Goal: Information Seeking & Learning: Learn about a topic

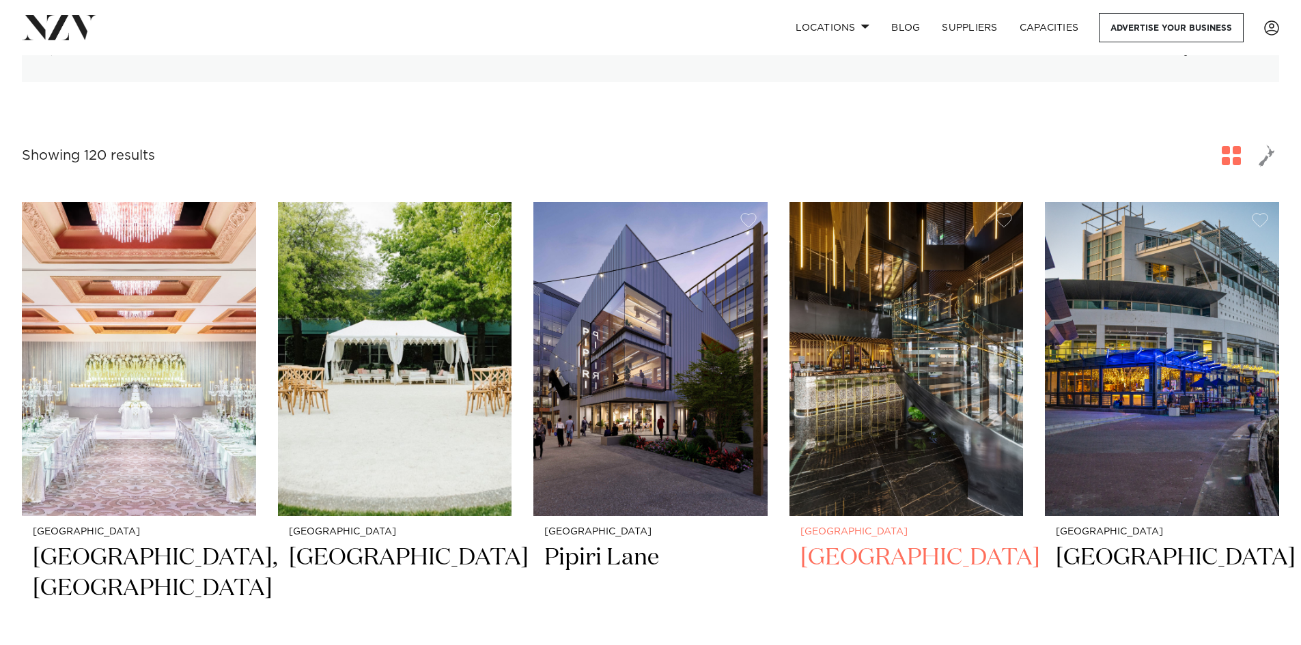
scroll to position [410, 0]
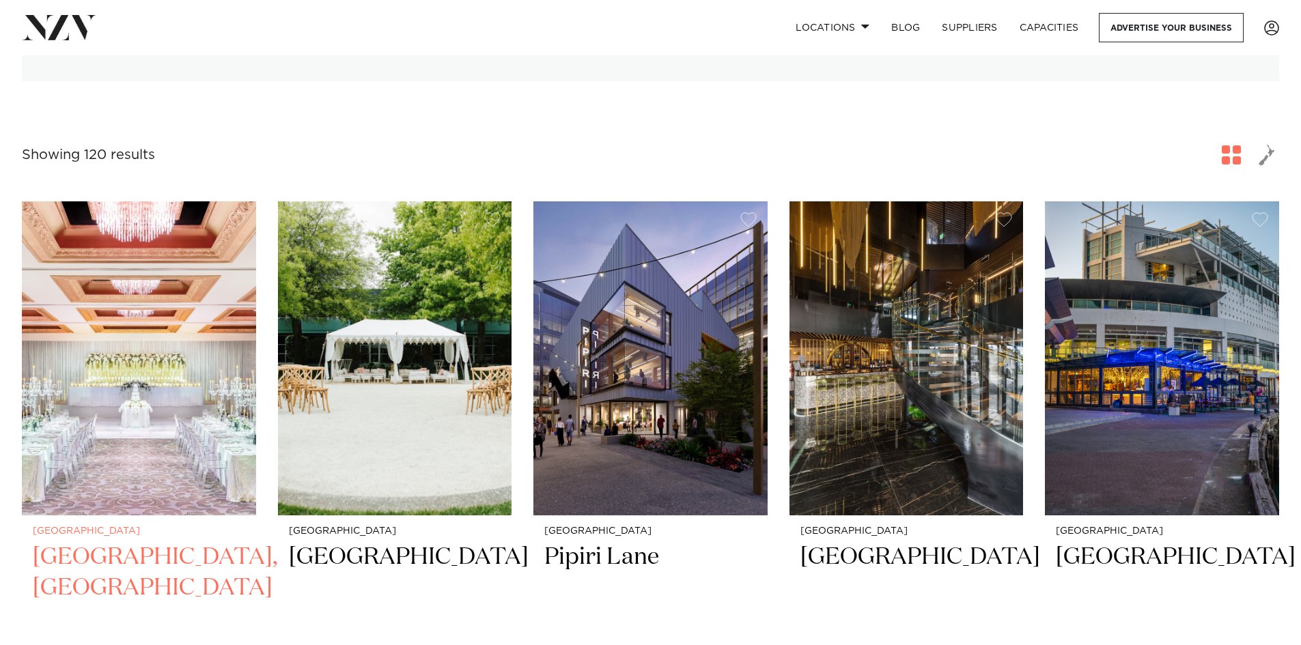
click at [123, 406] on img at bounding box center [139, 358] width 234 height 314
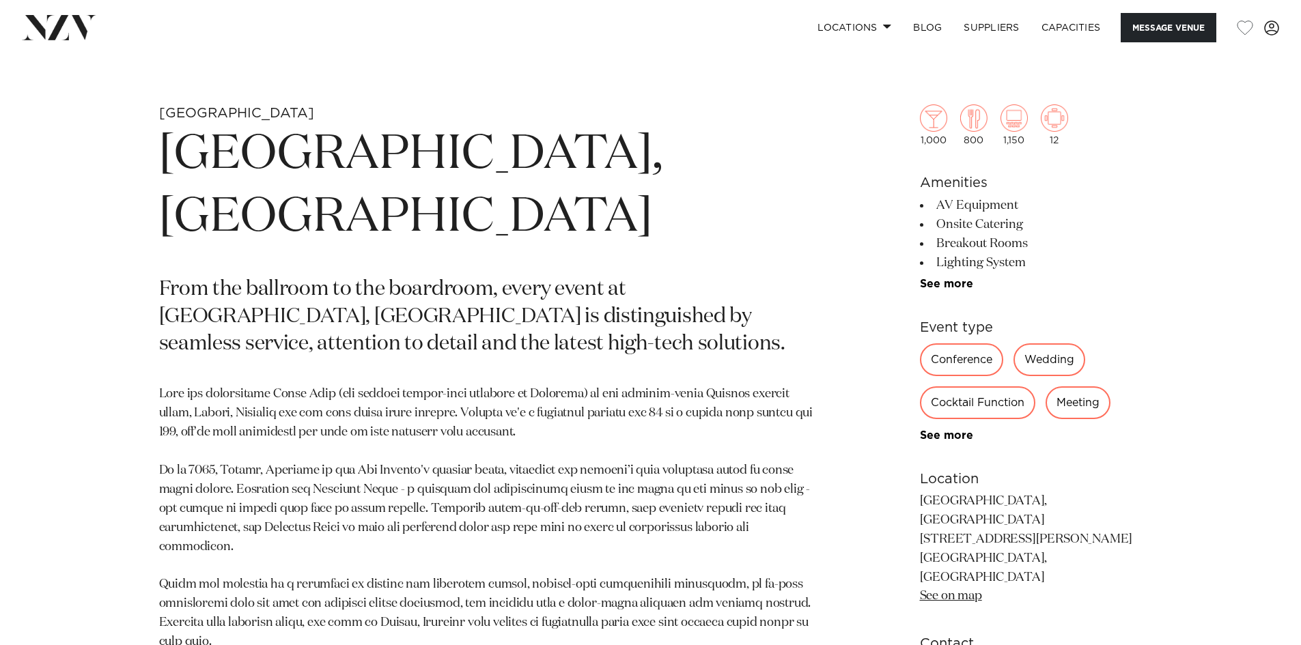
scroll to position [614, 0]
click at [1069, 365] on div "Wedding" at bounding box center [1049, 360] width 72 height 33
click at [1048, 360] on div "Wedding" at bounding box center [1049, 360] width 72 height 33
click at [965, 437] on link "See more" at bounding box center [973, 436] width 107 height 11
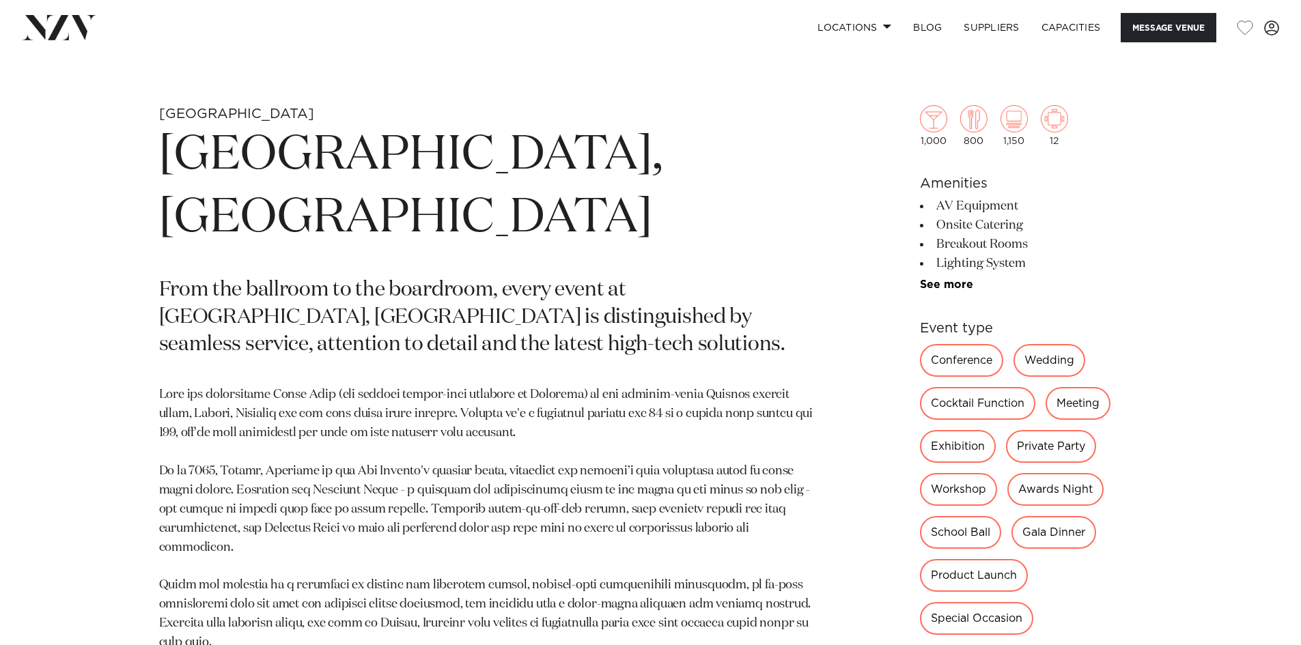
click at [1052, 358] on div "Wedding" at bounding box center [1049, 360] width 72 height 33
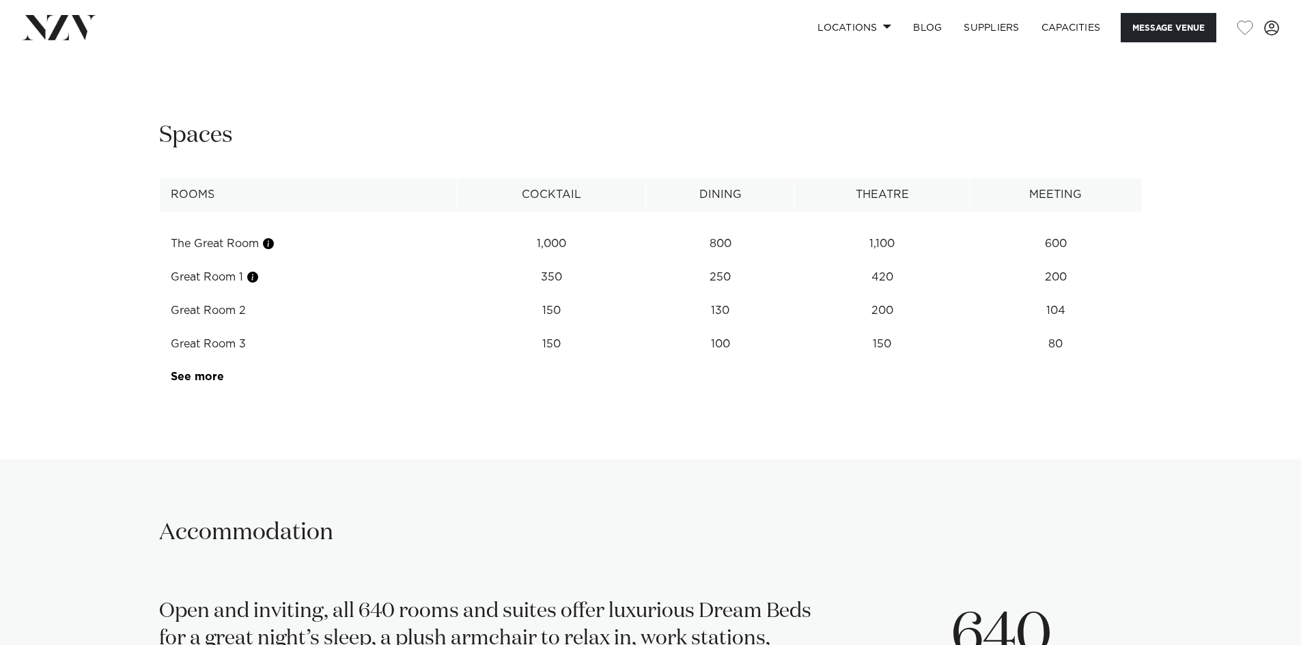
scroll to position [2048, 0]
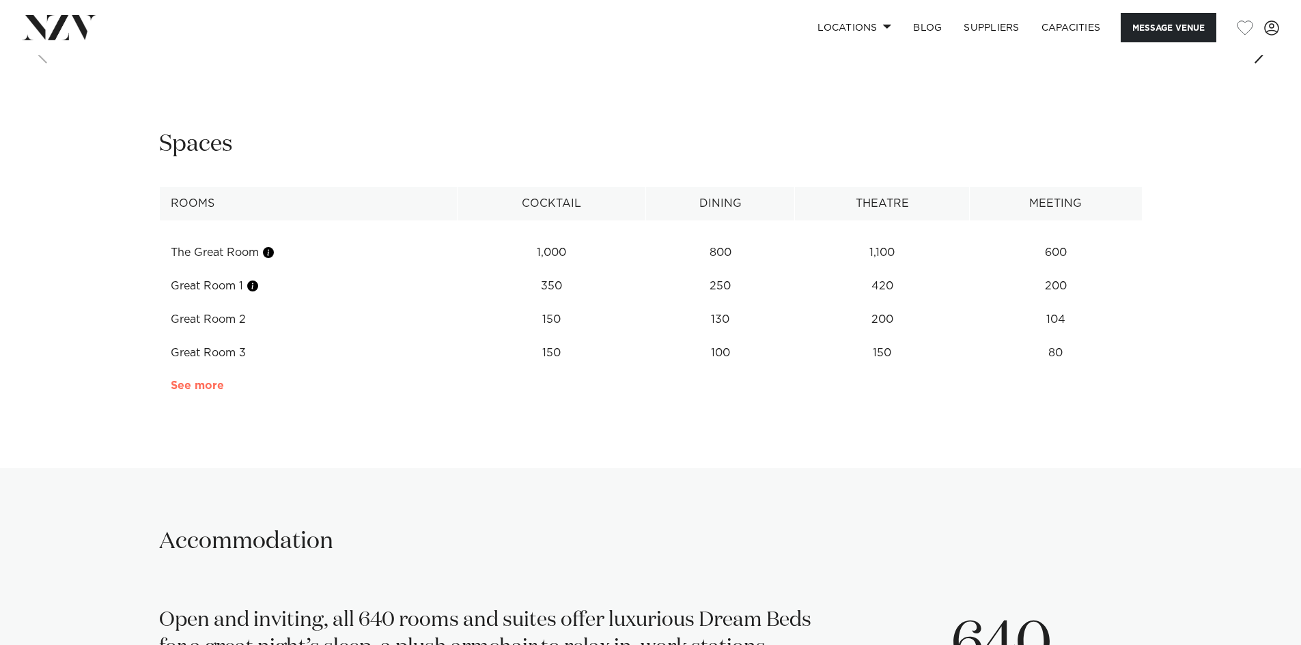
click at [201, 380] on link "See more" at bounding box center [224, 385] width 107 height 11
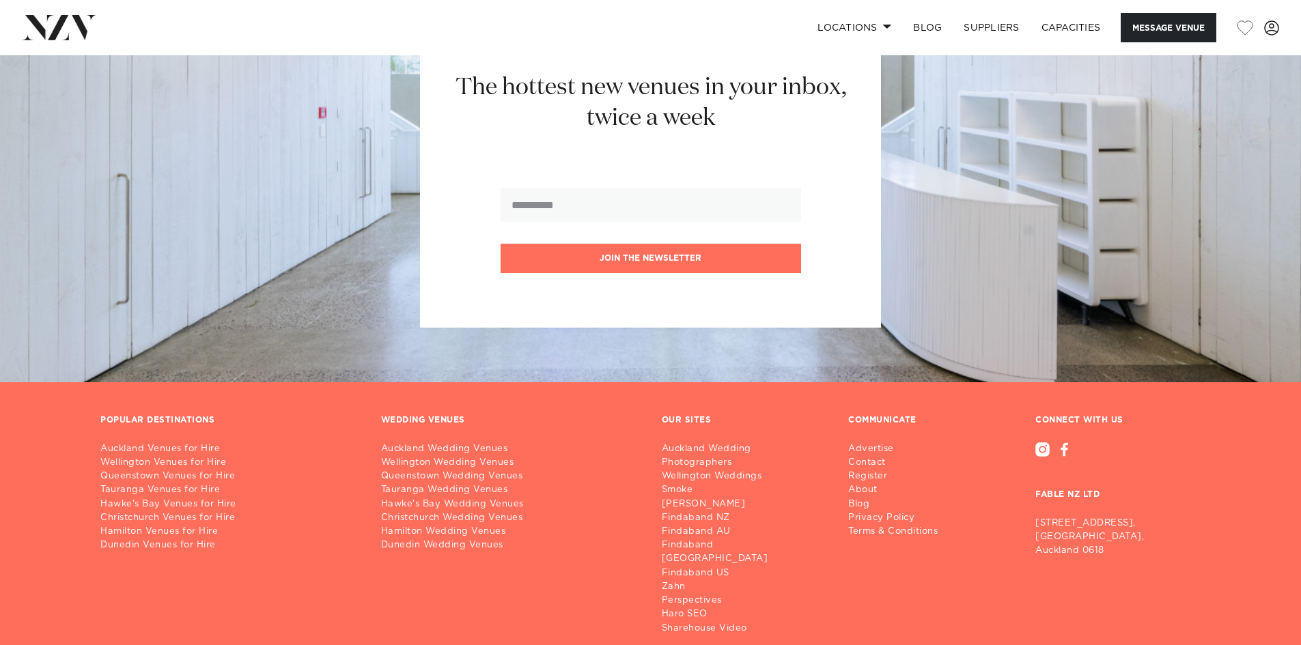
scroll to position [4455, 0]
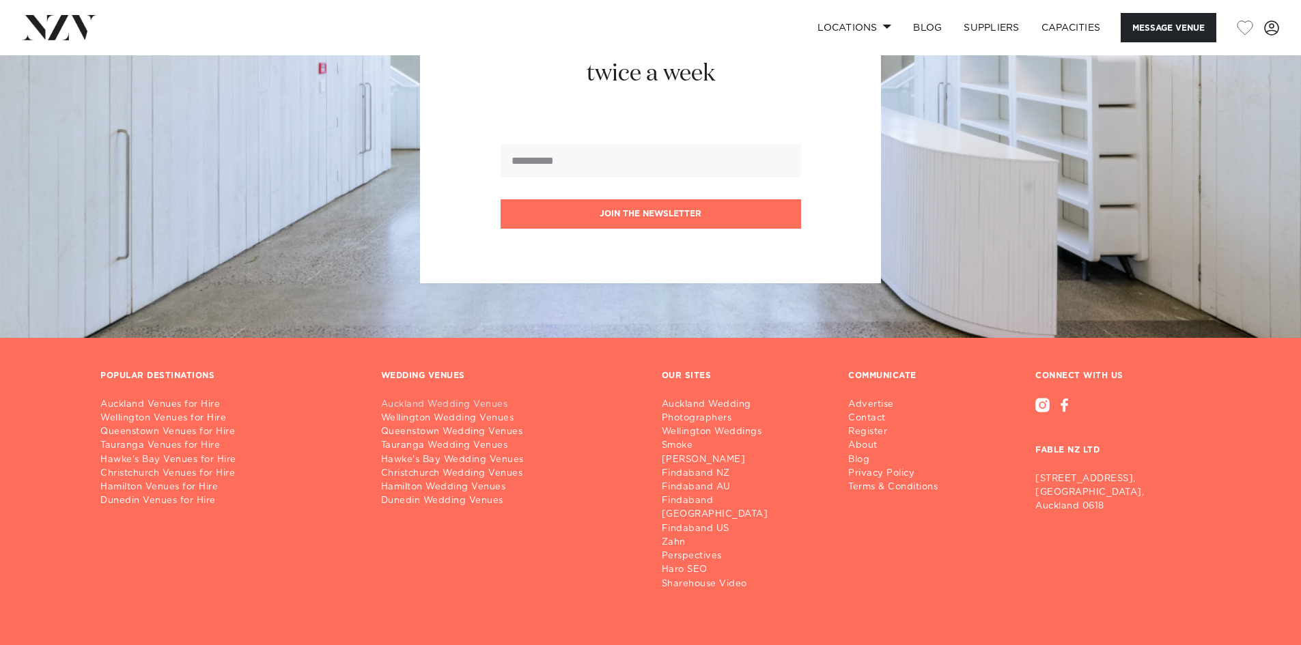
click at [431, 398] on link "Auckland Wedding Venues" at bounding box center [510, 405] width 259 height 14
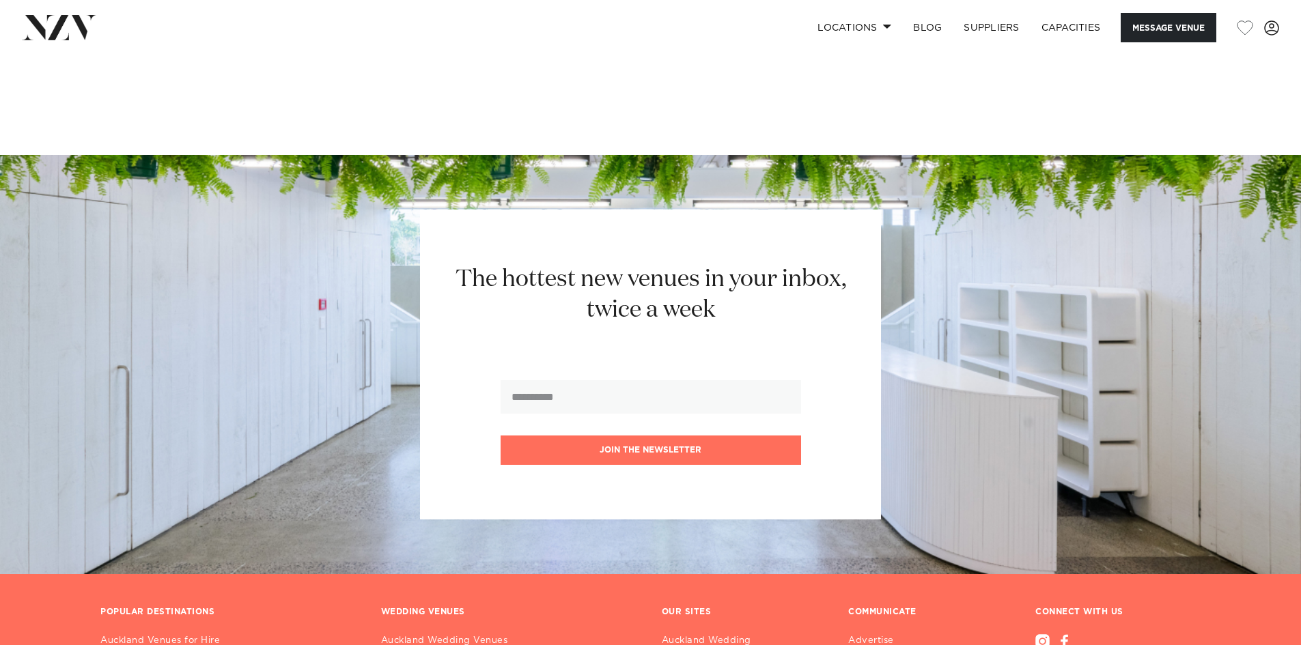
scroll to position [4182, 0]
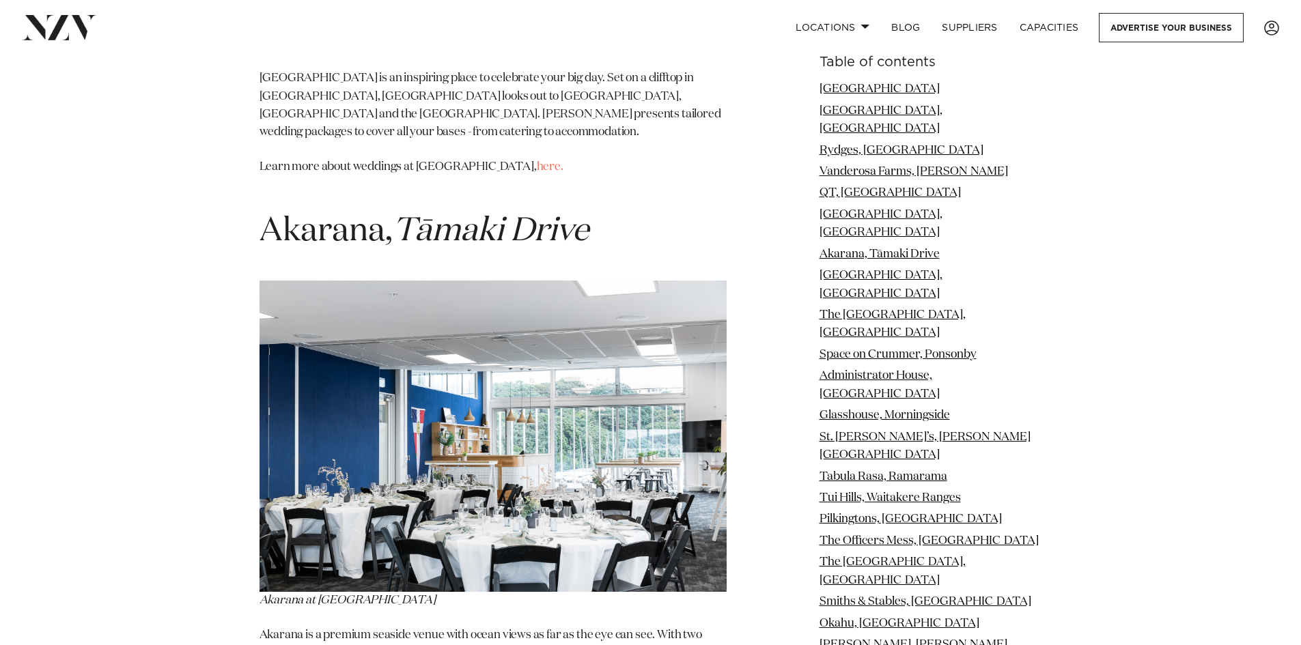
scroll to position [4821, 0]
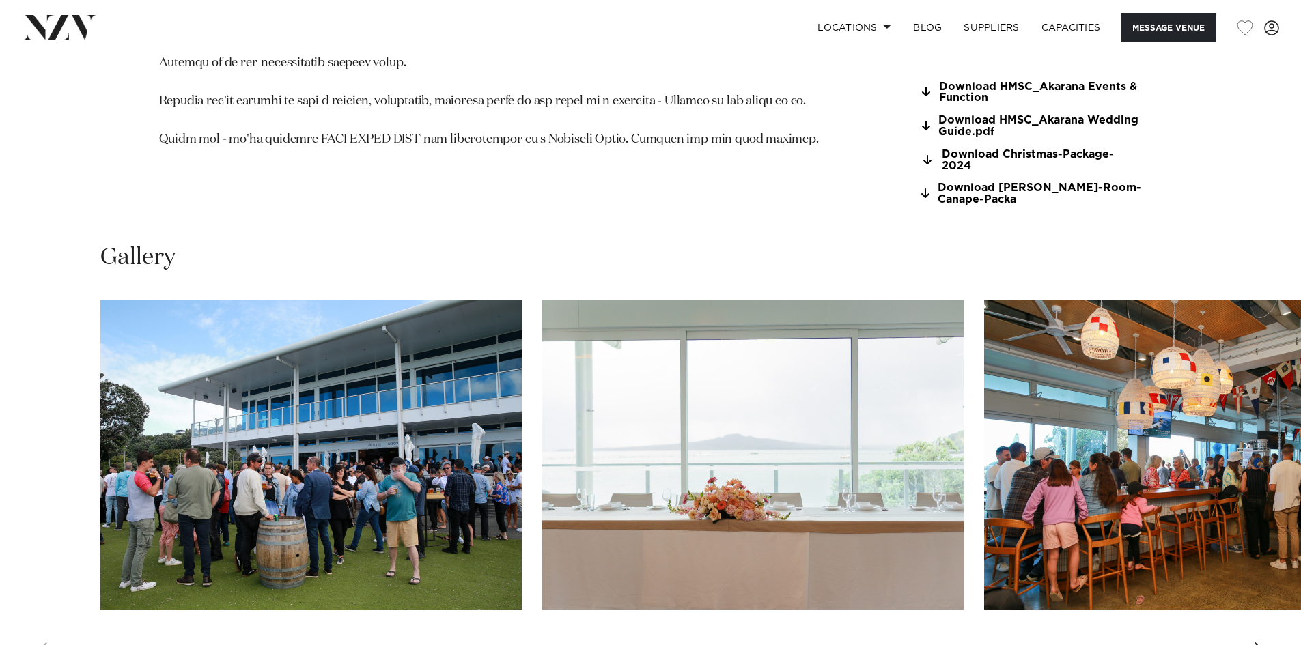
scroll to position [1434, 0]
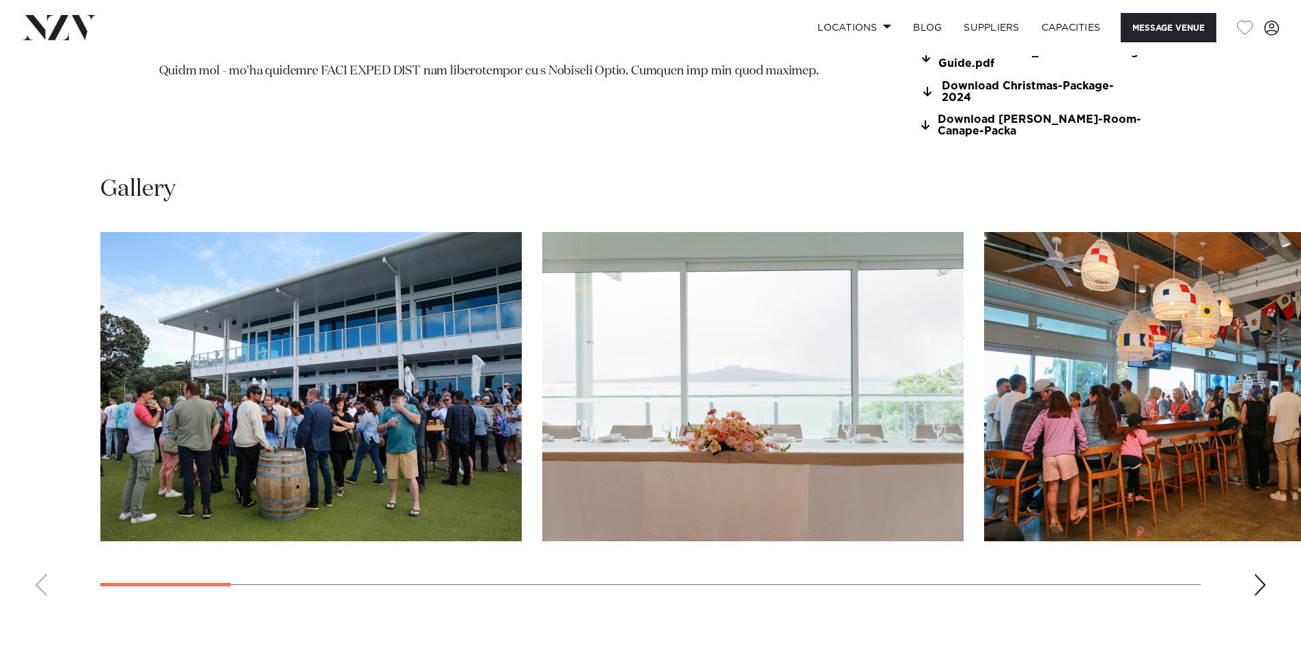
click at [1260, 581] on div "Next slide" at bounding box center [1260, 585] width 14 height 22
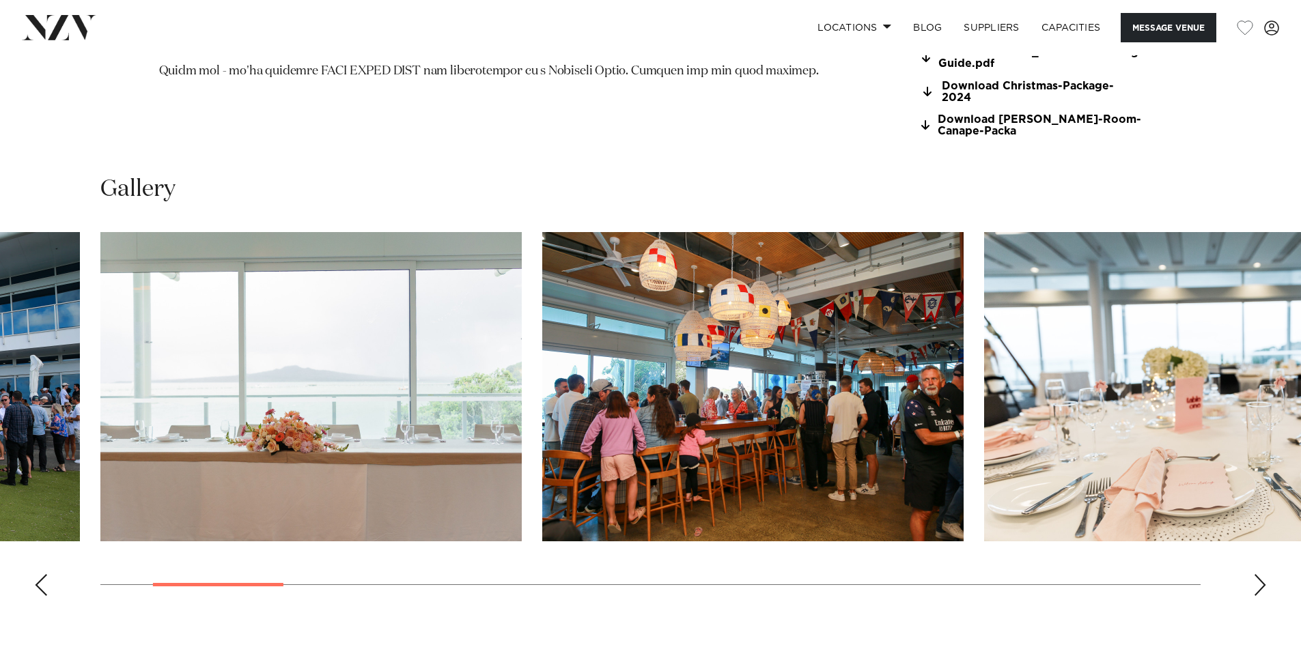
click at [1260, 581] on div "Next slide" at bounding box center [1260, 585] width 14 height 22
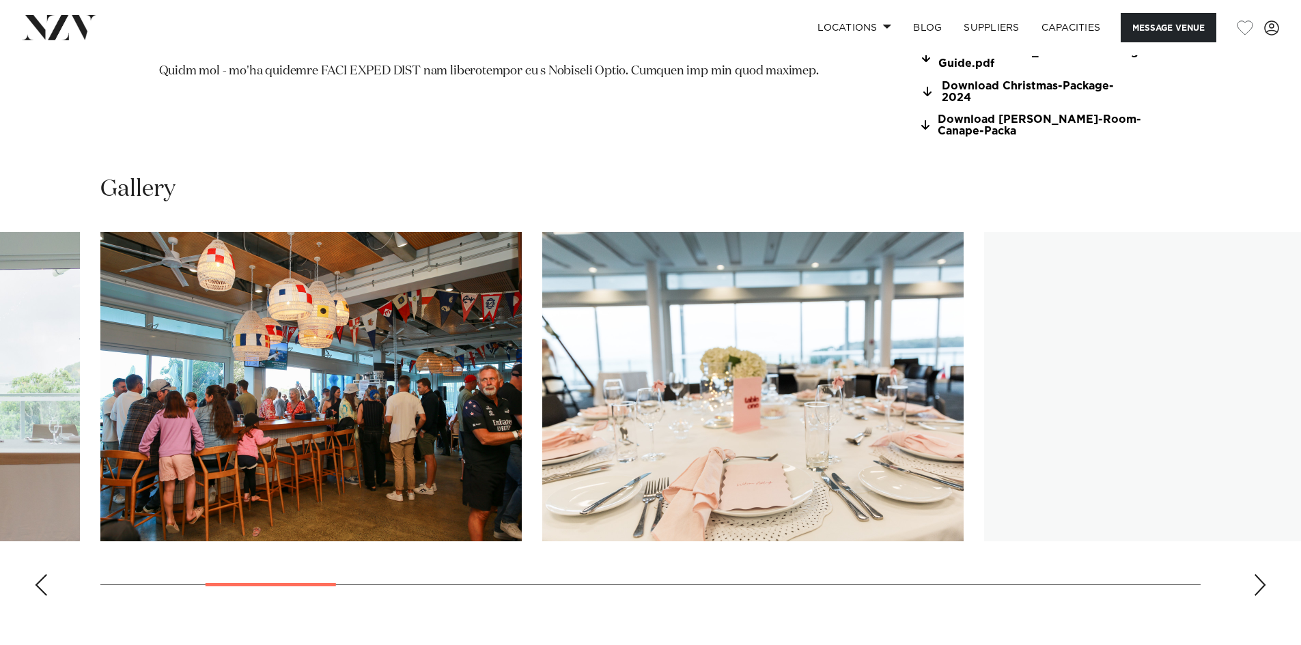
click at [1260, 581] on div "Next slide" at bounding box center [1260, 585] width 14 height 22
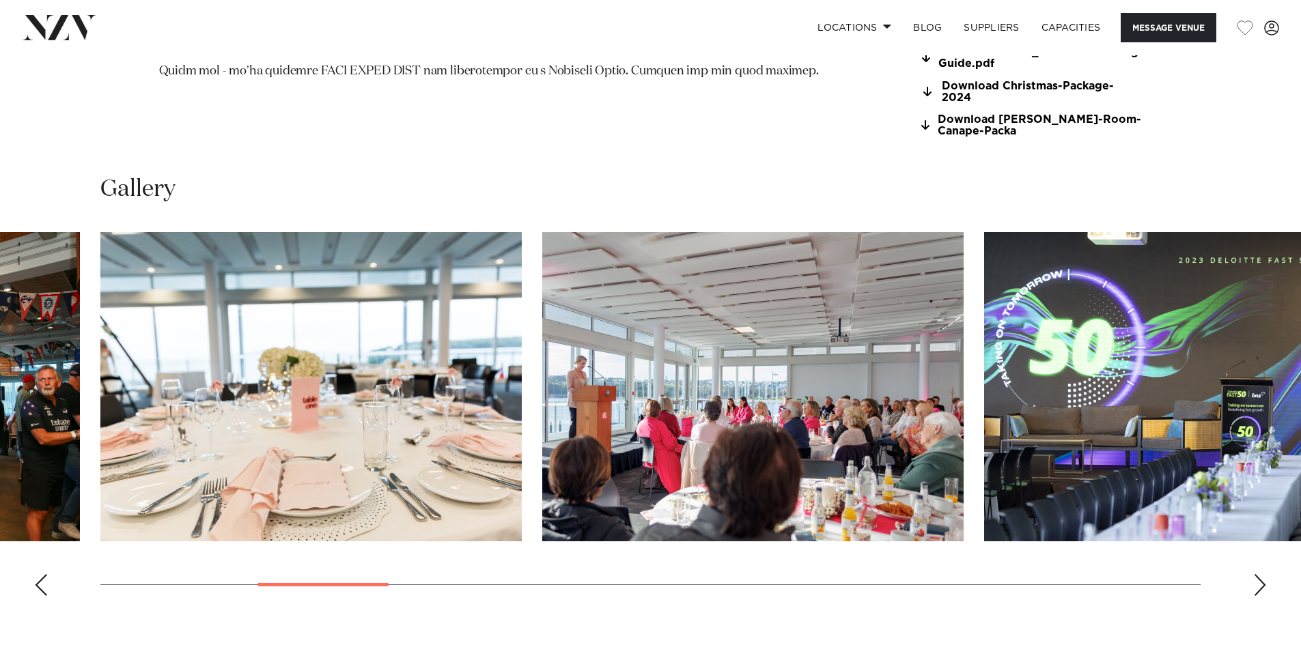
click at [1260, 581] on div "Next slide" at bounding box center [1260, 585] width 14 height 22
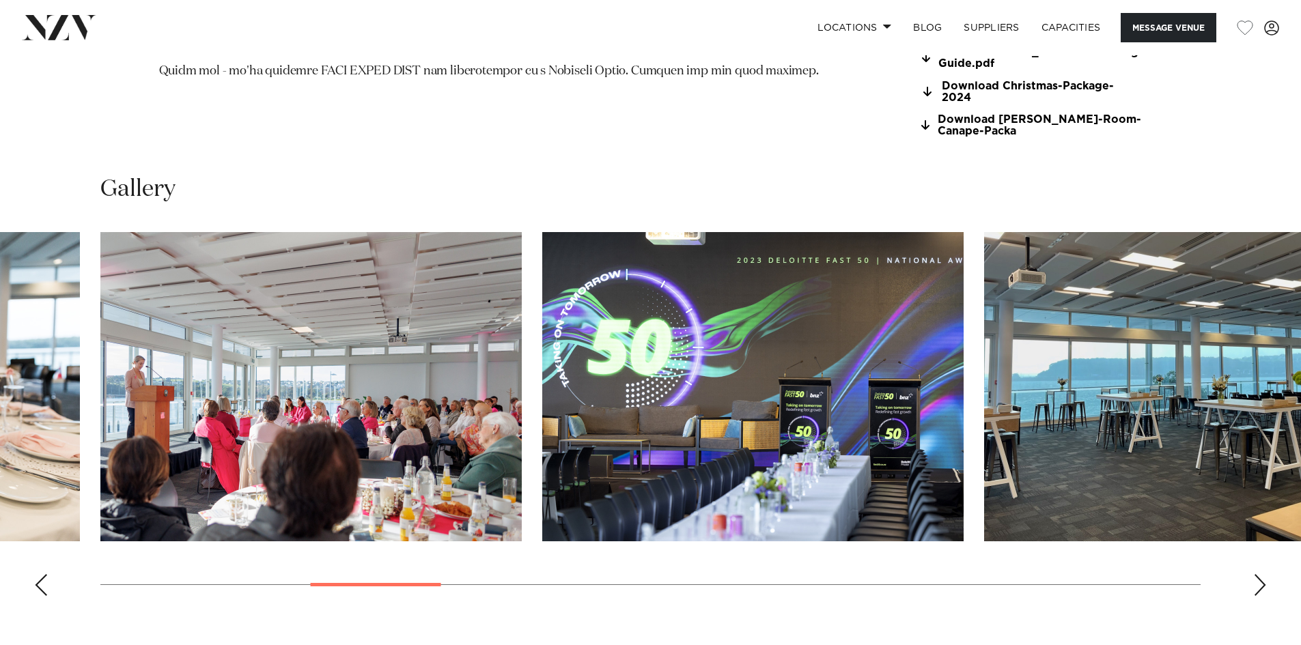
click at [1260, 581] on div "Next slide" at bounding box center [1260, 585] width 14 height 22
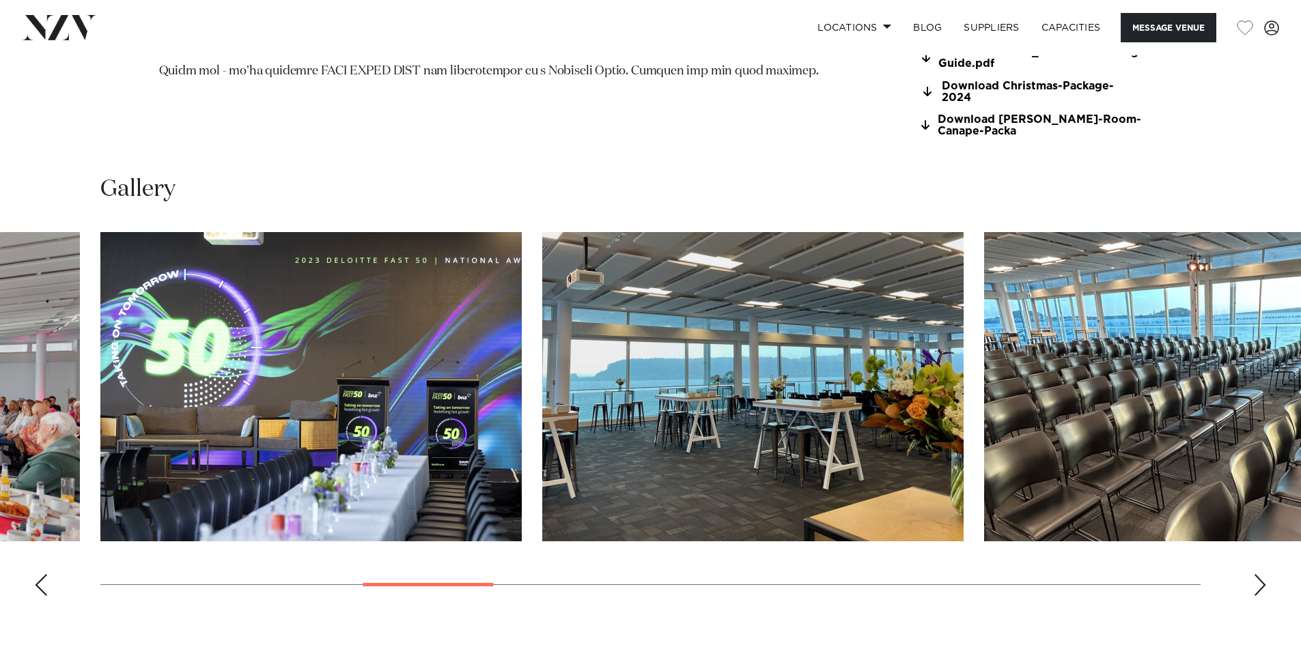
click at [1260, 581] on div "Next slide" at bounding box center [1260, 585] width 14 height 22
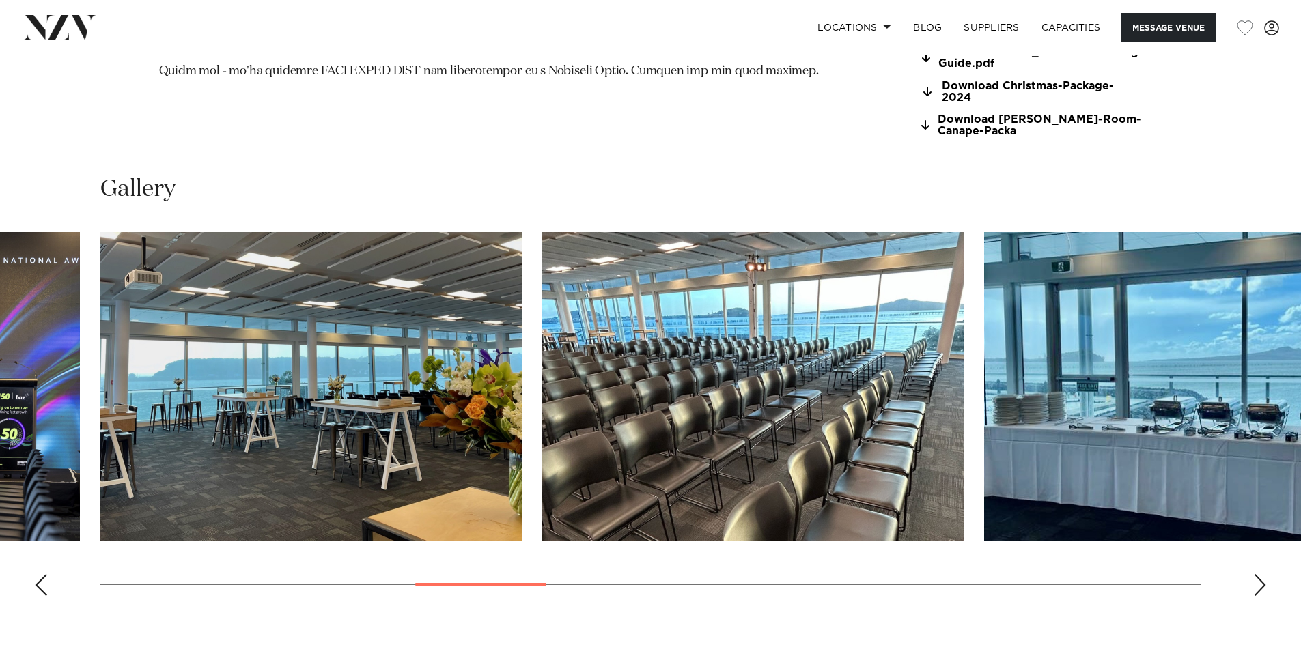
click at [1260, 581] on div "Next slide" at bounding box center [1260, 585] width 14 height 22
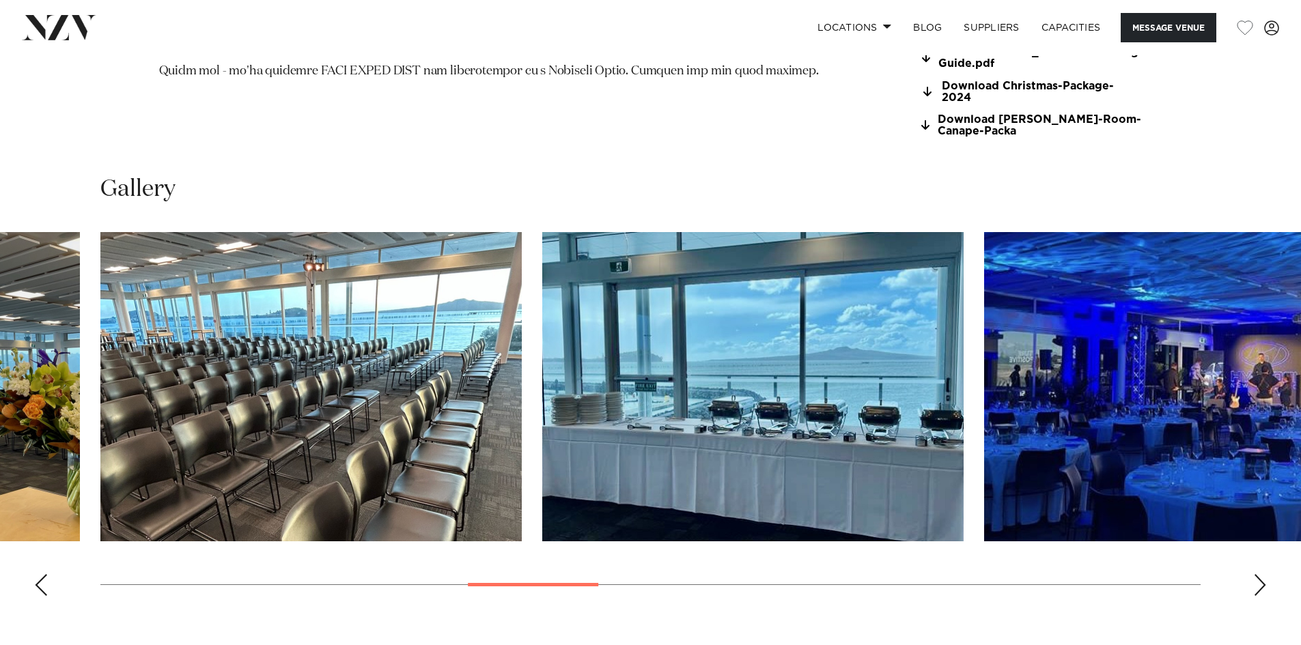
click at [1260, 581] on div "Next slide" at bounding box center [1260, 585] width 14 height 22
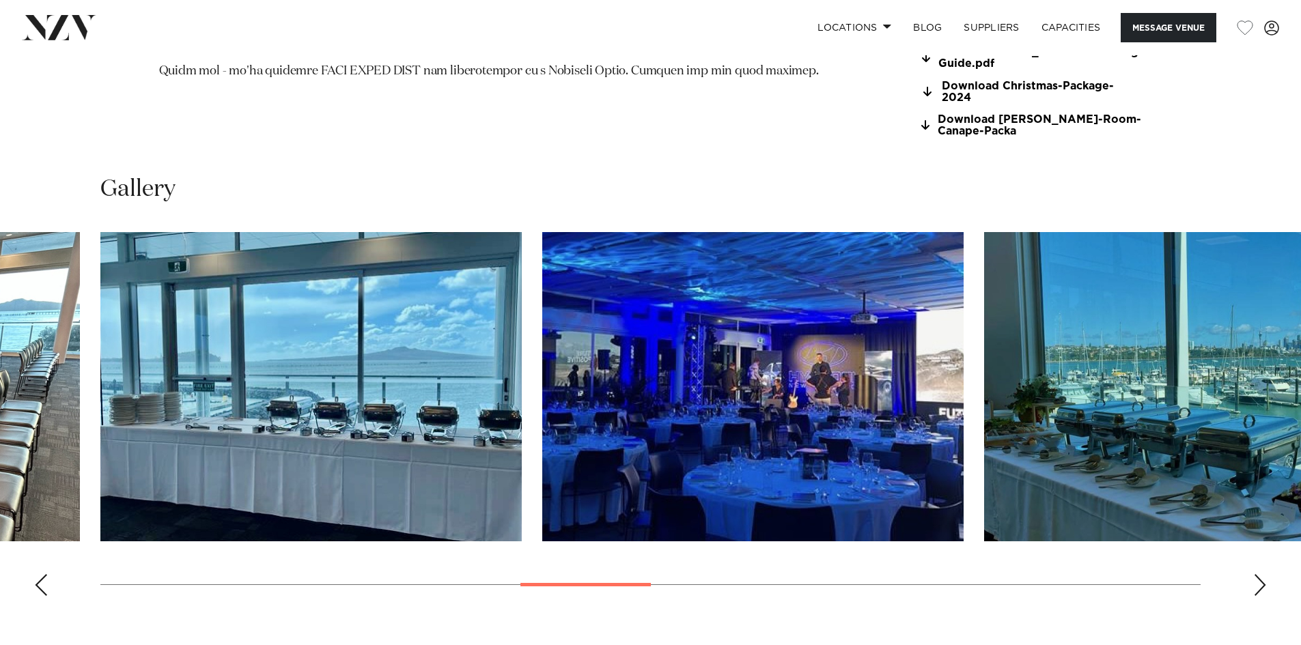
click at [1260, 581] on div "Next slide" at bounding box center [1260, 585] width 14 height 22
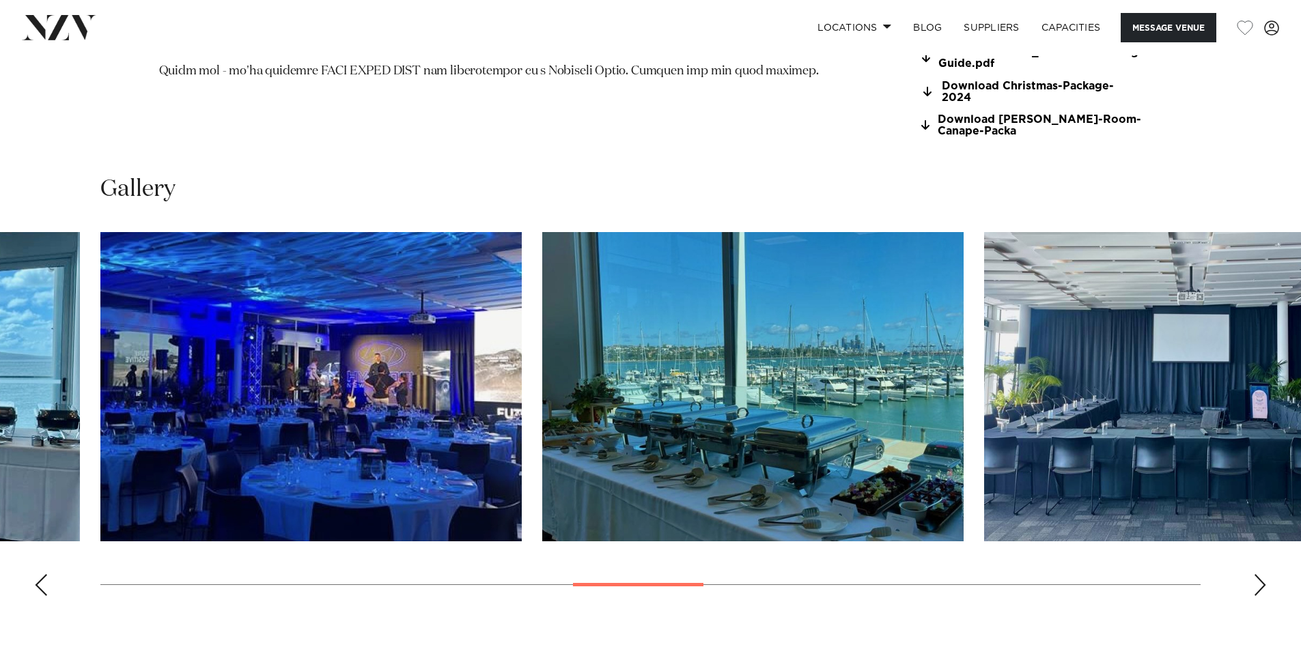
click at [1260, 581] on div "Next slide" at bounding box center [1260, 585] width 14 height 22
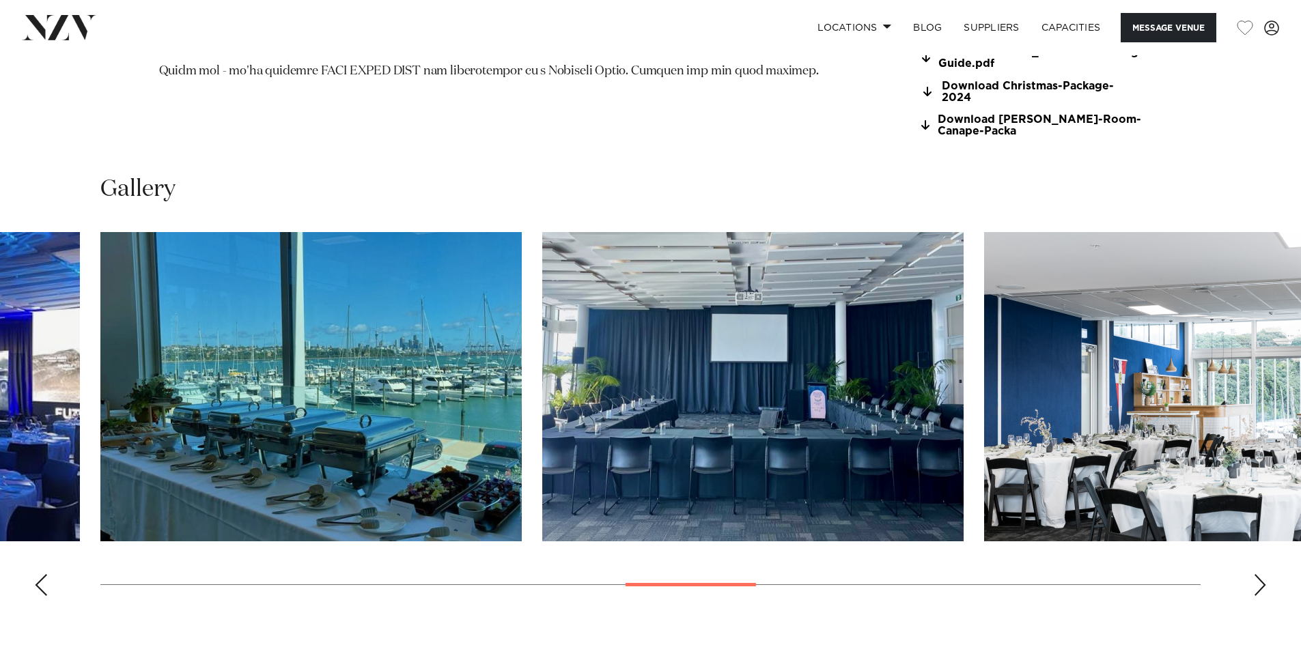
click at [1260, 581] on div "Next slide" at bounding box center [1260, 585] width 14 height 22
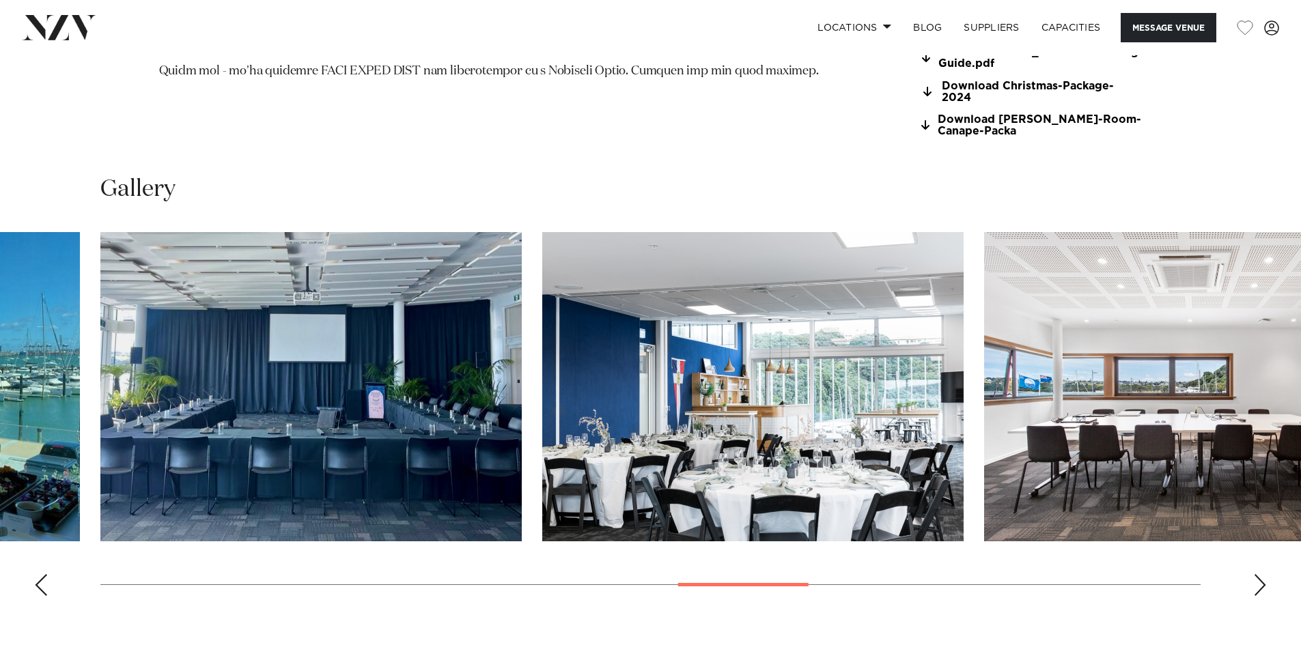
click at [1260, 581] on div "Next slide" at bounding box center [1260, 585] width 14 height 22
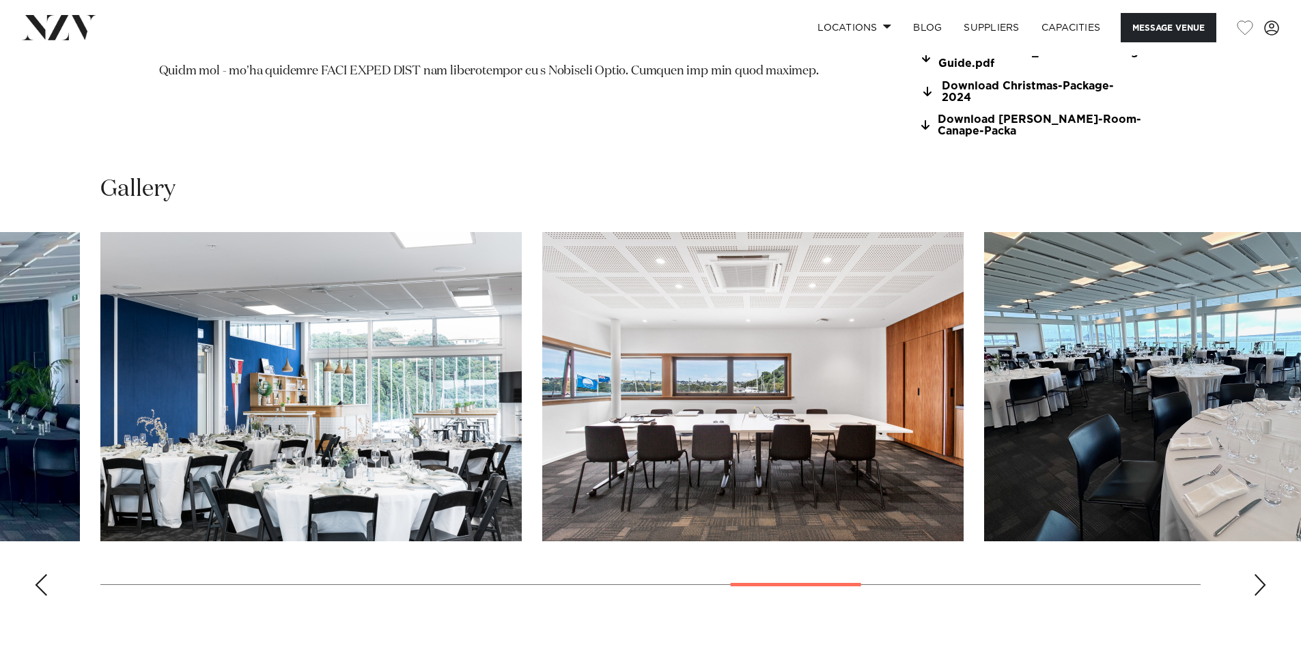
click at [1260, 581] on div "Next slide" at bounding box center [1260, 585] width 14 height 22
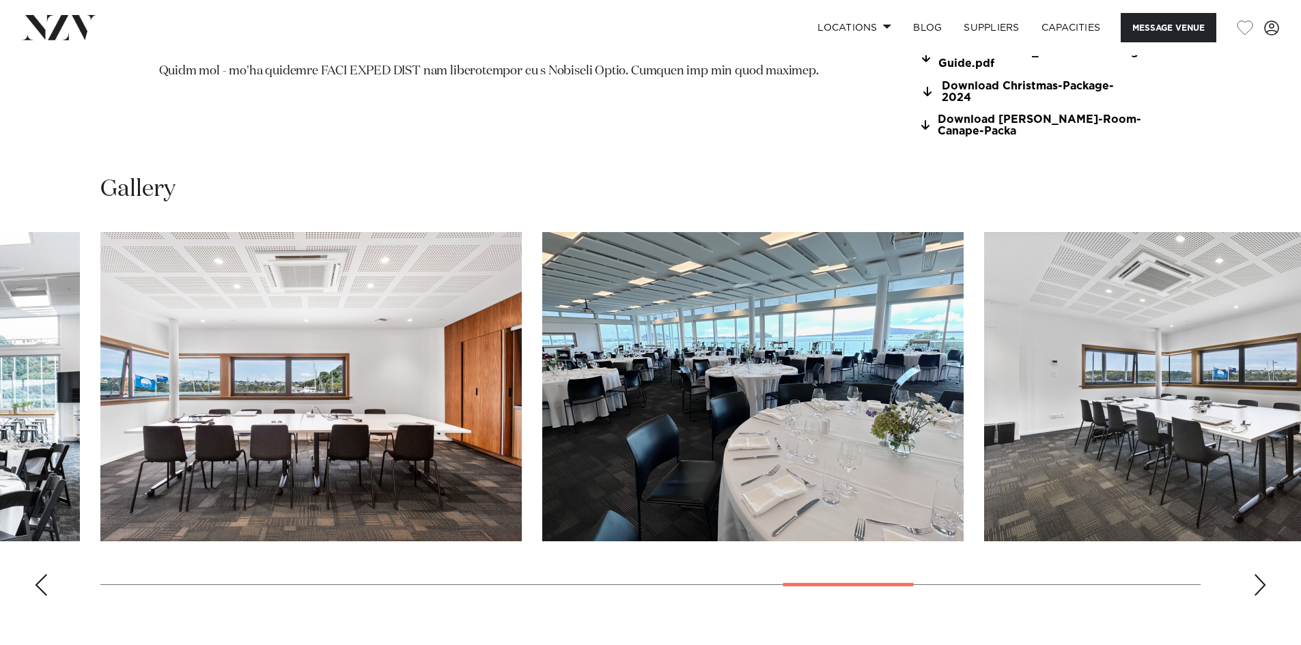
click at [1260, 581] on div "Next slide" at bounding box center [1260, 585] width 14 height 22
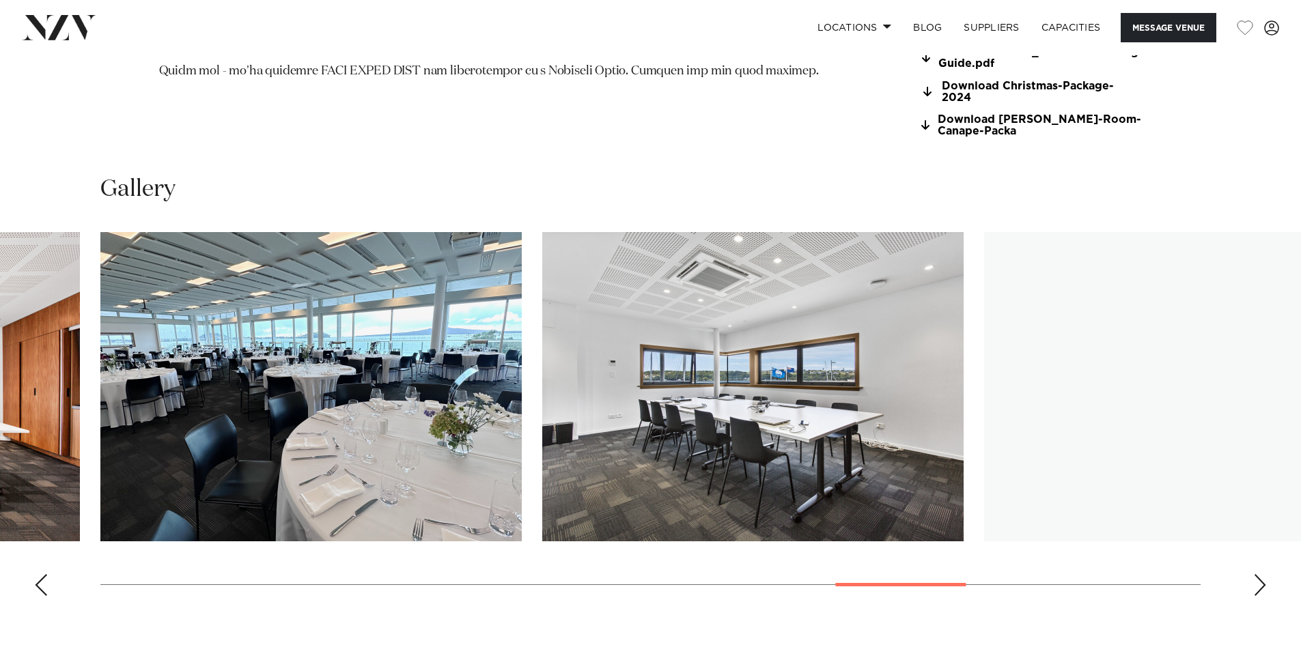
click at [1260, 581] on div "Next slide" at bounding box center [1260, 585] width 14 height 22
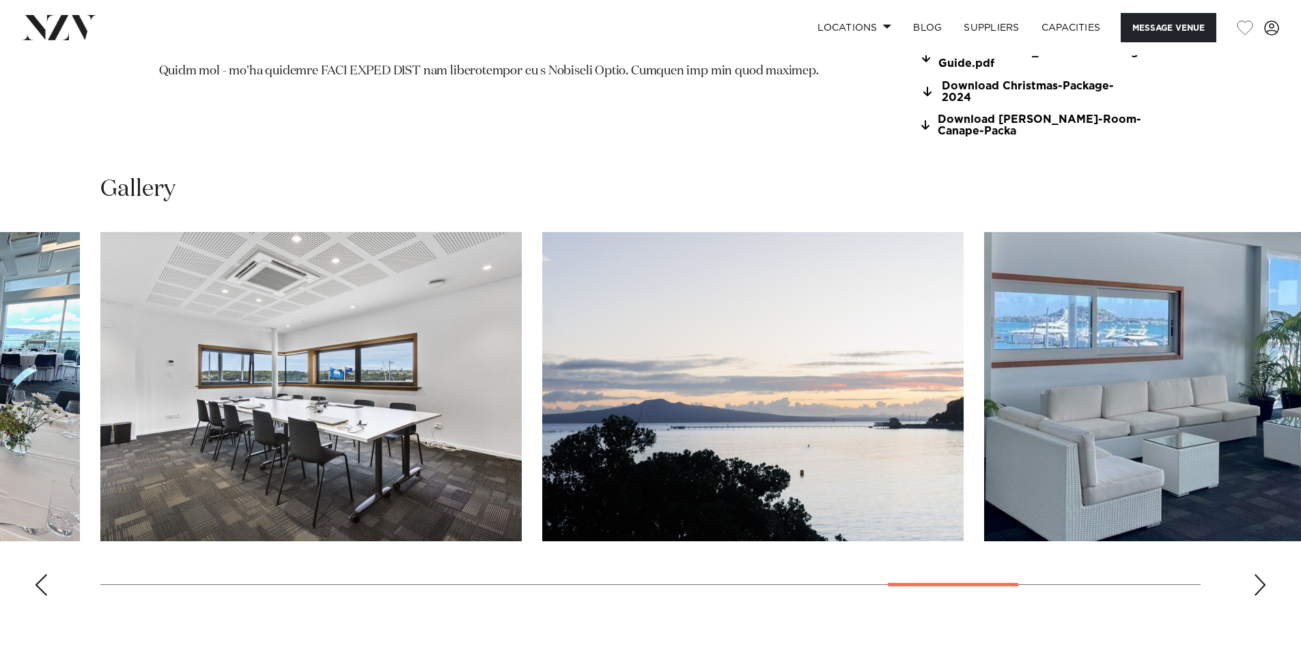
click at [1260, 581] on div "Next slide" at bounding box center [1260, 585] width 14 height 22
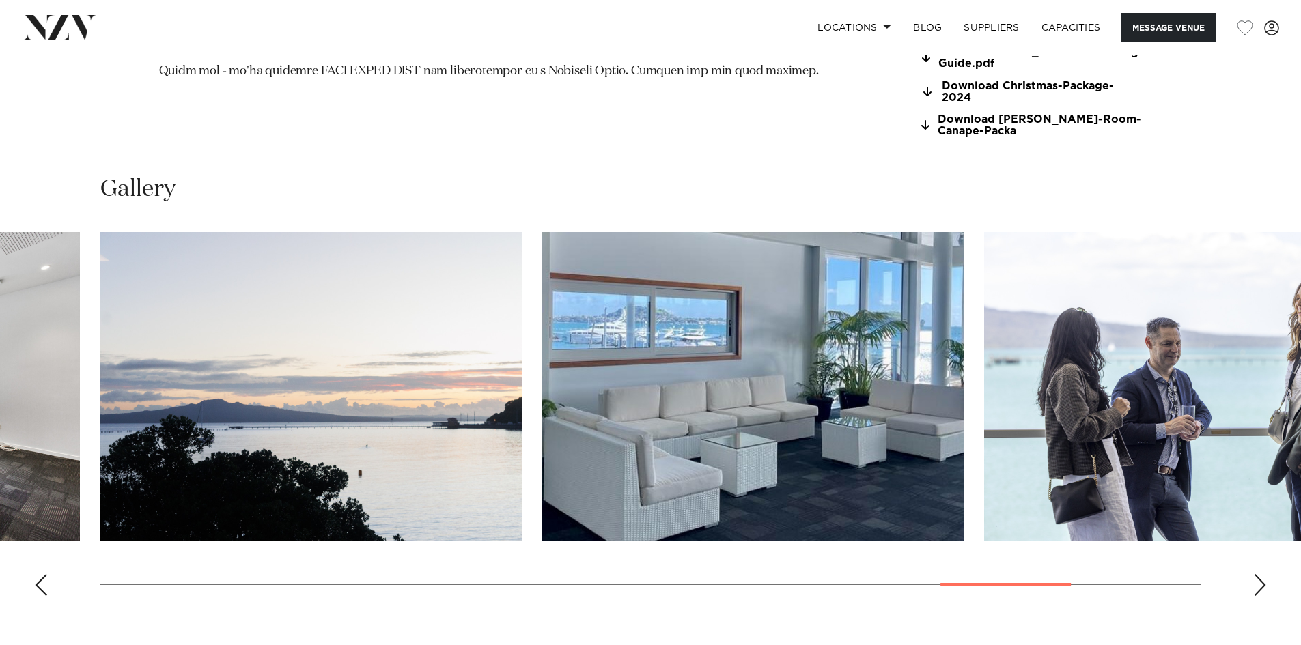
click at [1260, 581] on div "Next slide" at bounding box center [1260, 585] width 14 height 22
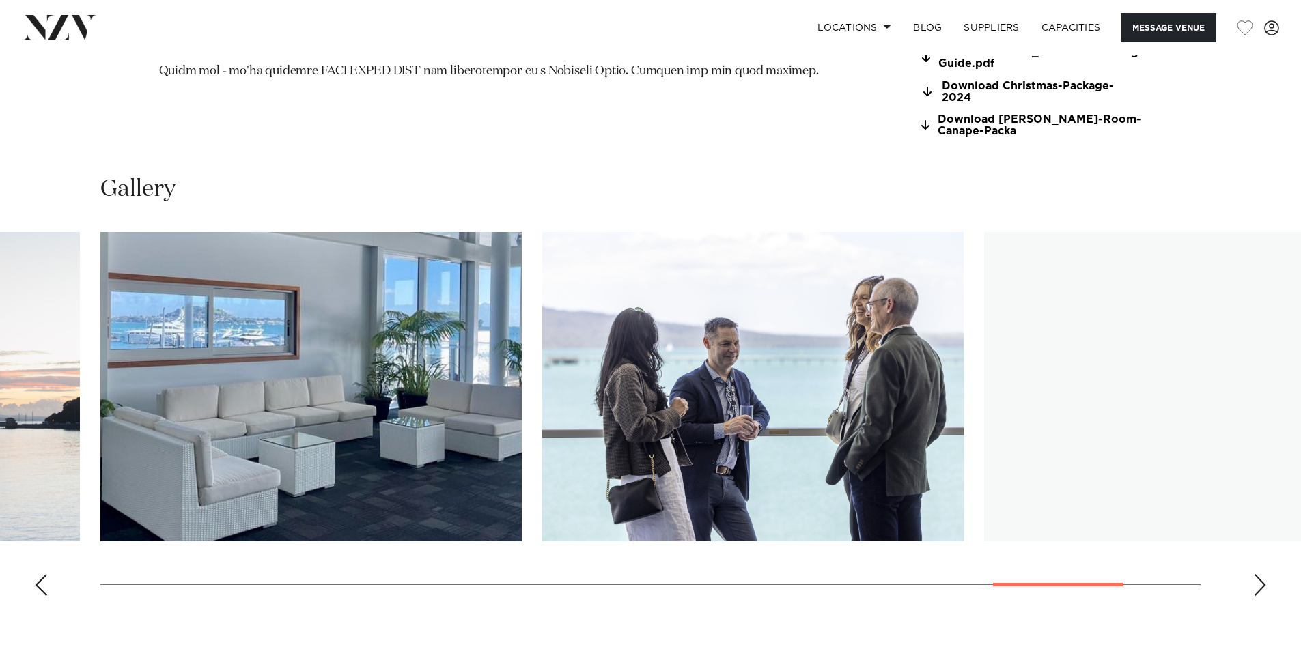
click at [1260, 581] on div "Next slide" at bounding box center [1260, 585] width 14 height 22
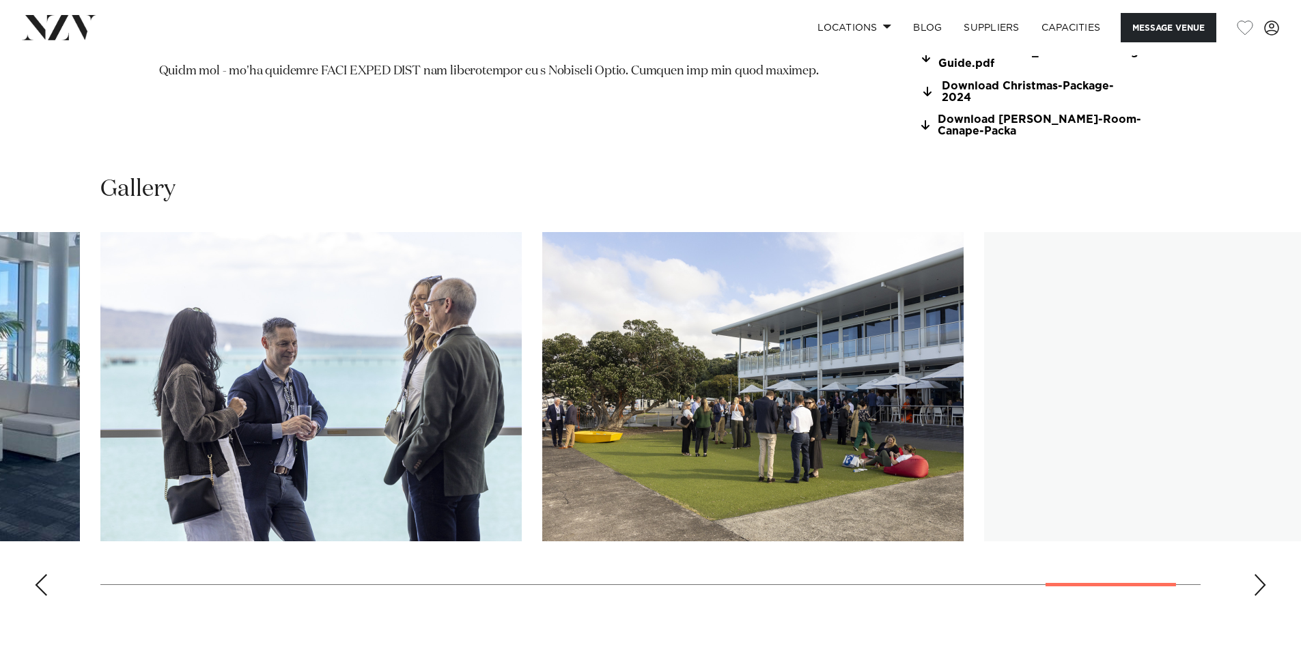
click at [1260, 581] on div "Next slide" at bounding box center [1260, 585] width 14 height 22
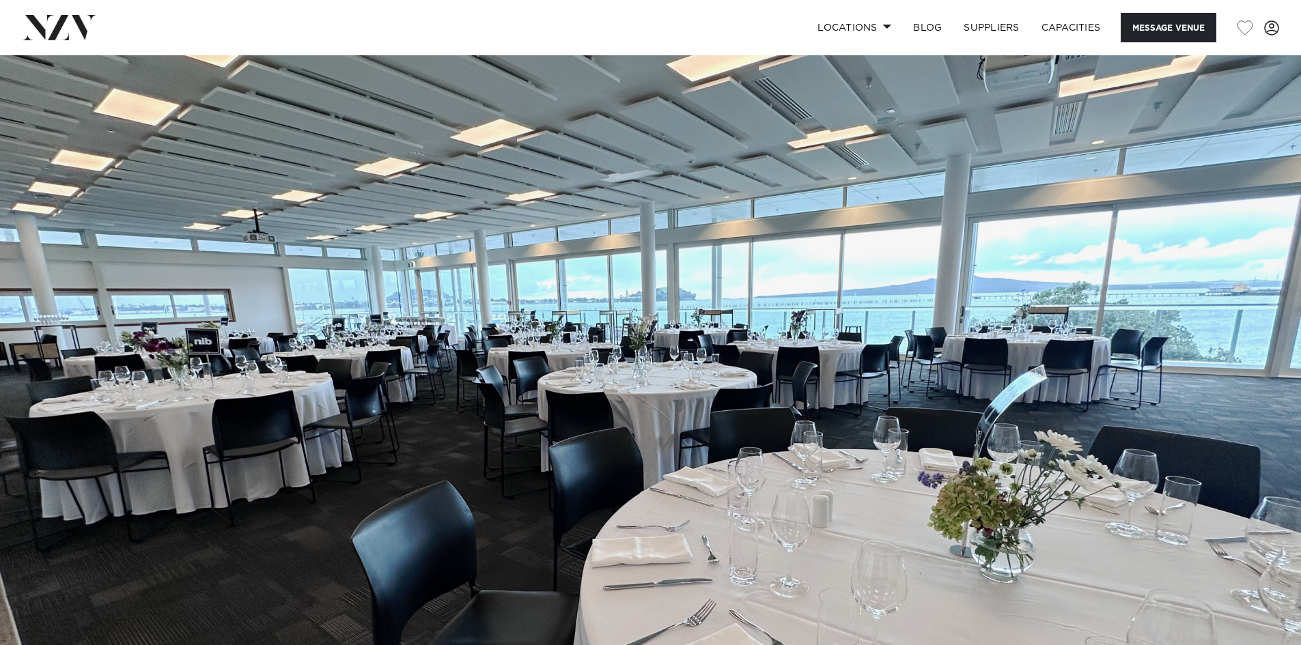
scroll to position [0, 0]
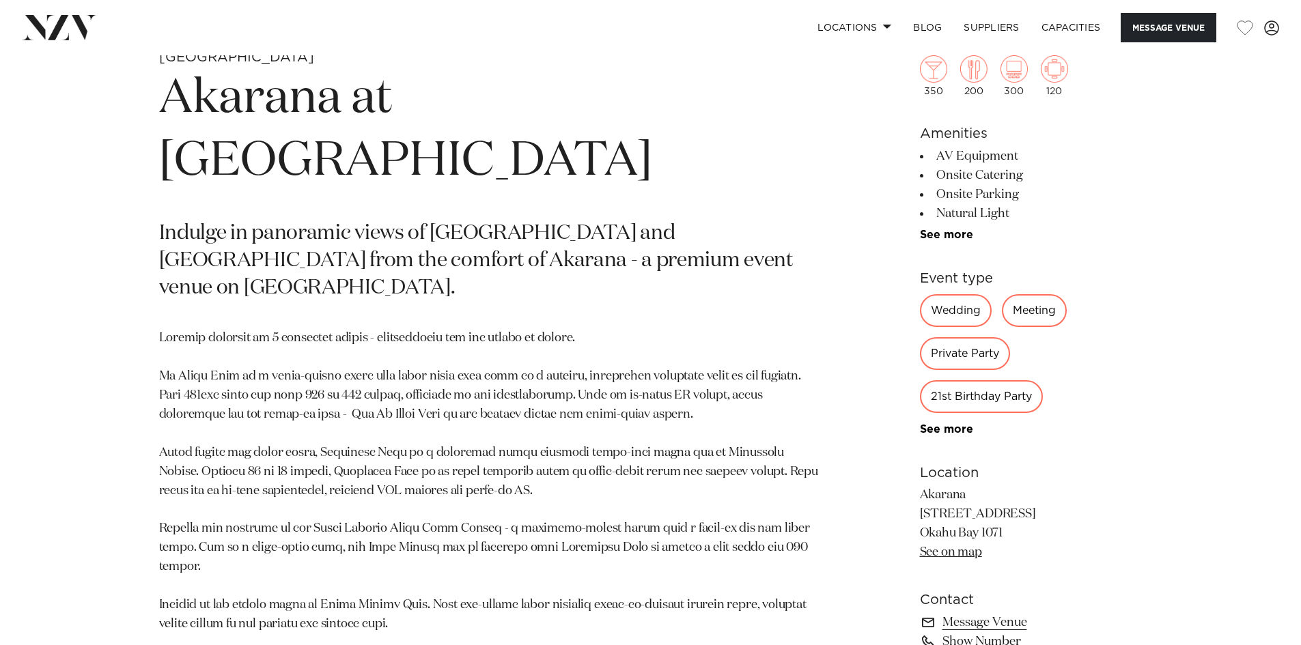
scroll to position [683, 0]
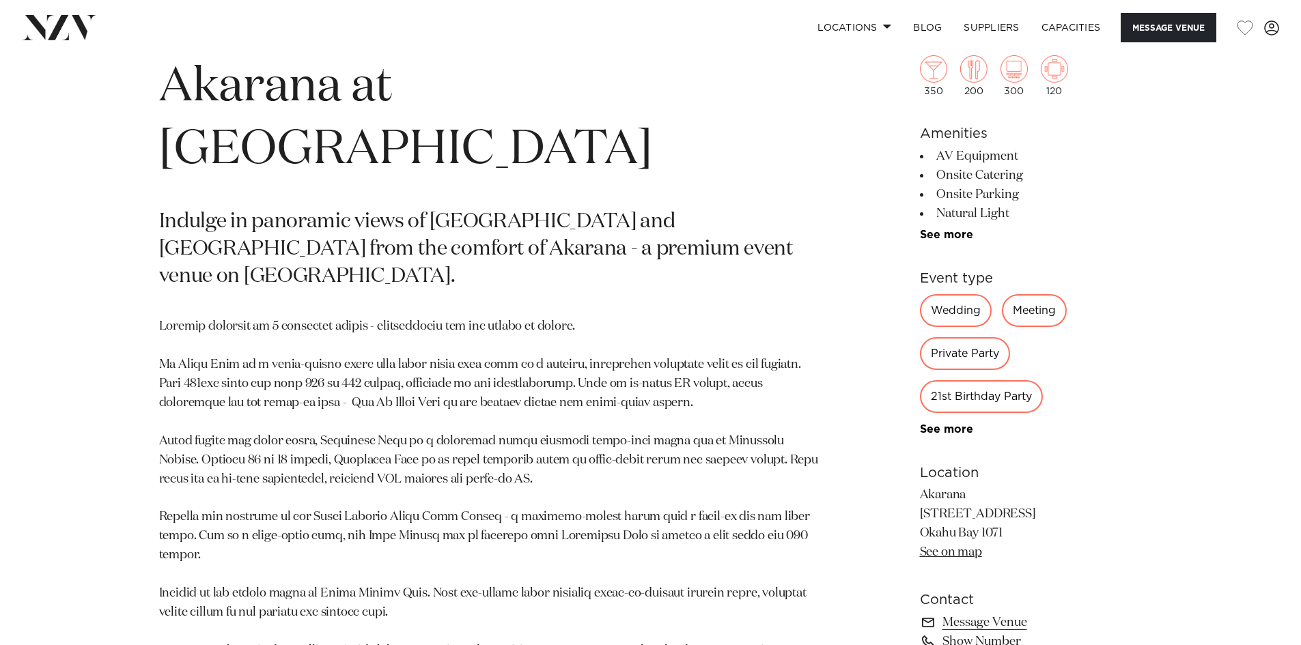
click at [951, 556] on link "See on map" at bounding box center [951, 552] width 62 height 12
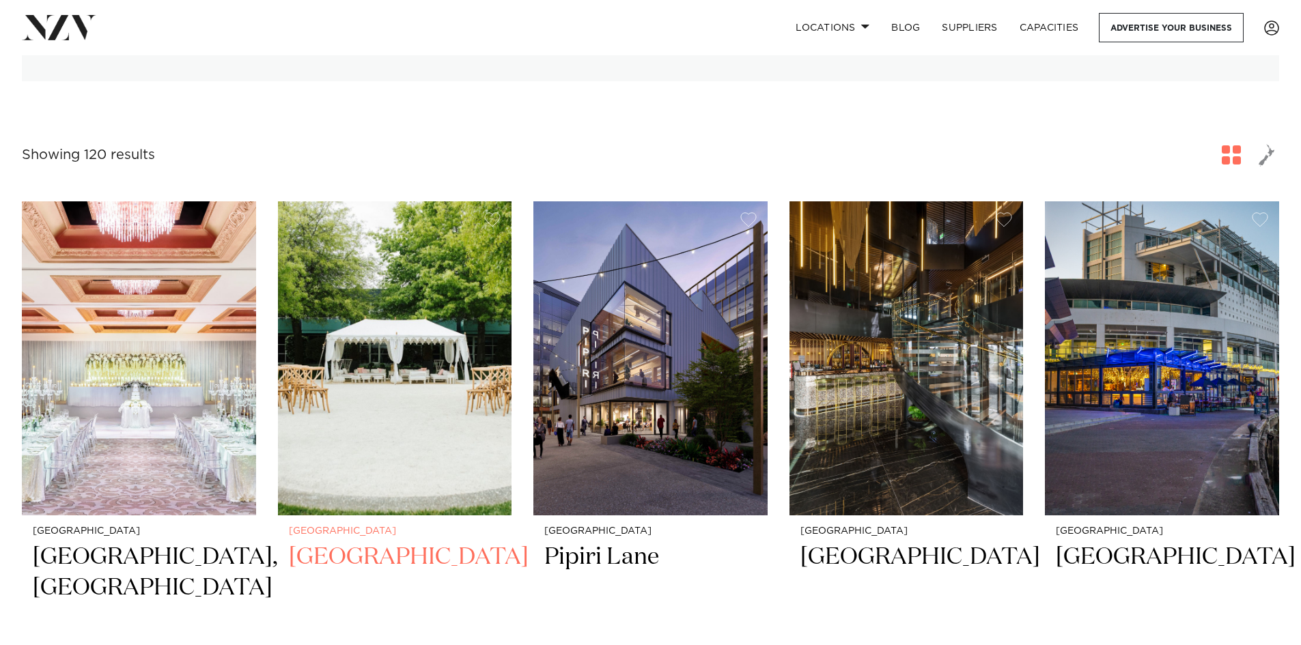
click at [378, 382] on img at bounding box center [395, 358] width 234 height 314
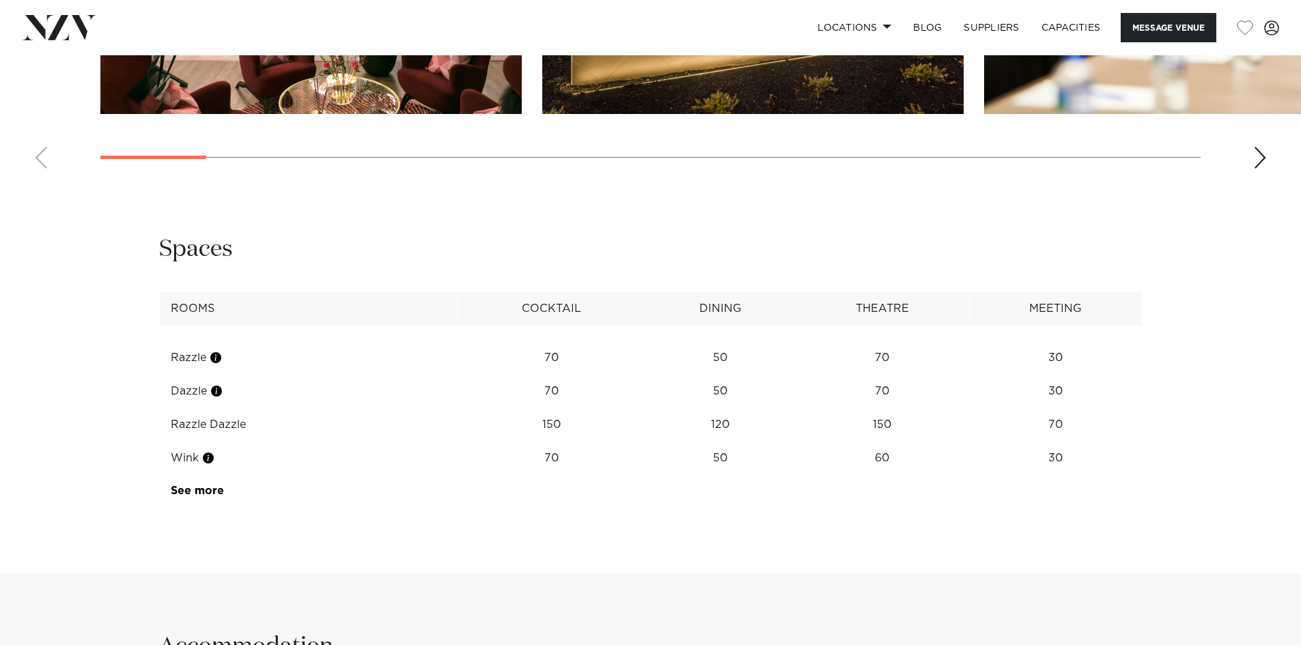
scroll to position [1707, 0]
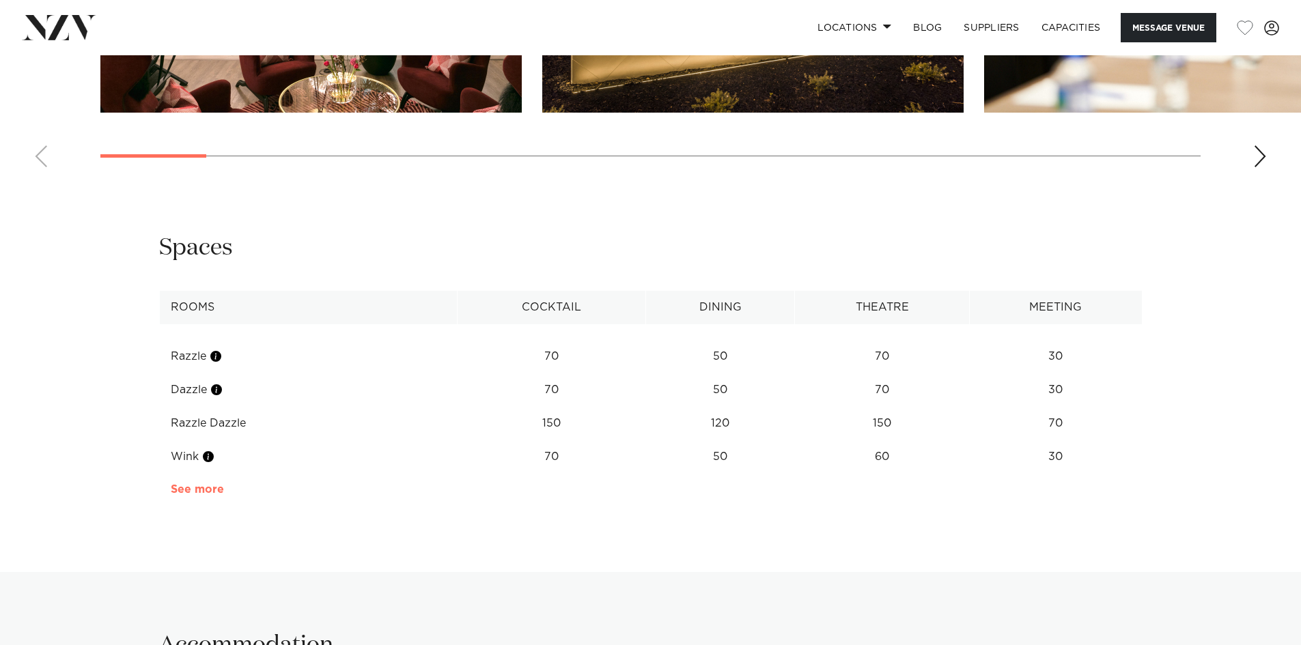
click at [213, 495] on link "See more" at bounding box center [224, 489] width 107 height 11
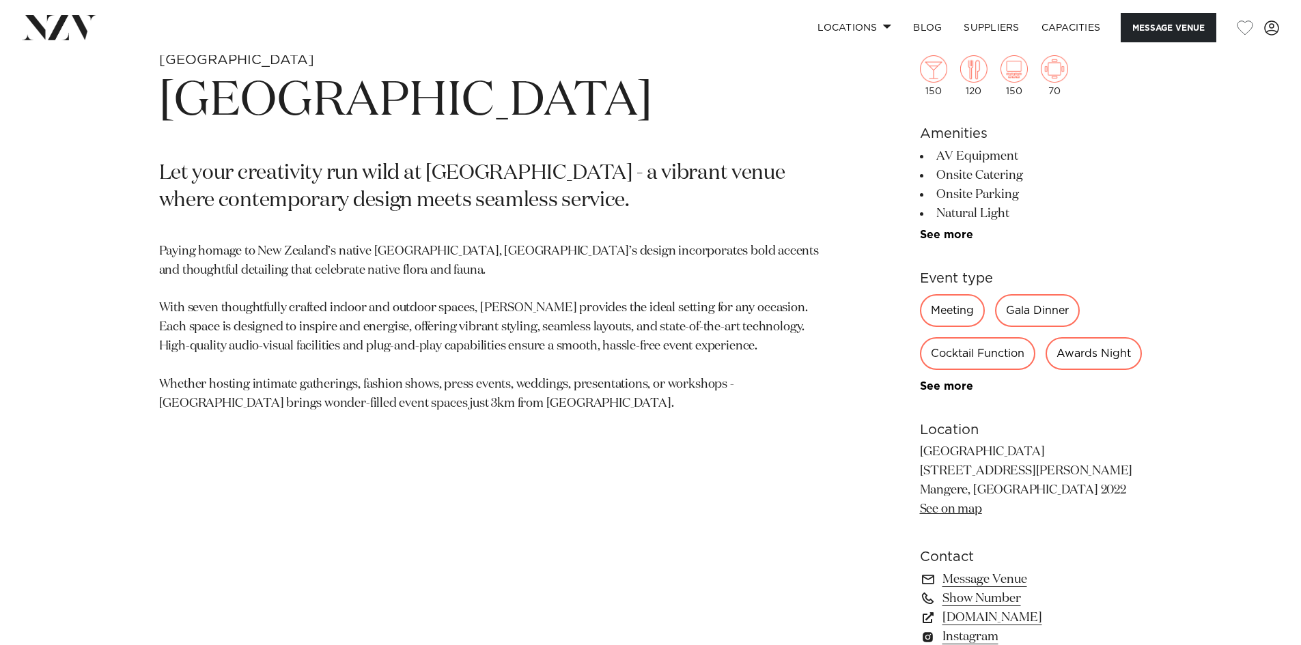
scroll to position [973, 0]
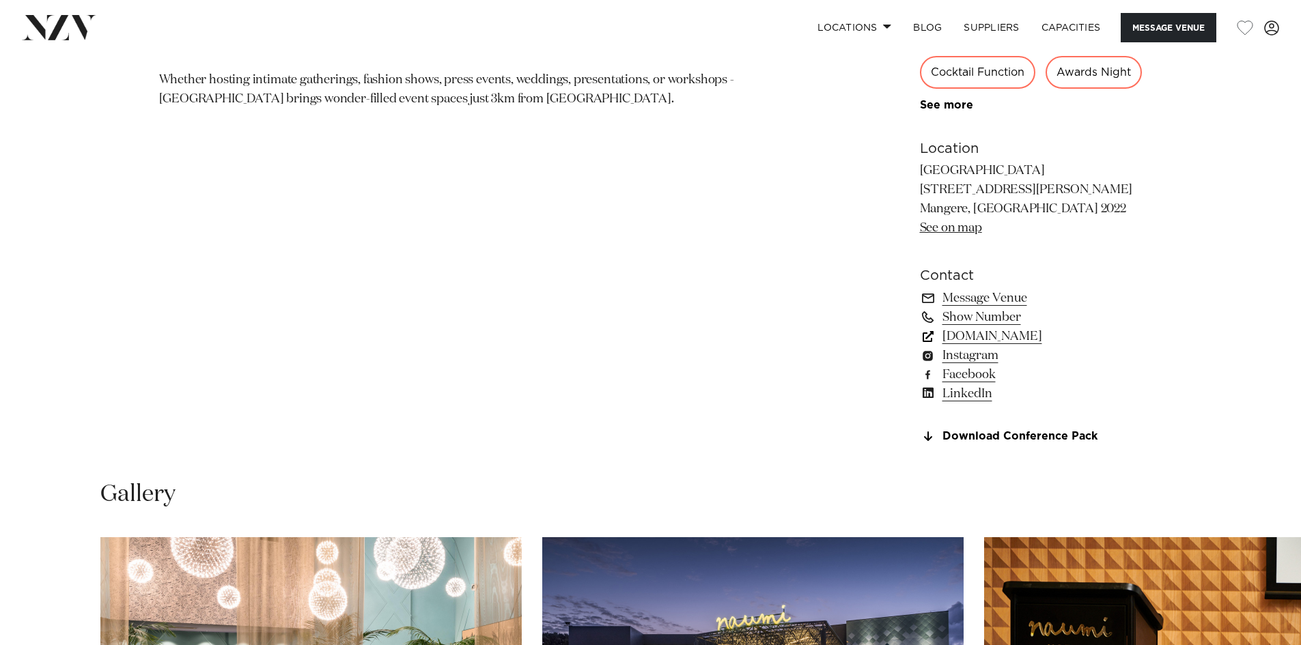
click at [1025, 346] on link "[DOMAIN_NAME]" at bounding box center [1031, 336] width 223 height 19
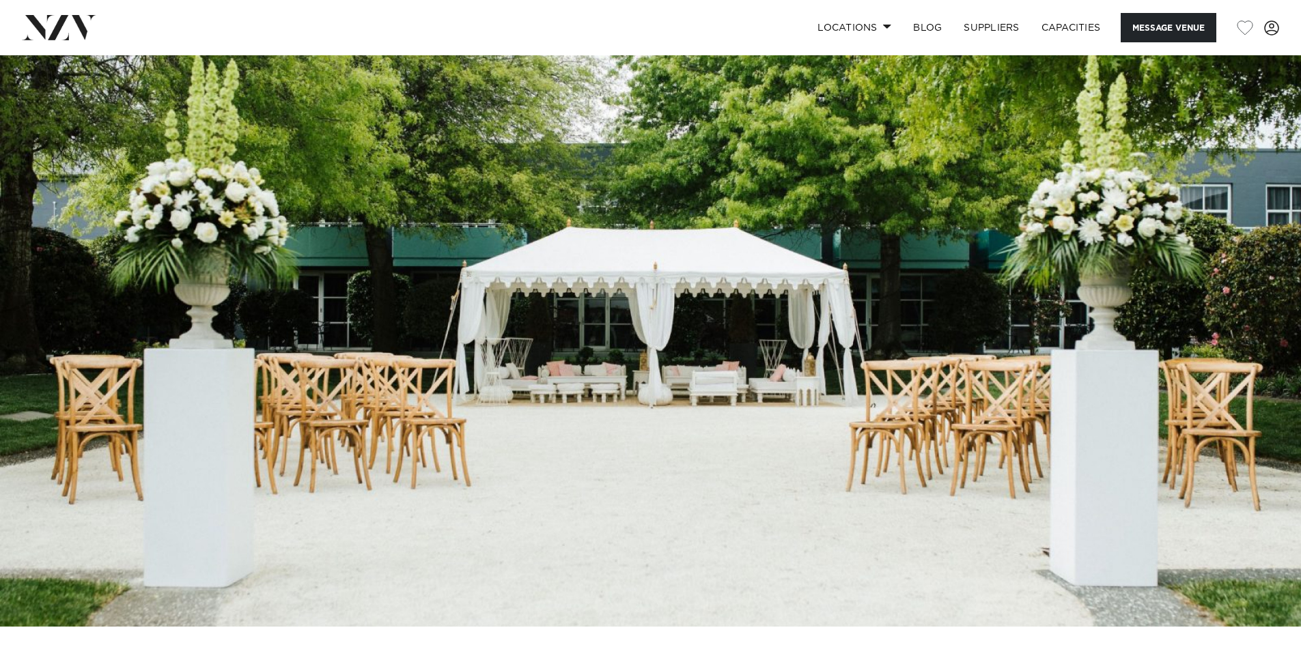
scroll to position [0, 0]
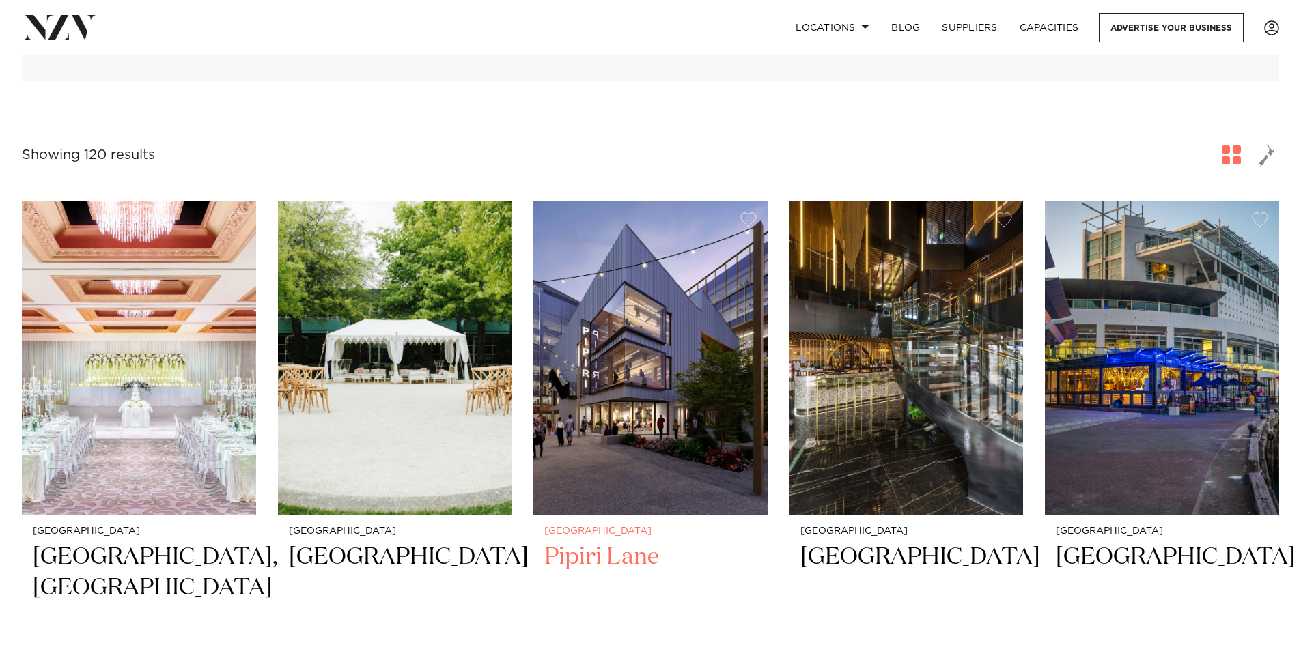
click at [665, 370] on img at bounding box center [650, 358] width 234 height 314
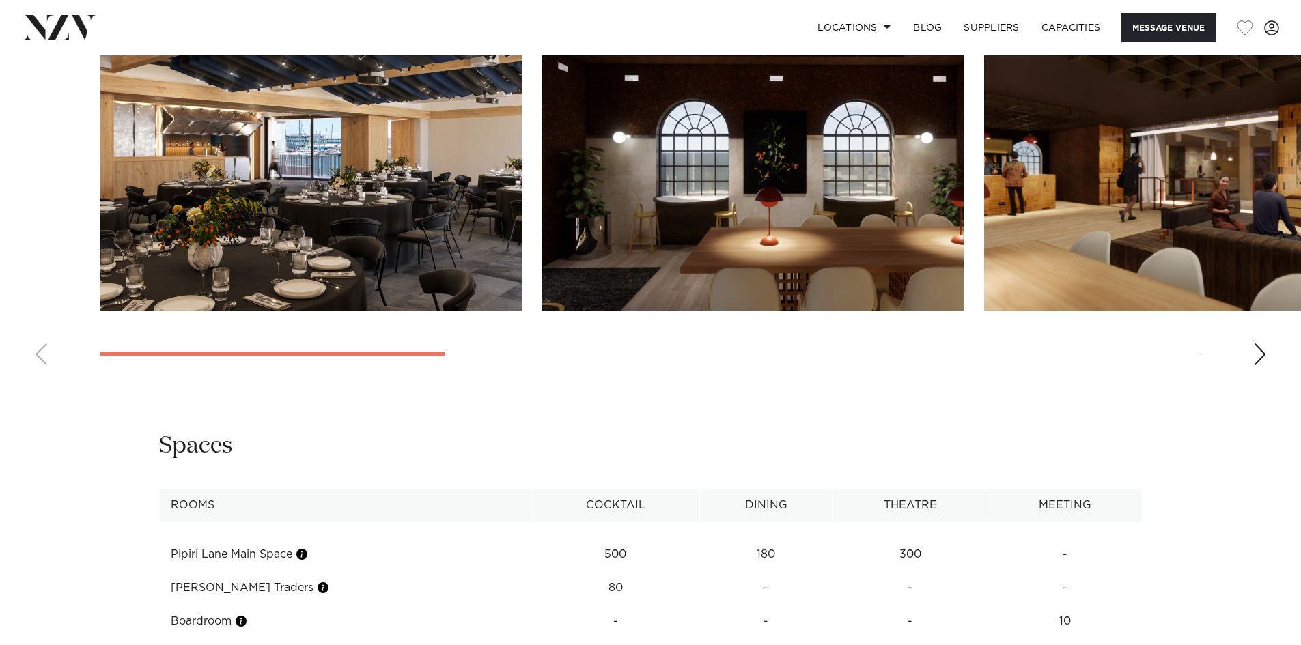
scroll to position [1297, 0]
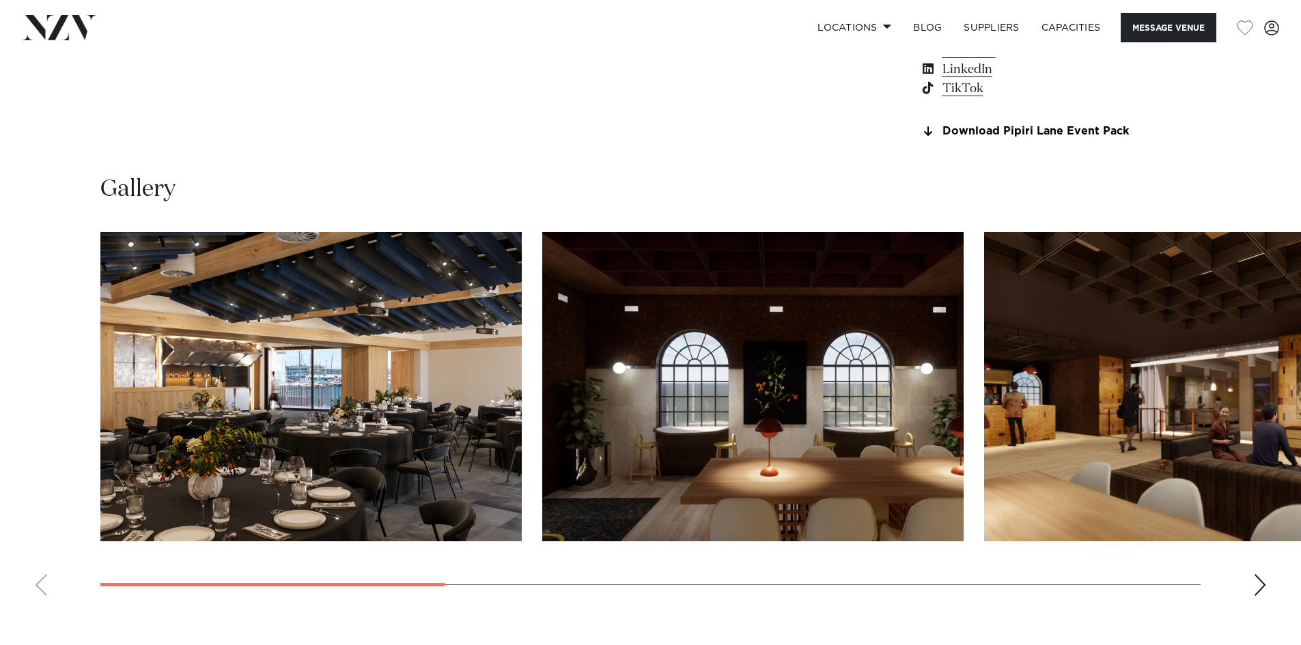
click at [1258, 588] on div "Next slide" at bounding box center [1260, 585] width 14 height 22
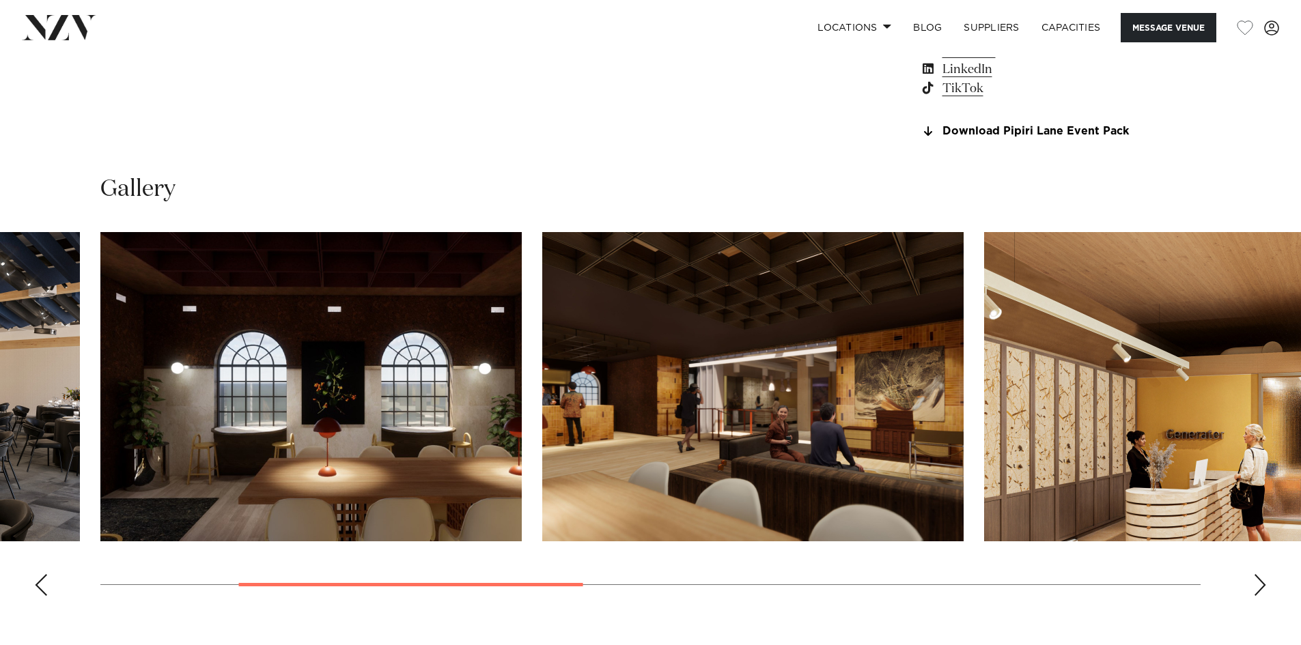
click at [1258, 588] on div "Next slide" at bounding box center [1260, 585] width 14 height 22
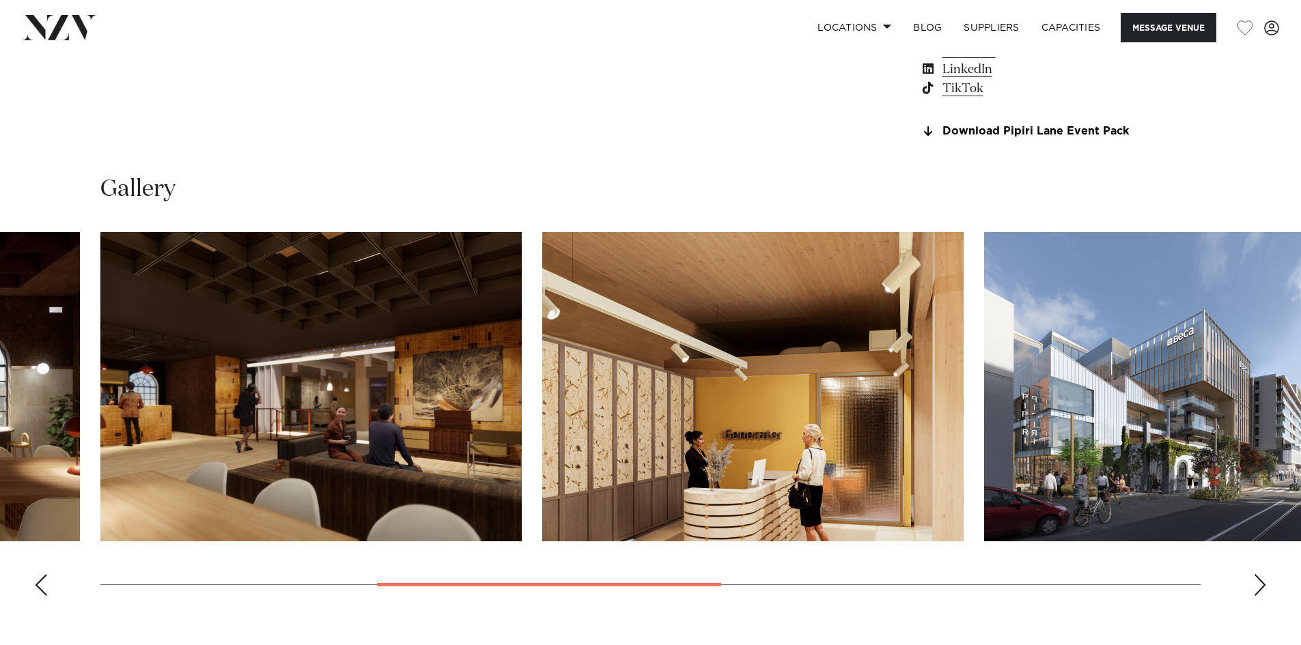
click at [1258, 588] on div "Next slide" at bounding box center [1260, 585] width 14 height 22
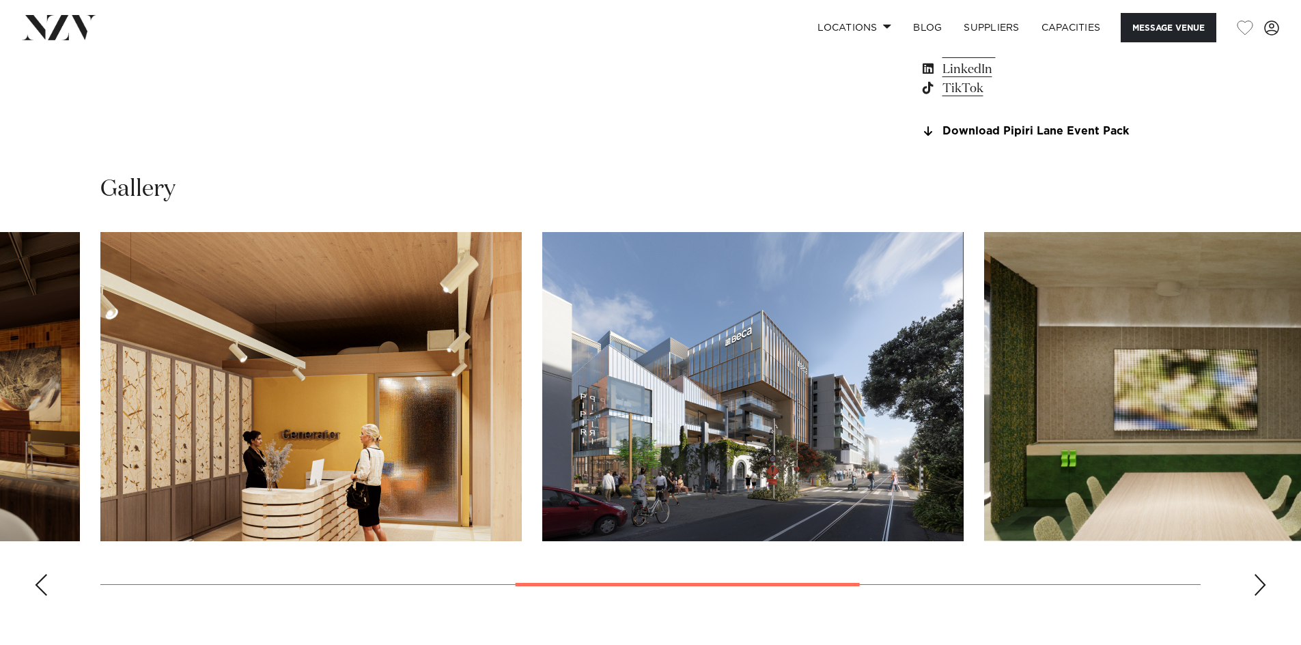
click at [1258, 588] on div "Next slide" at bounding box center [1260, 585] width 14 height 22
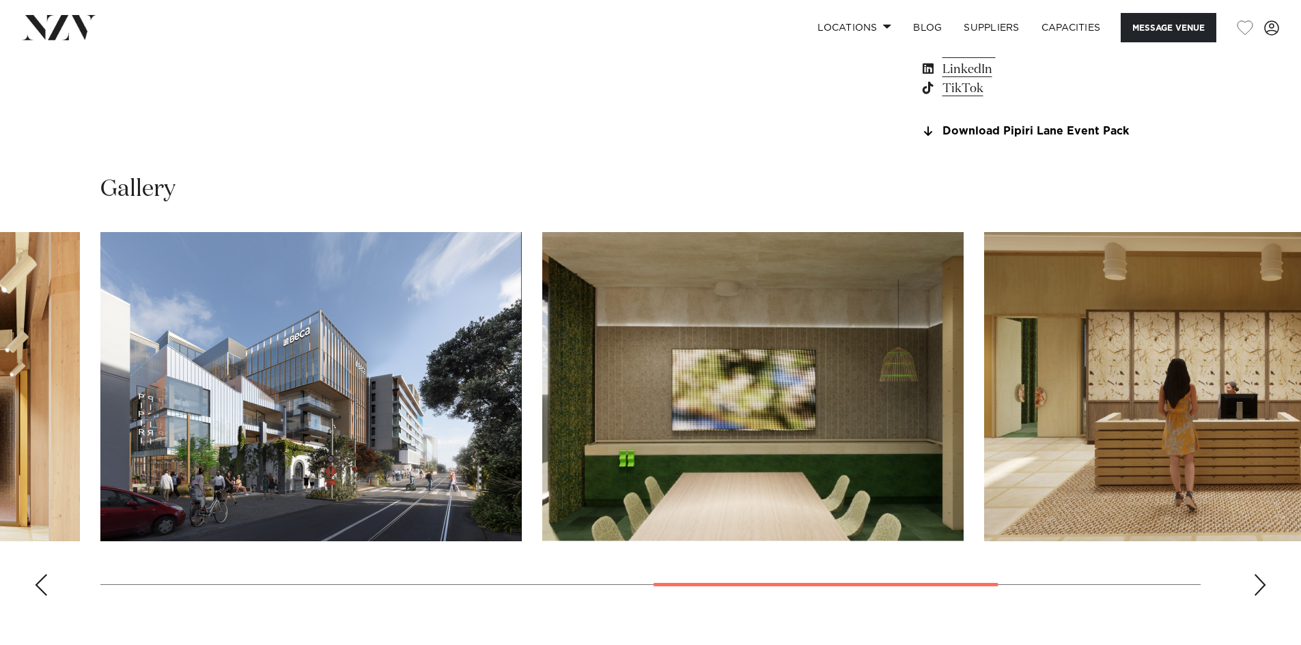
click at [1258, 588] on div "Next slide" at bounding box center [1260, 585] width 14 height 22
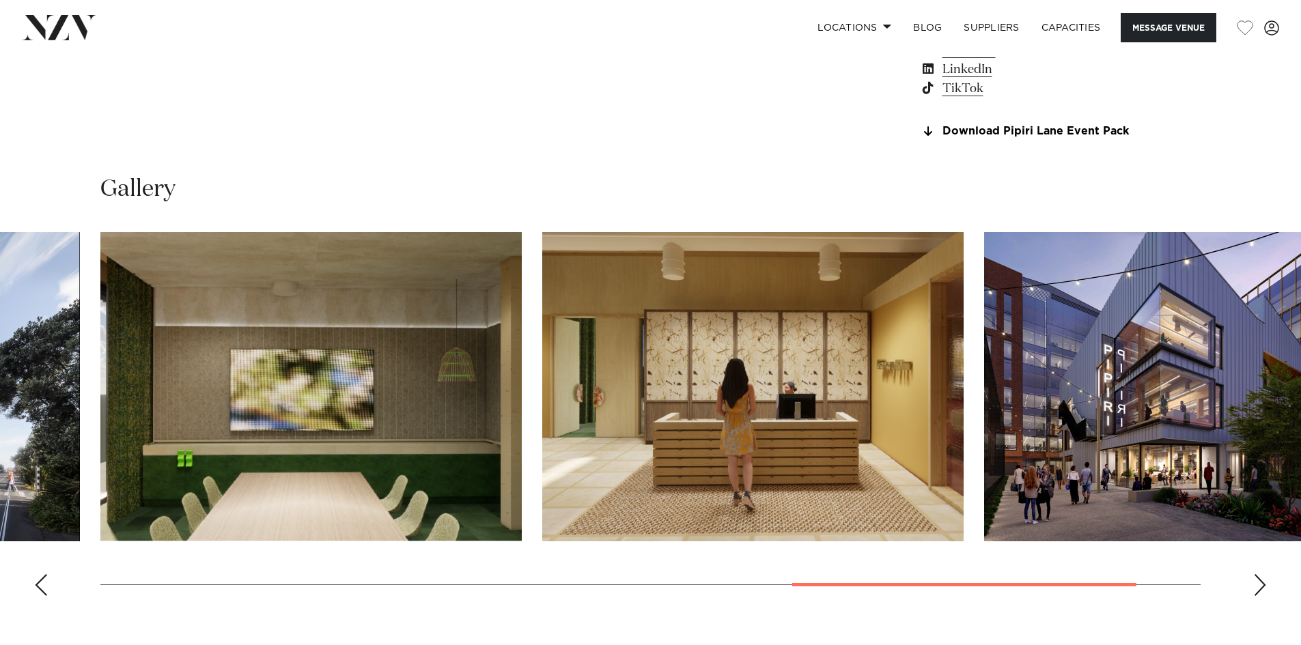
click at [1258, 588] on div "Next slide" at bounding box center [1260, 585] width 14 height 22
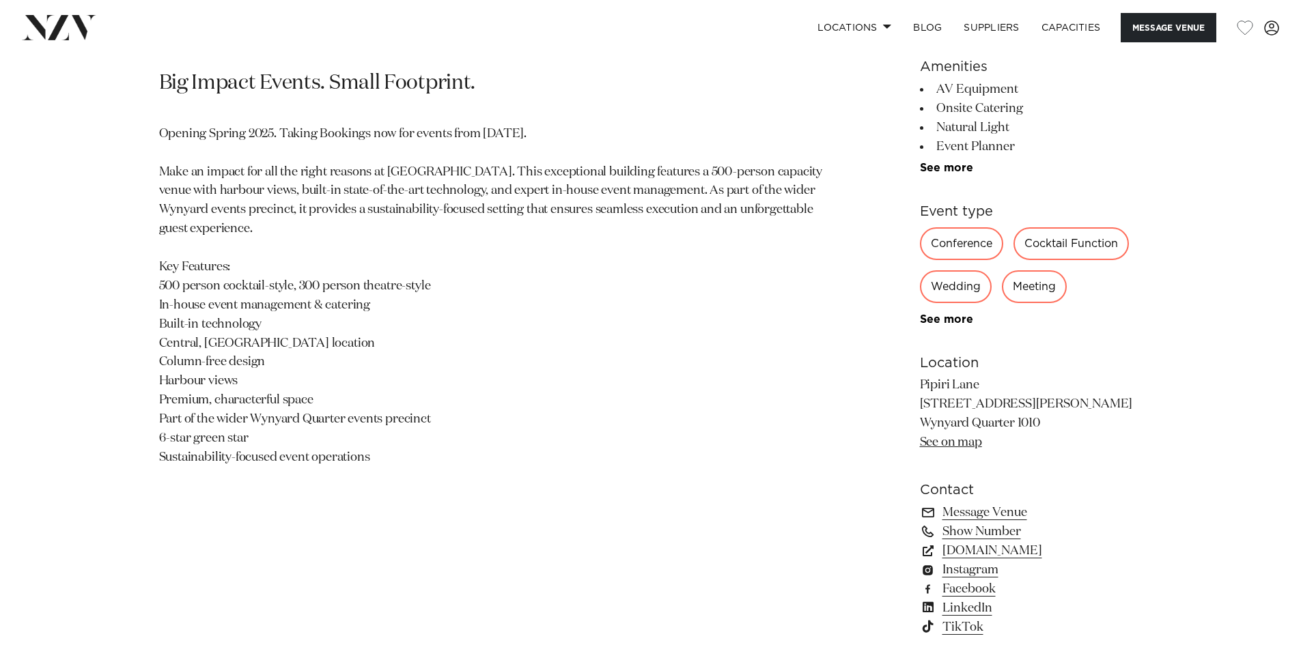
scroll to position [819, 0]
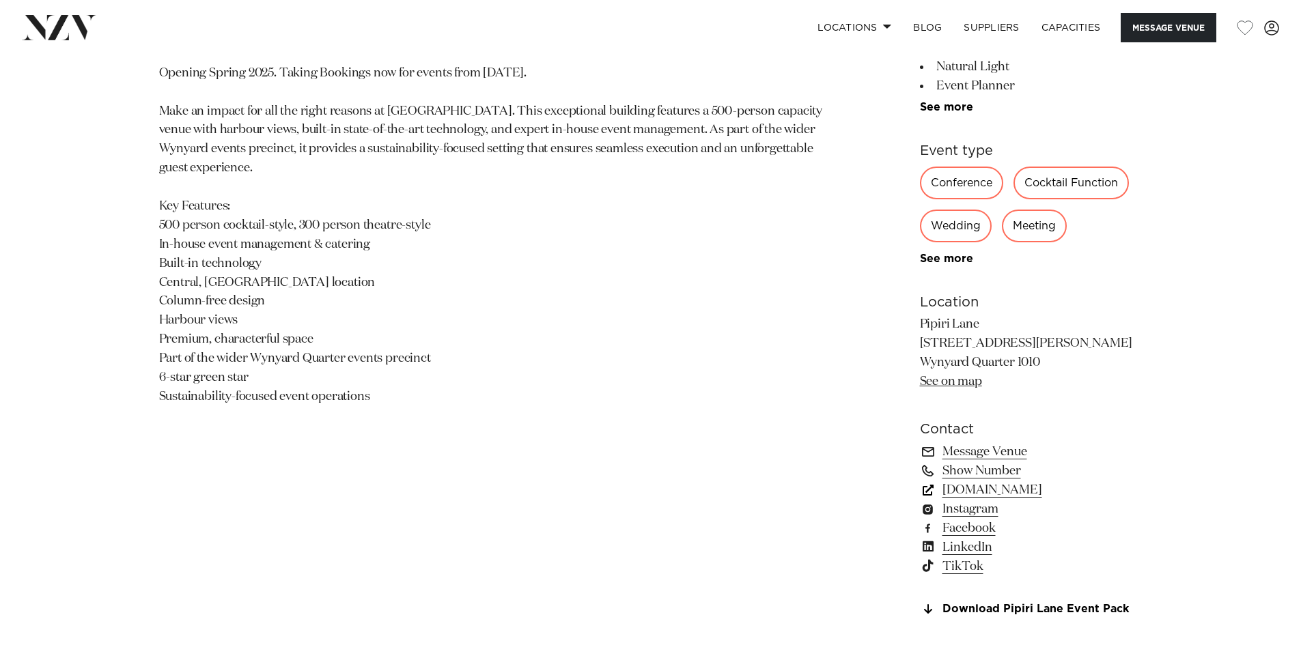
click at [978, 487] on link "generatornz.com" at bounding box center [1031, 490] width 223 height 19
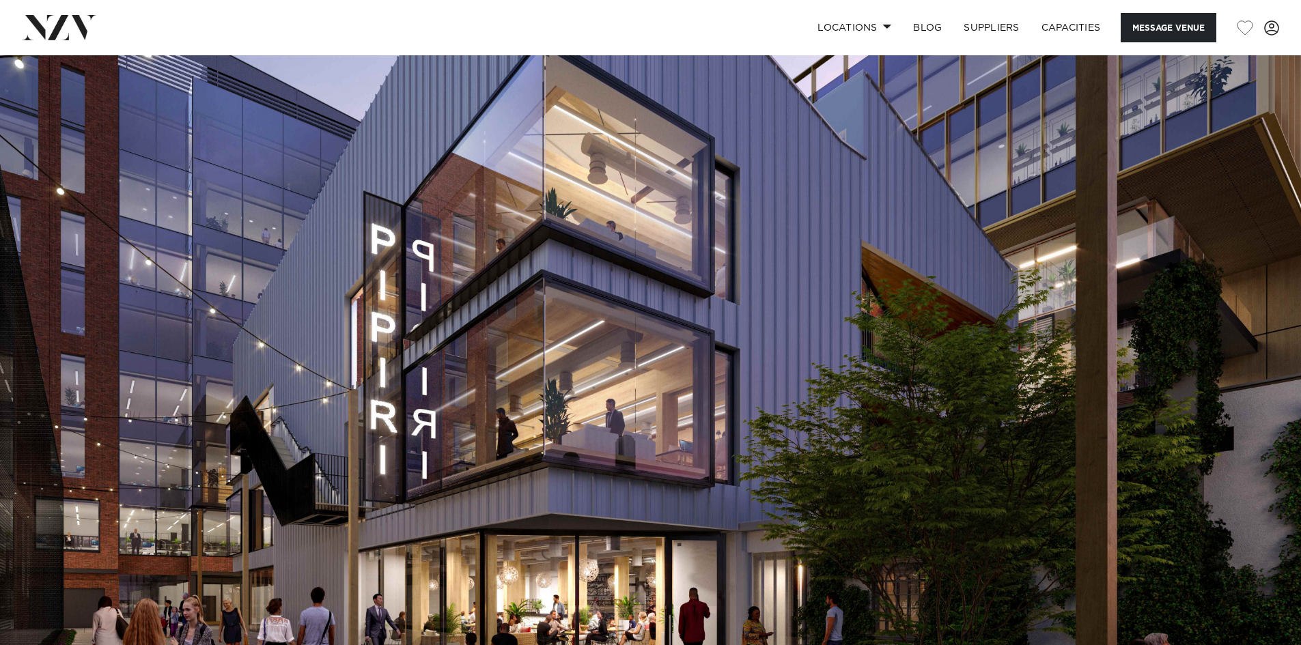
scroll to position [0, 0]
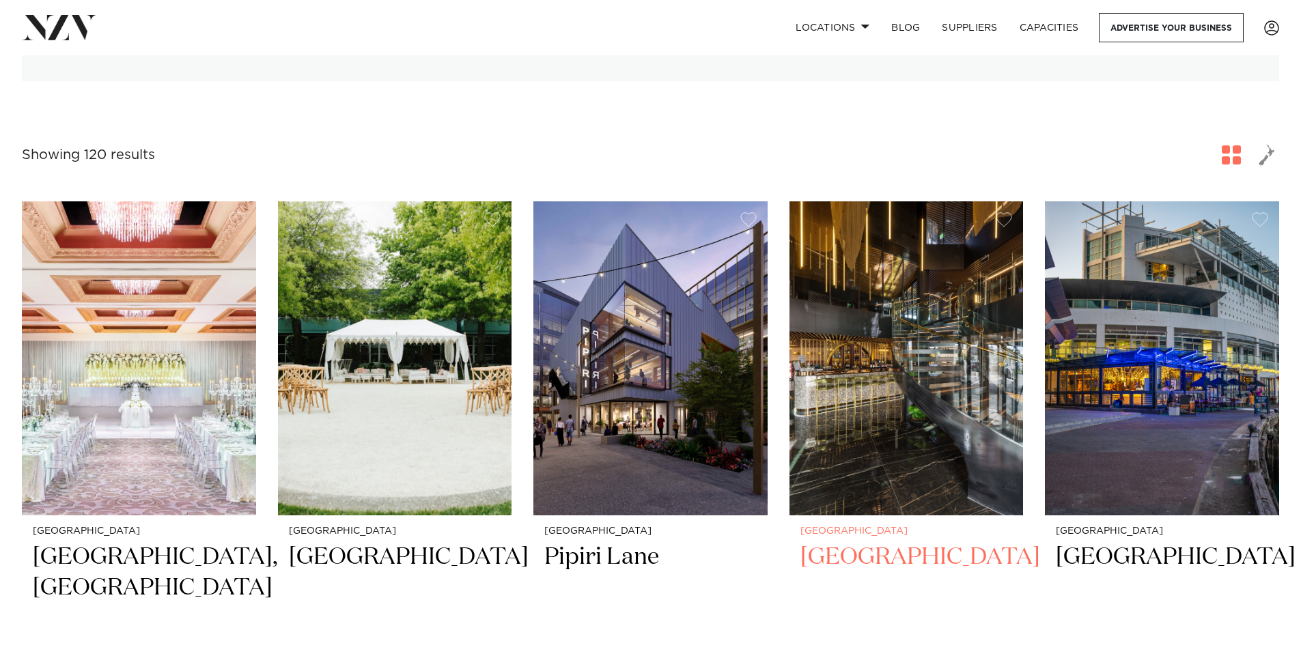
click at [947, 337] on img at bounding box center [906, 358] width 234 height 314
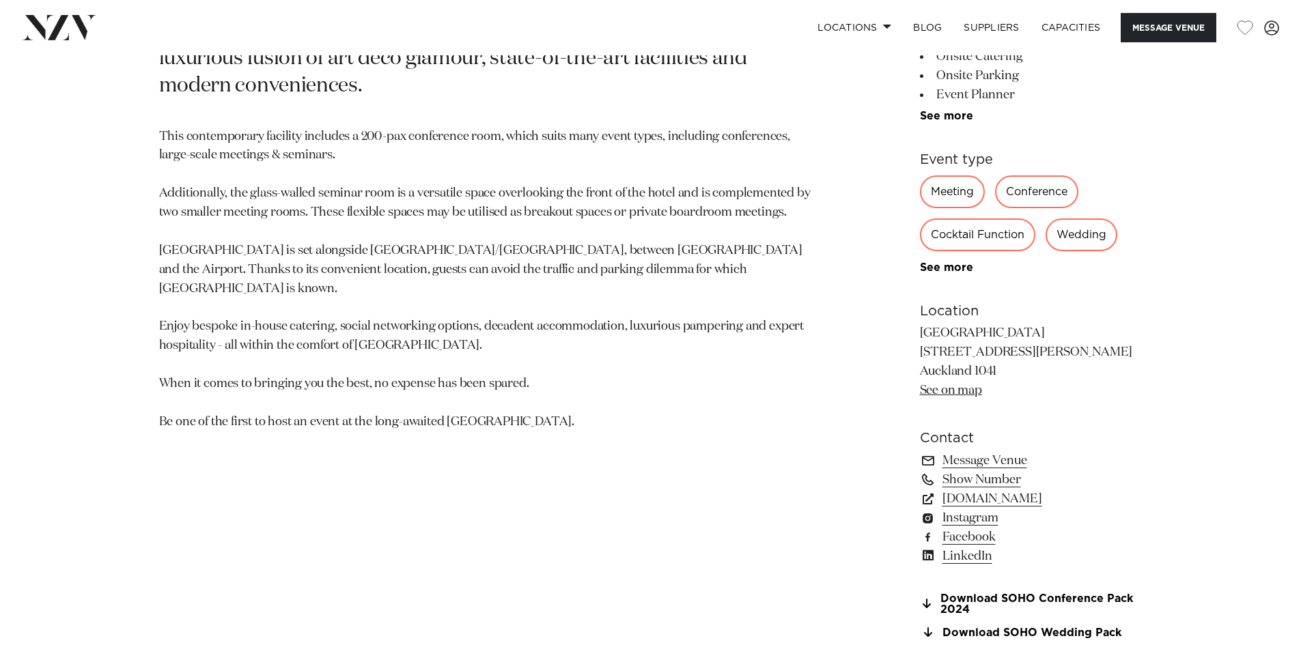
scroll to position [819, 0]
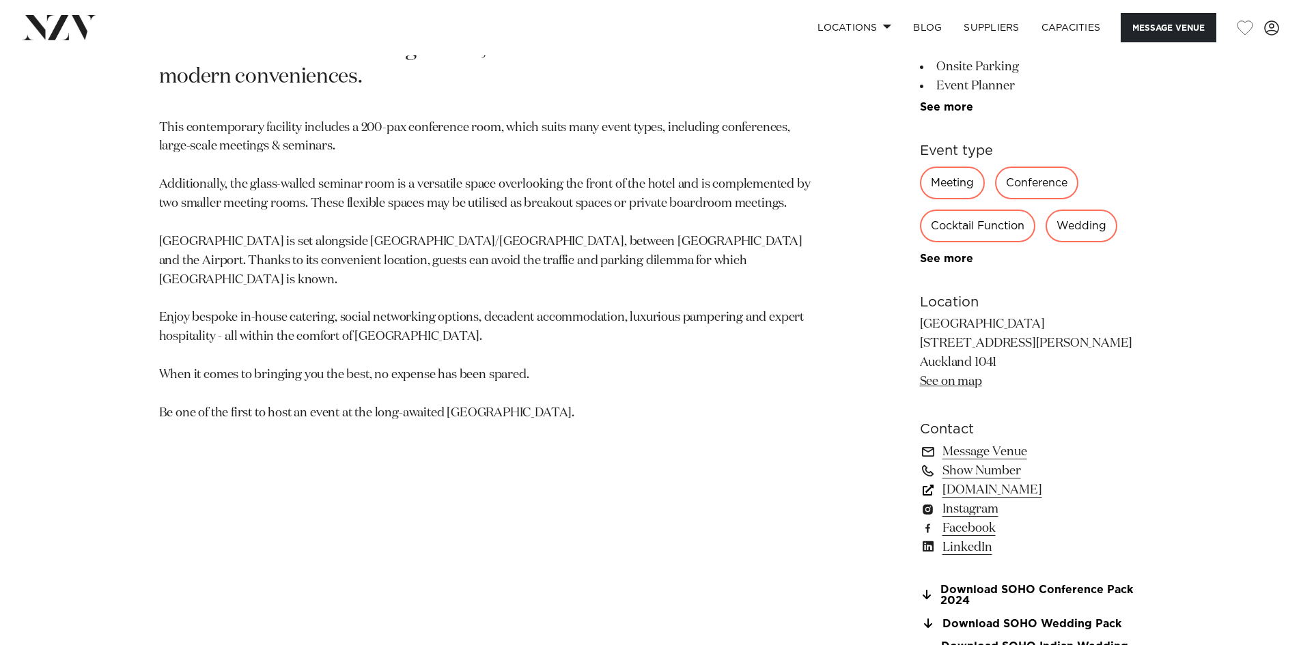
click at [1045, 486] on link "www.soholuxuryhotels.com" at bounding box center [1031, 490] width 223 height 19
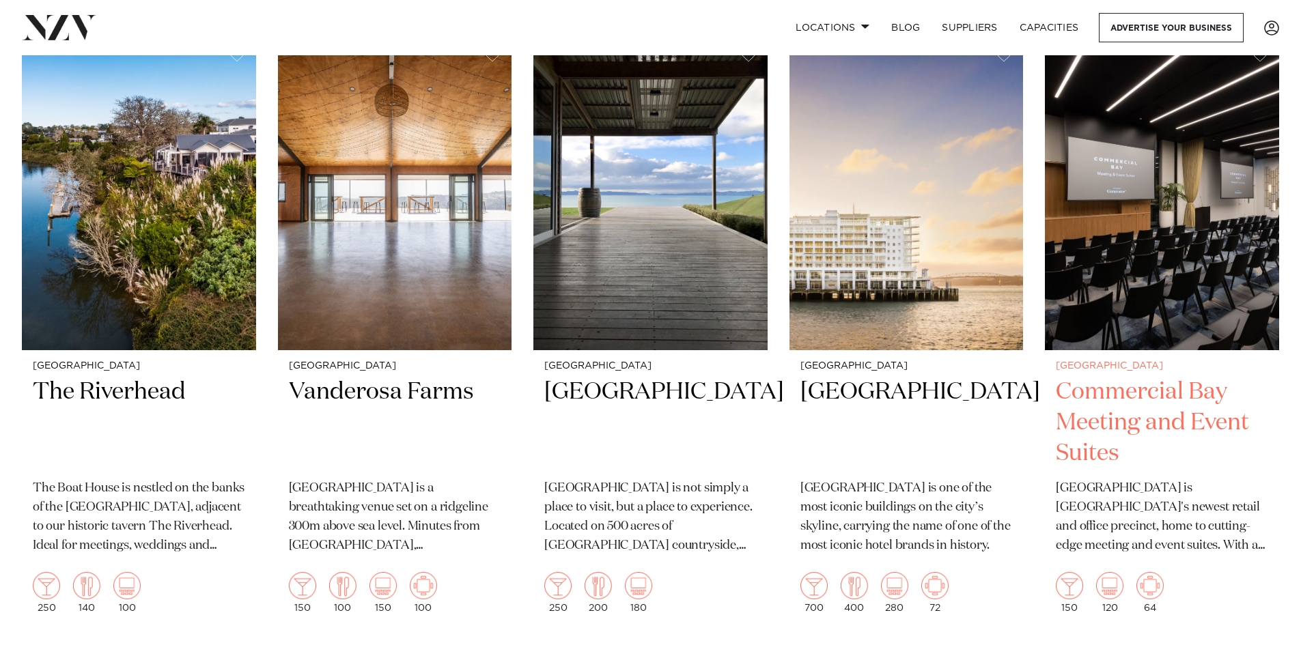
scroll to position [1161, 0]
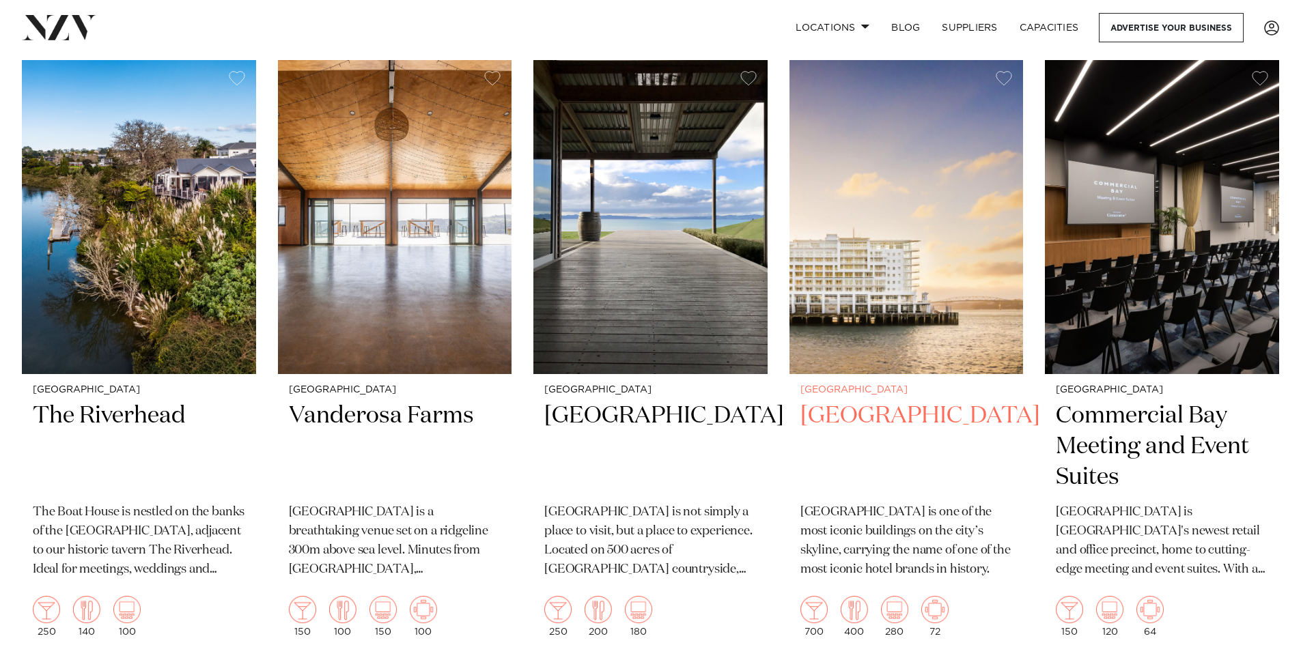
click at [937, 266] on img at bounding box center [906, 217] width 234 height 314
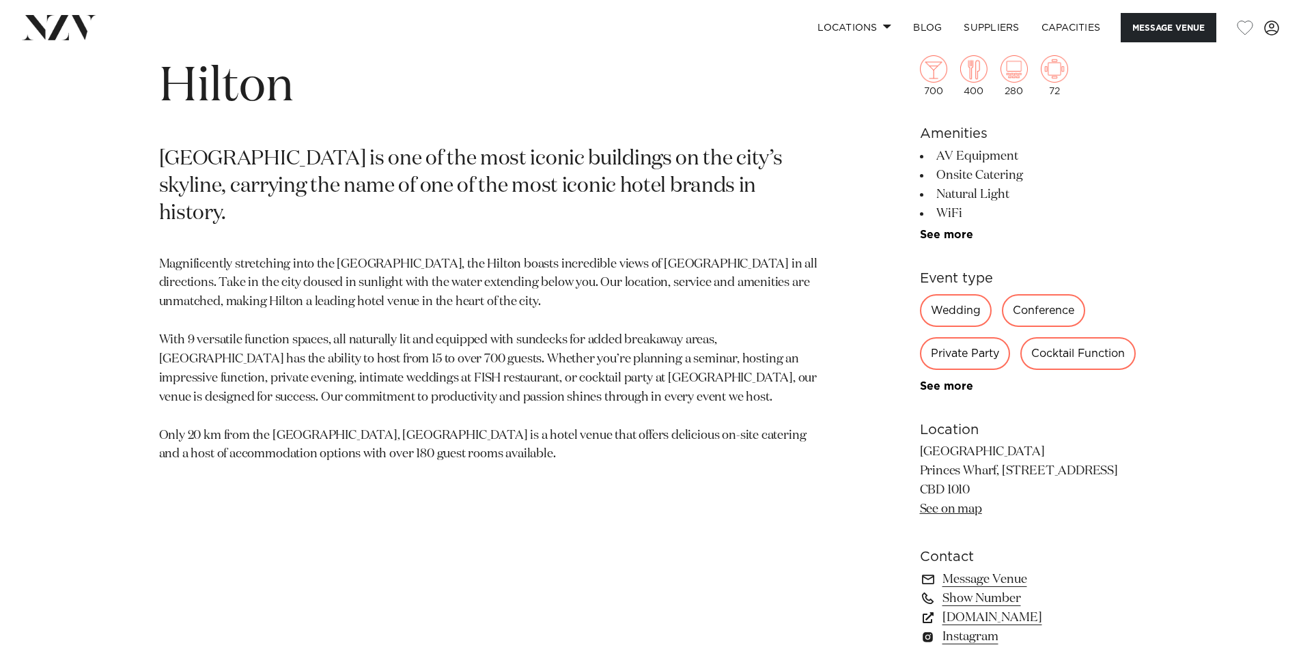
scroll to position [888, 0]
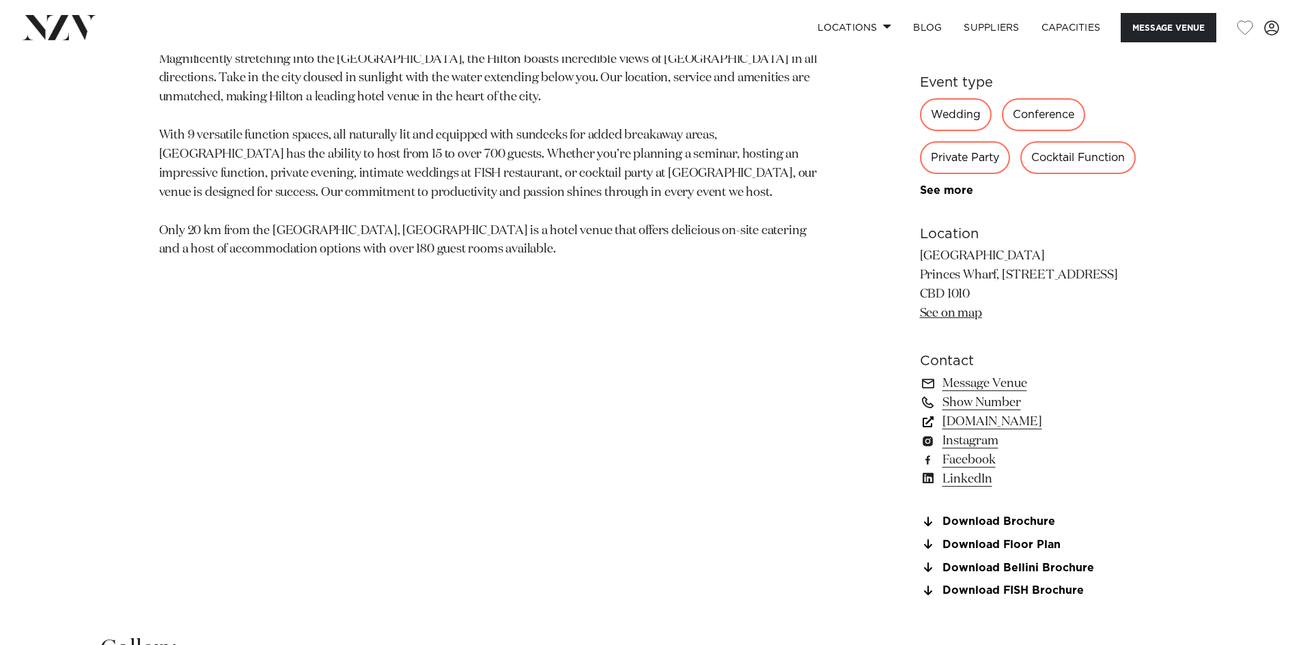
click at [999, 423] on link "www.hilton.com" at bounding box center [1031, 421] width 223 height 19
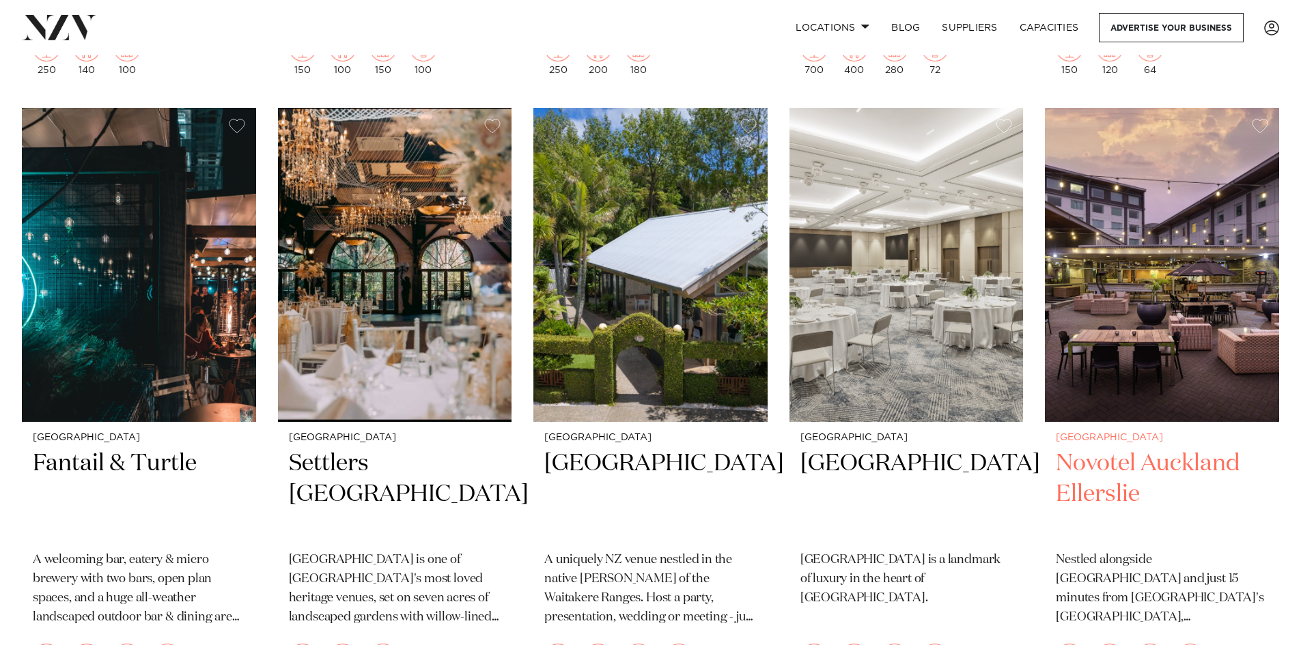
scroll to position [1707, 0]
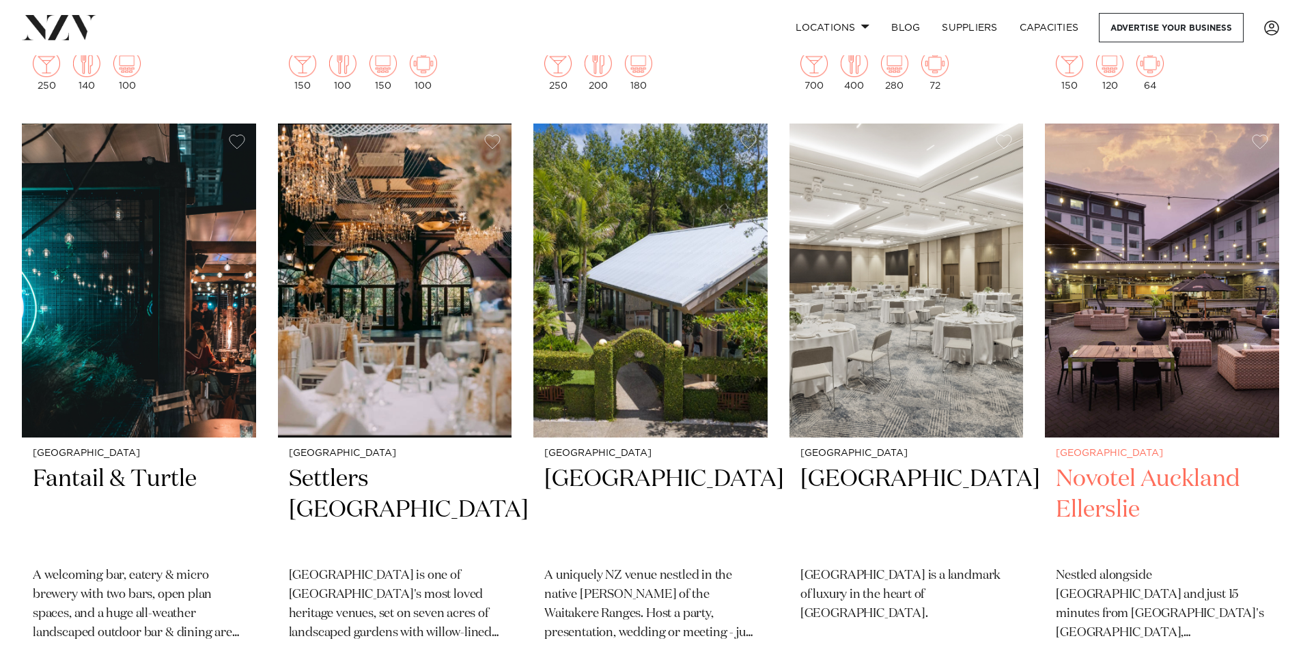
click at [1181, 301] on img at bounding box center [1162, 281] width 234 height 314
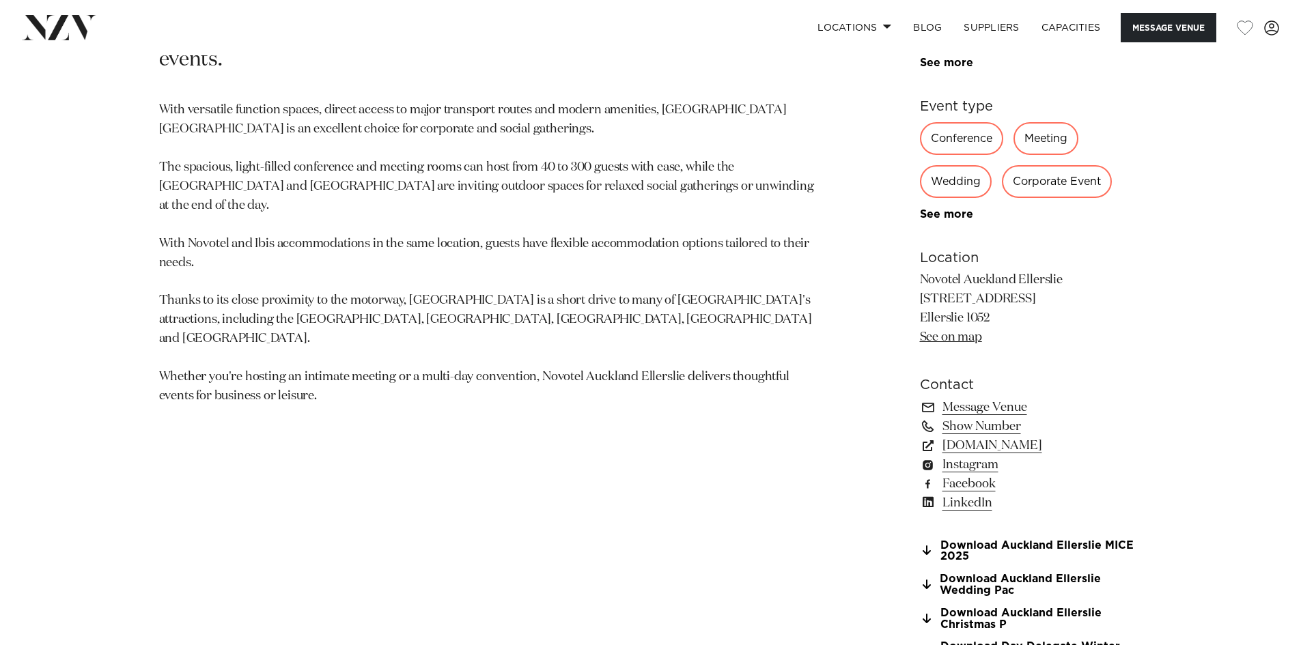
scroll to position [888, 0]
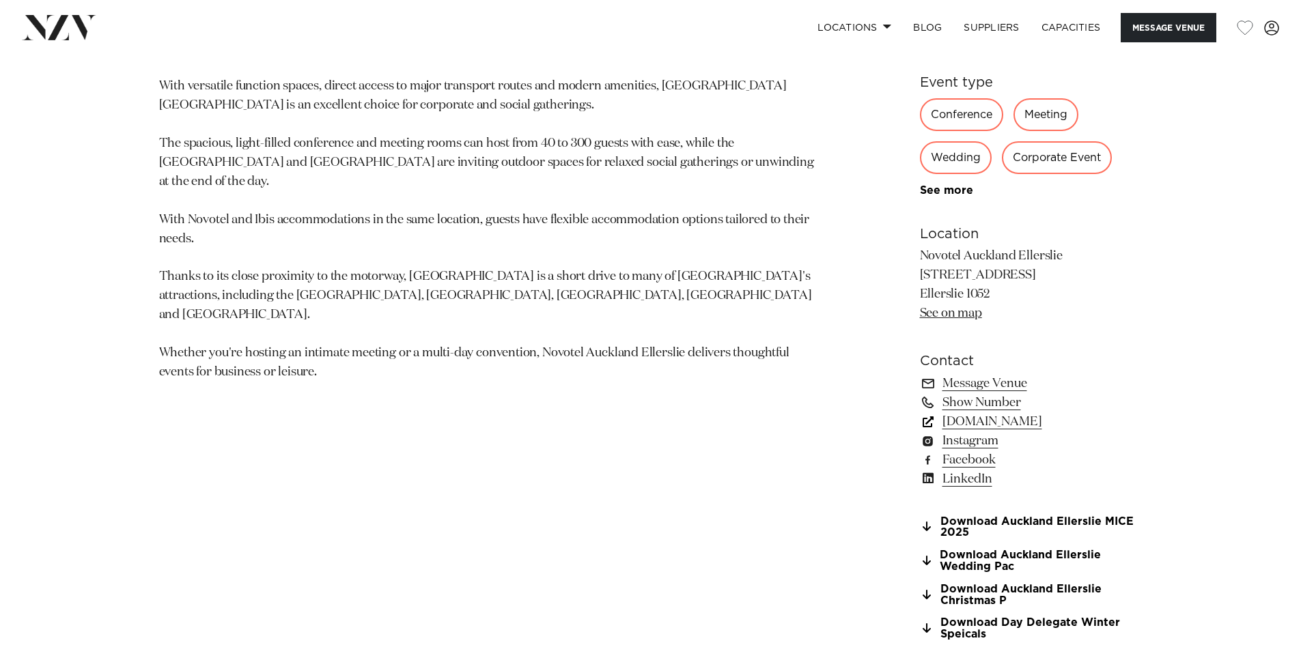
click at [1007, 425] on link "accorevents.com" at bounding box center [1031, 421] width 223 height 19
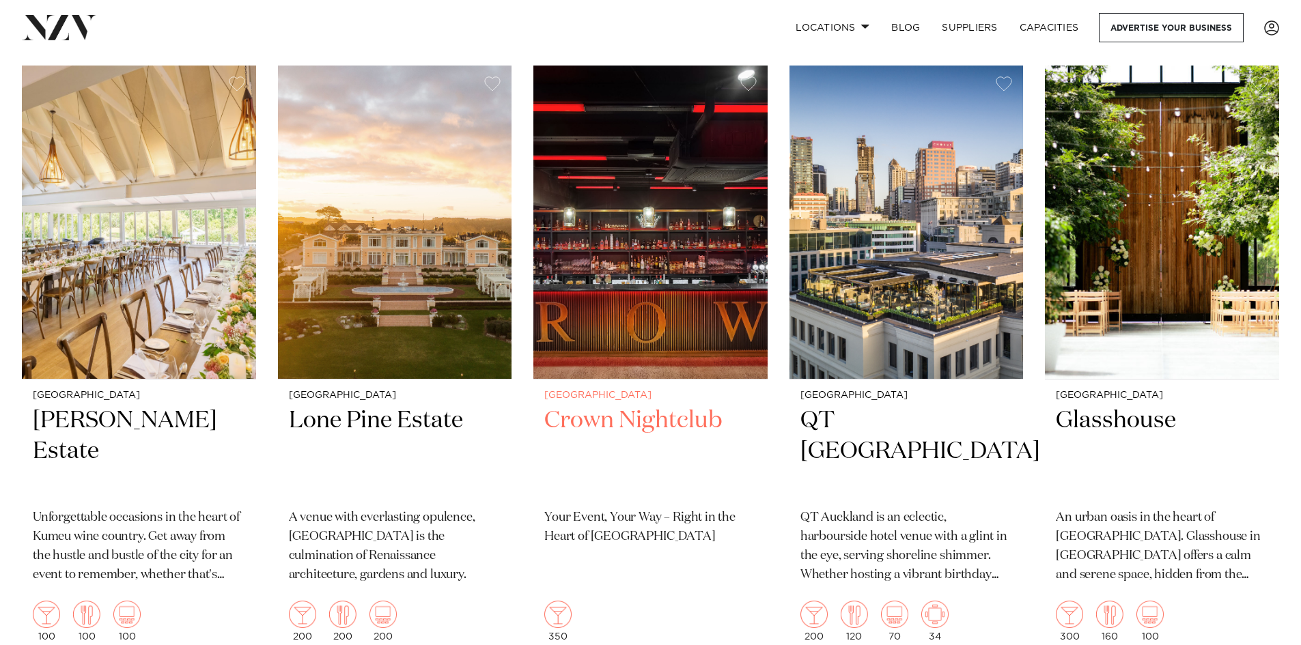
scroll to position [3618, 0]
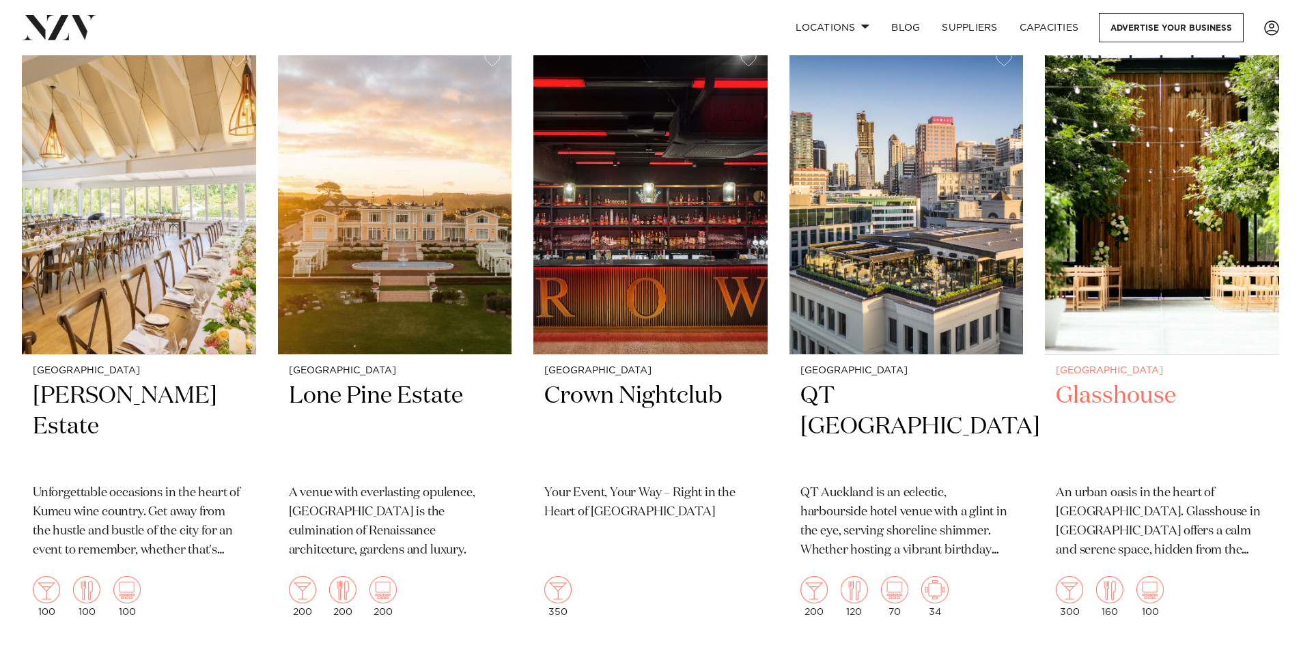
click at [1137, 190] on img at bounding box center [1162, 198] width 234 height 314
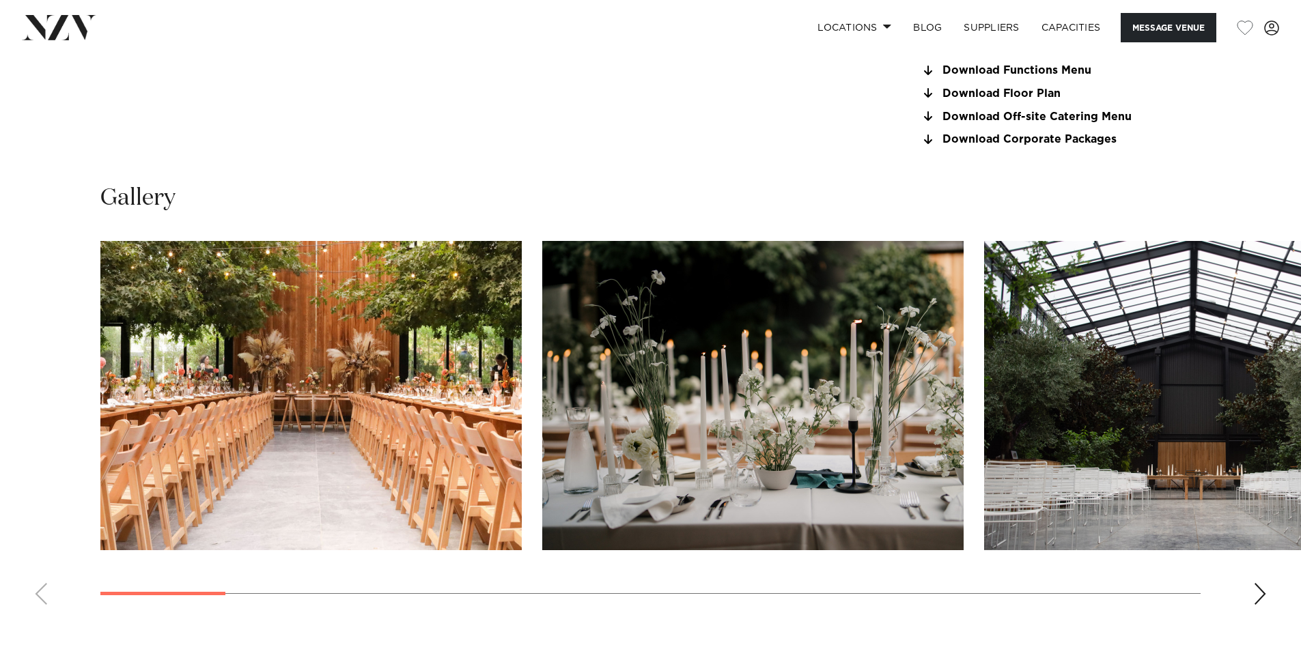
scroll to position [1297, 0]
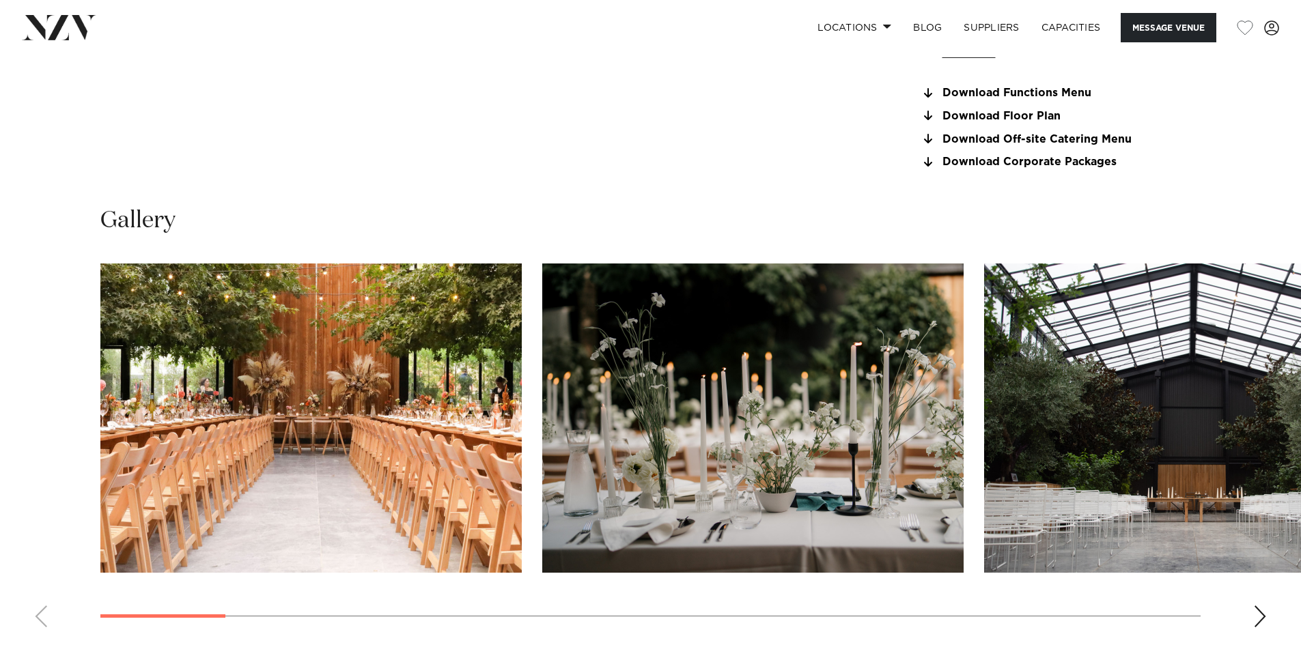
click at [1257, 621] on div "Next slide" at bounding box center [1260, 617] width 14 height 22
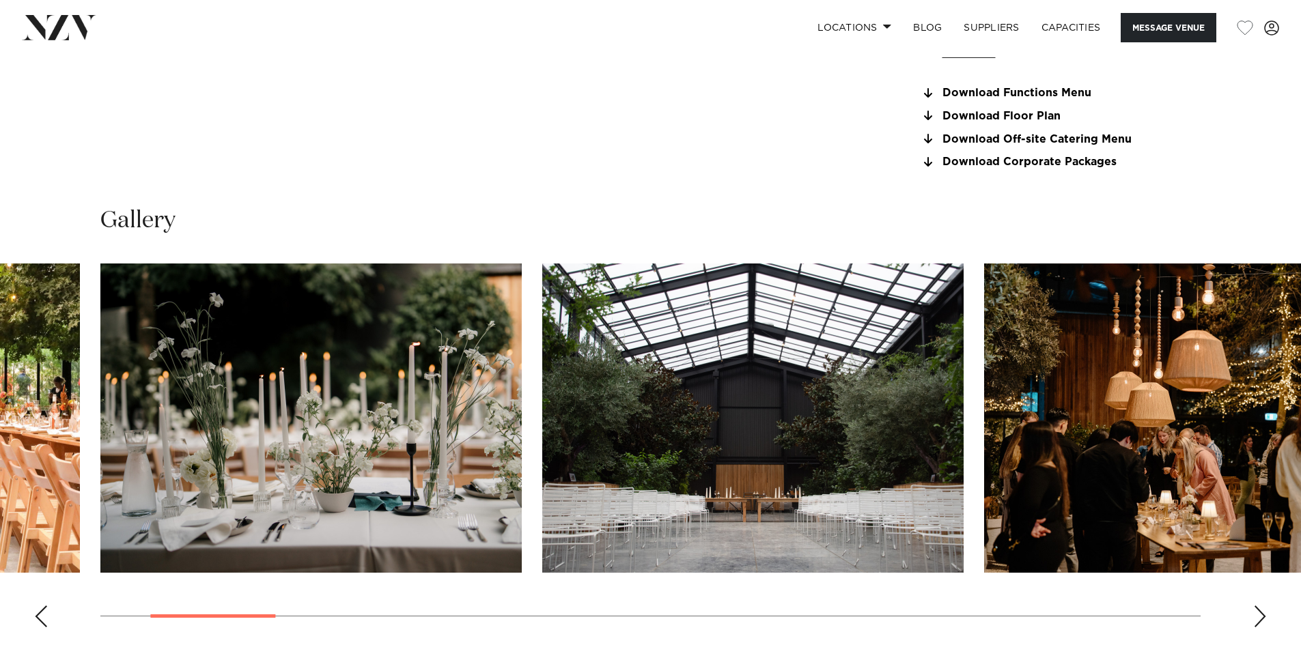
click at [1257, 621] on div "Next slide" at bounding box center [1260, 617] width 14 height 22
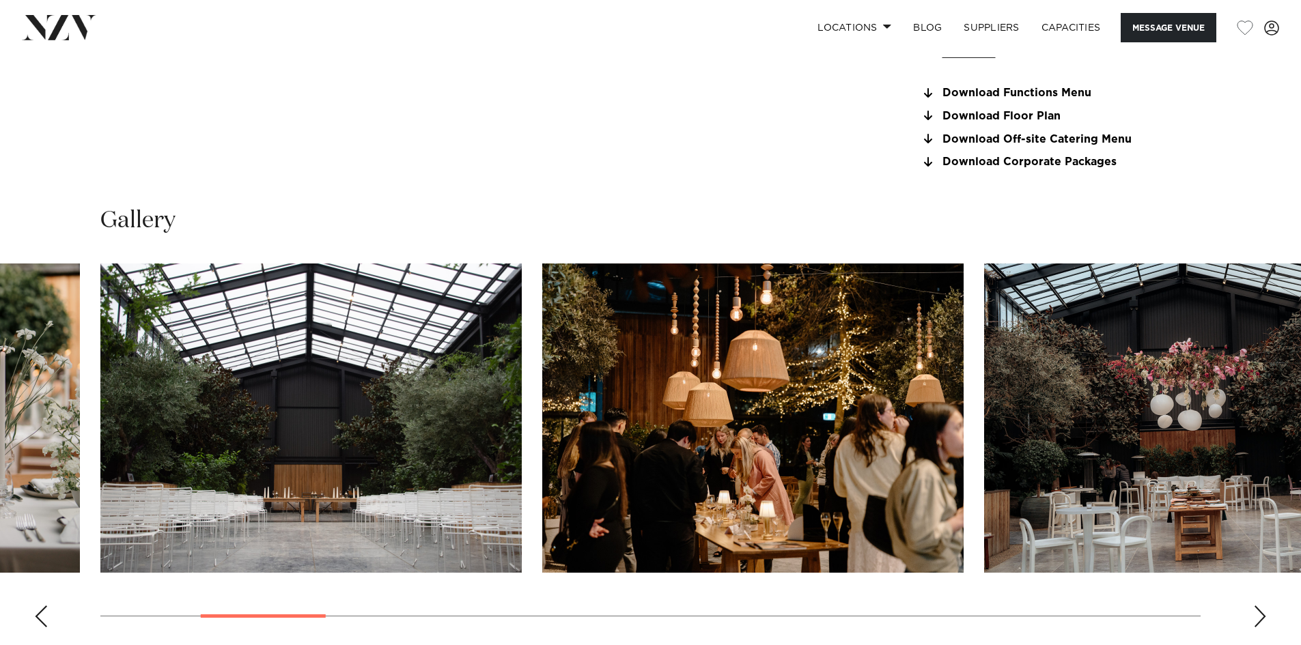
click at [1257, 621] on div "Next slide" at bounding box center [1260, 617] width 14 height 22
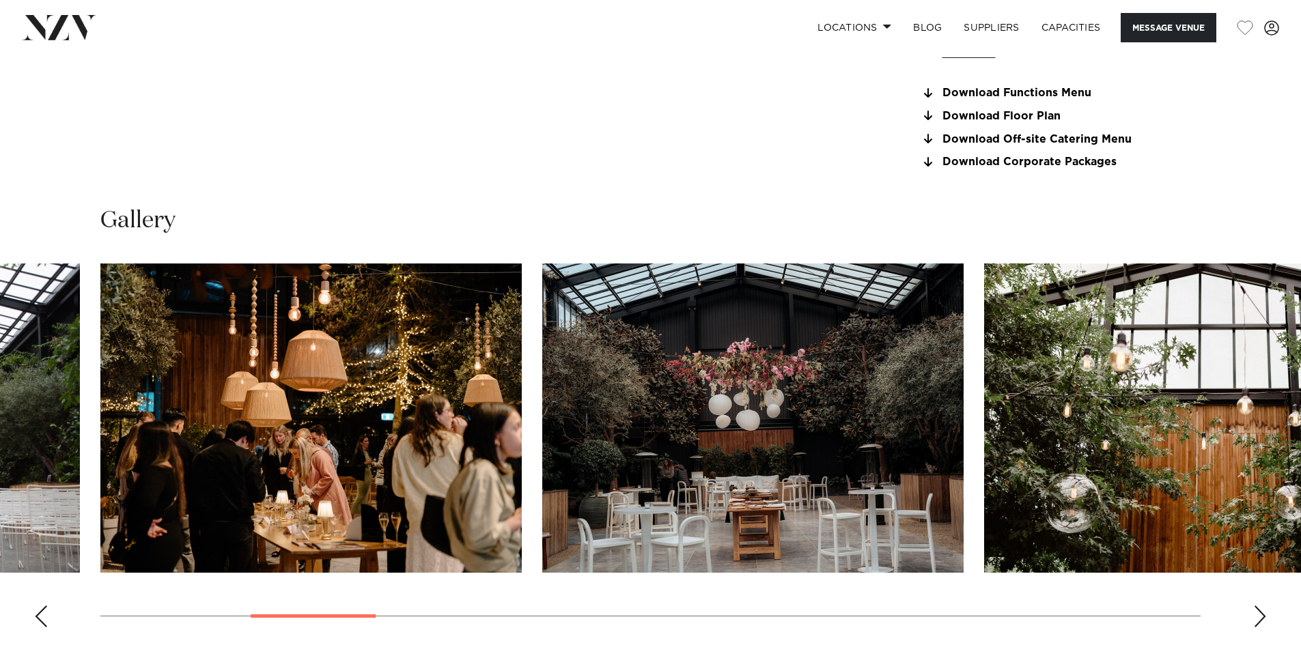
click at [1257, 621] on div "Next slide" at bounding box center [1260, 617] width 14 height 22
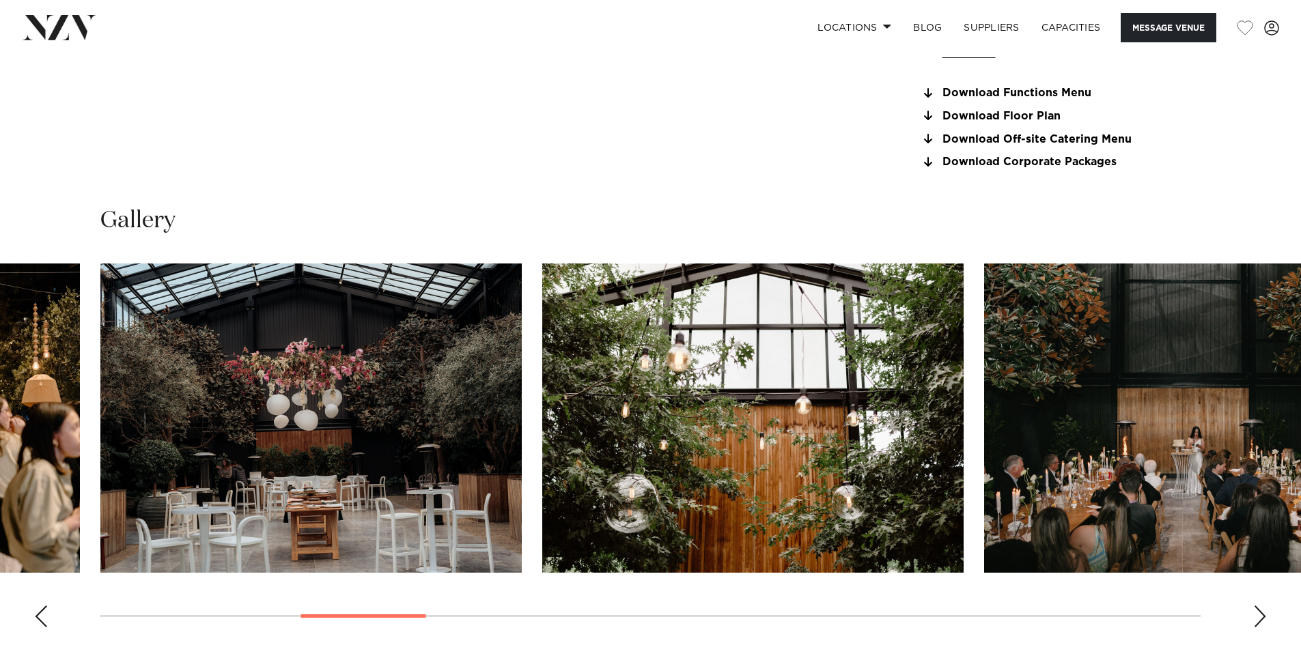
click at [1257, 621] on div "Next slide" at bounding box center [1260, 617] width 14 height 22
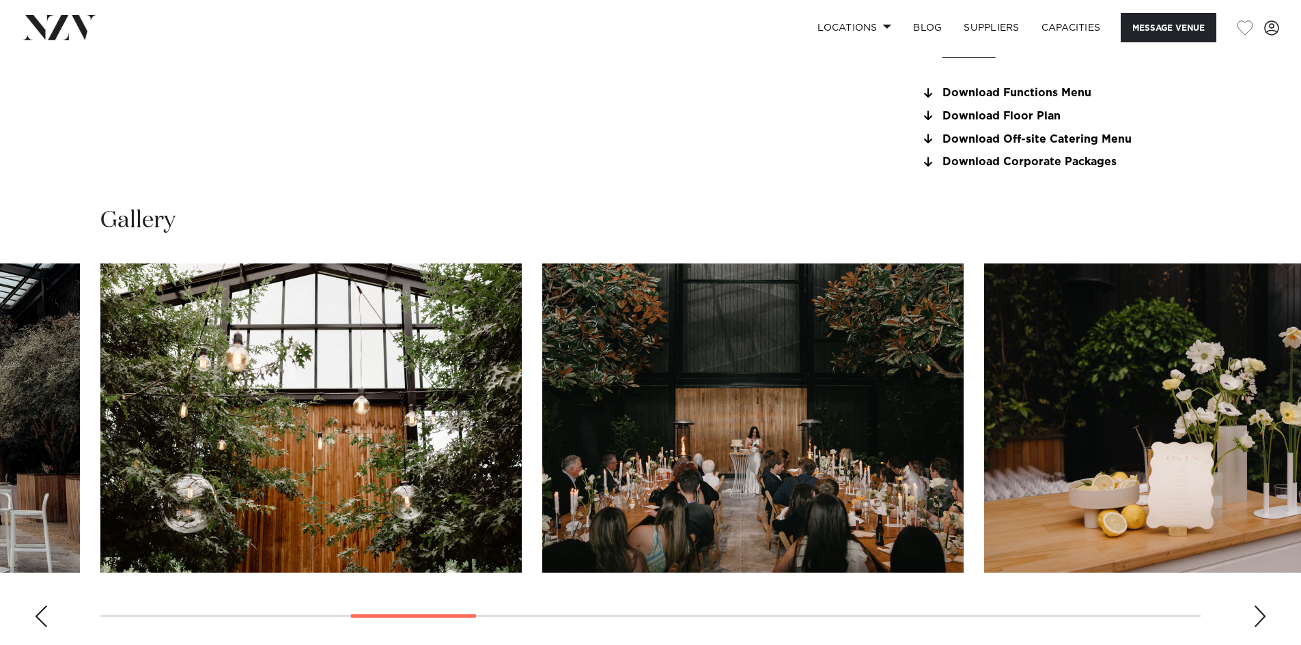
click at [1257, 621] on div "Next slide" at bounding box center [1260, 617] width 14 height 22
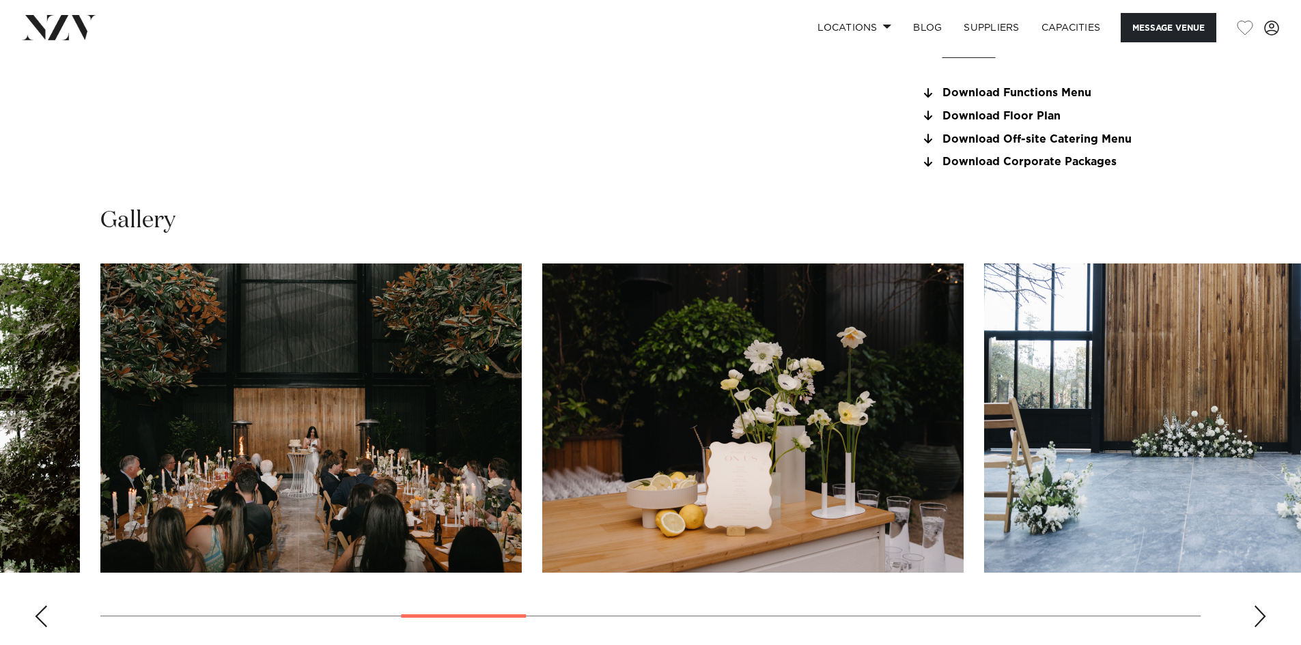
click at [1257, 621] on div "Next slide" at bounding box center [1260, 617] width 14 height 22
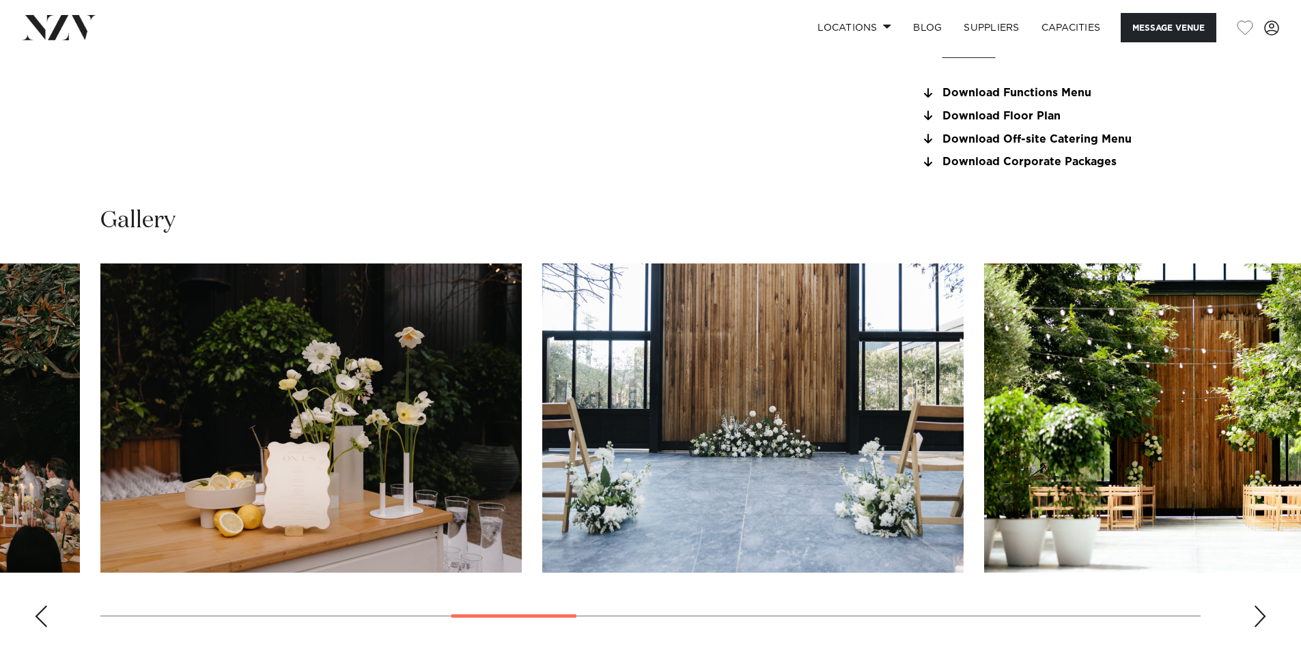
click at [1257, 621] on div "Next slide" at bounding box center [1260, 617] width 14 height 22
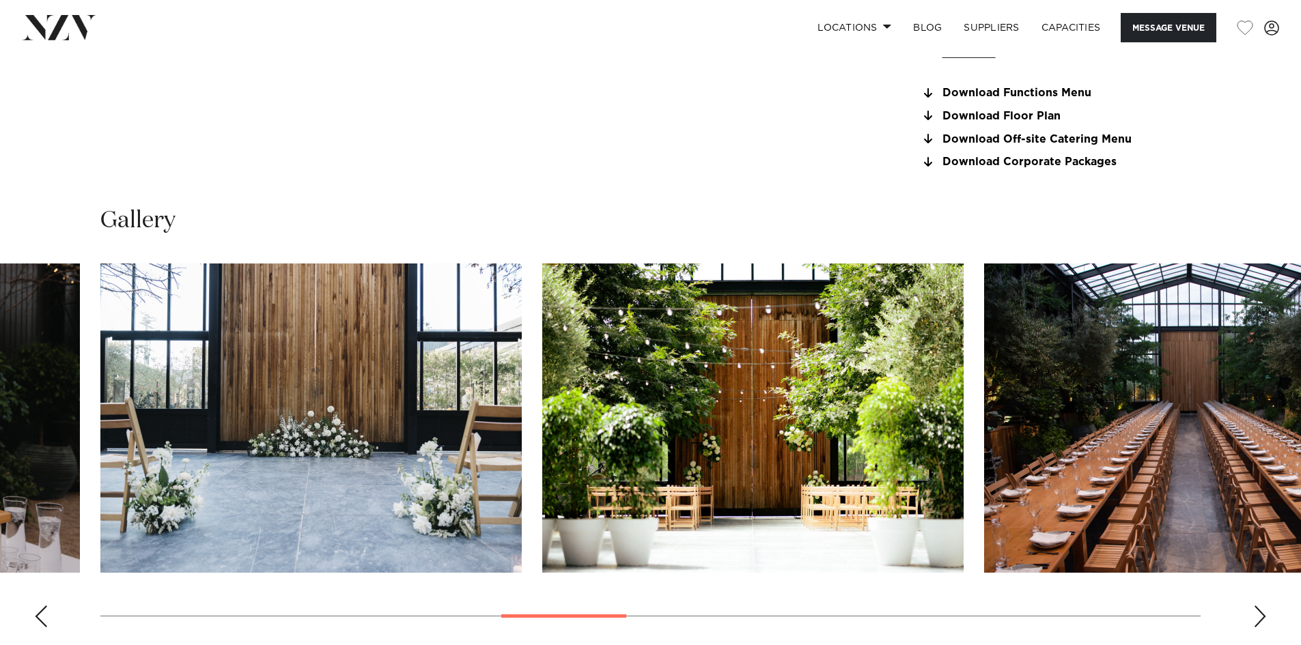
click at [1257, 621] on div "Next slide" at bounding box center [1260, 617] width 14 height 22
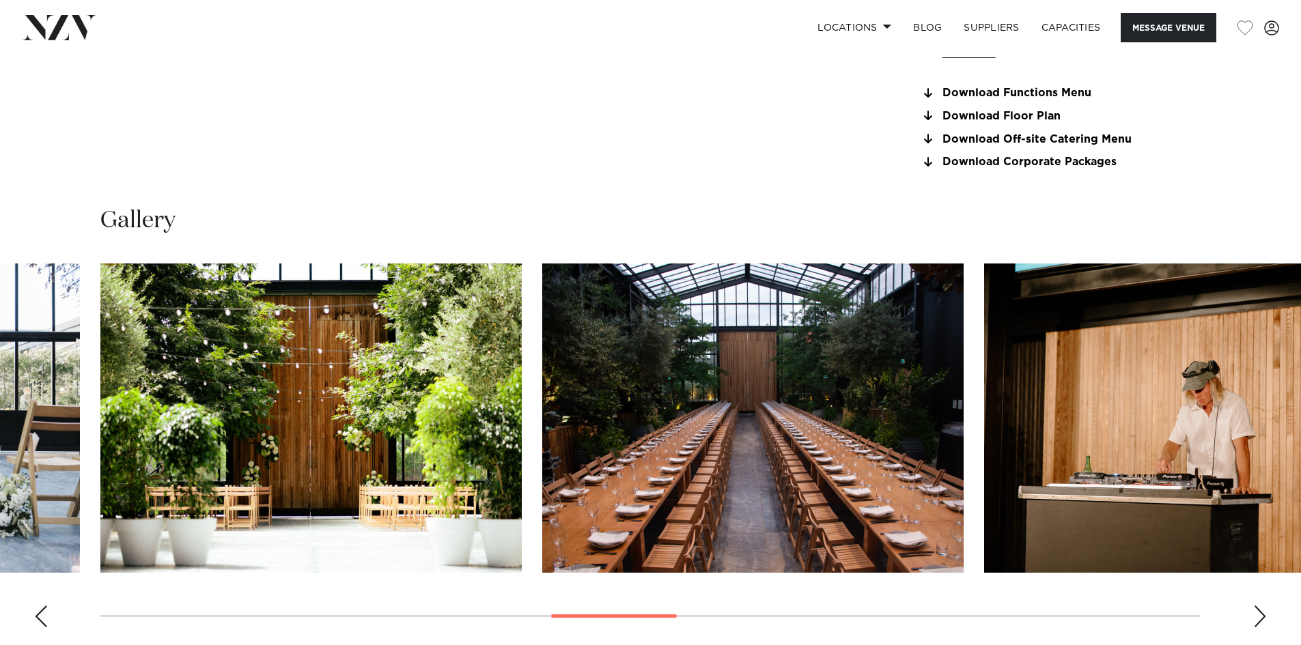
click at [1257, 621] on div "Next slide" at bounding box center [1260, 617] width 14 height 22
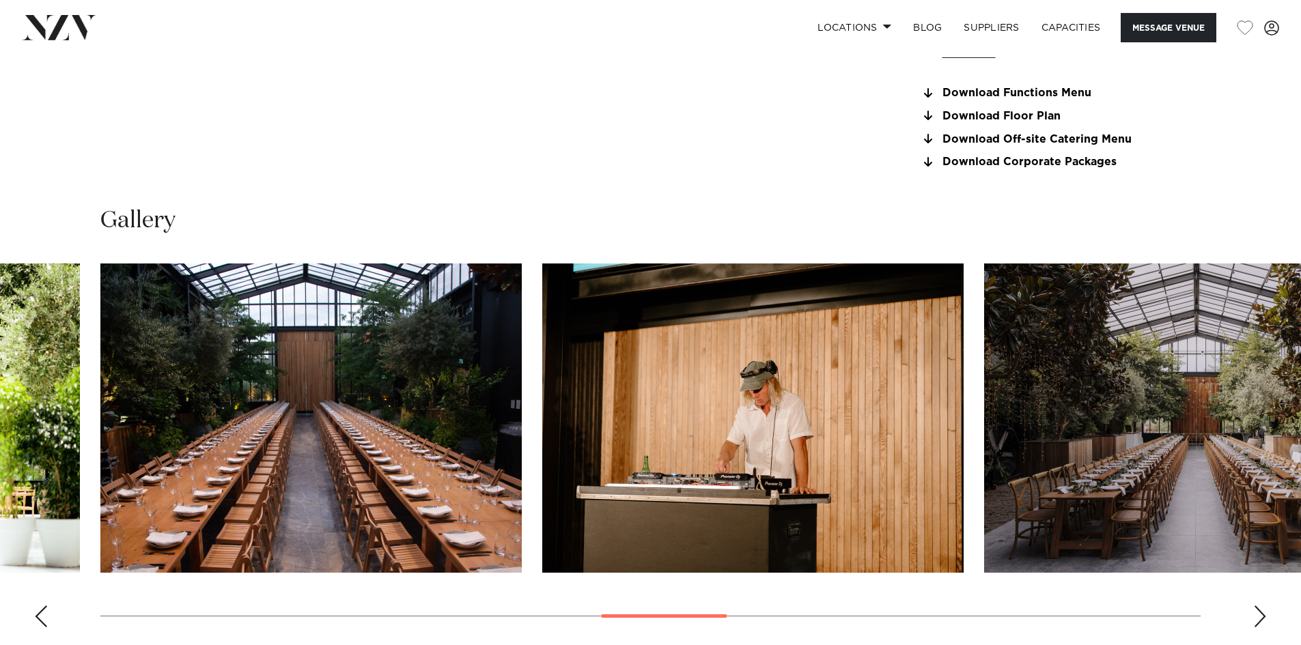
click at [1257, 621] on div "Next slide" at bounding box center [1260, 617] width 14 height 22
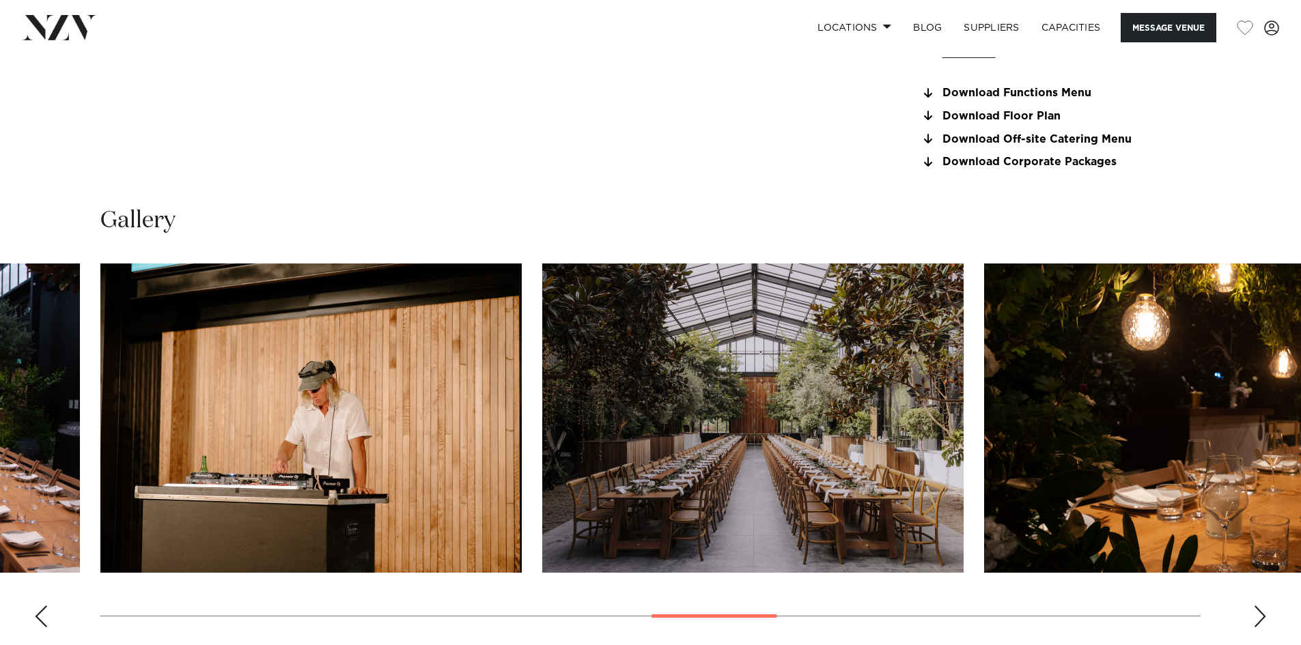
click at [1257, 621] on div "Next slide" at bounding box center [1260, 617] width 14 height 22
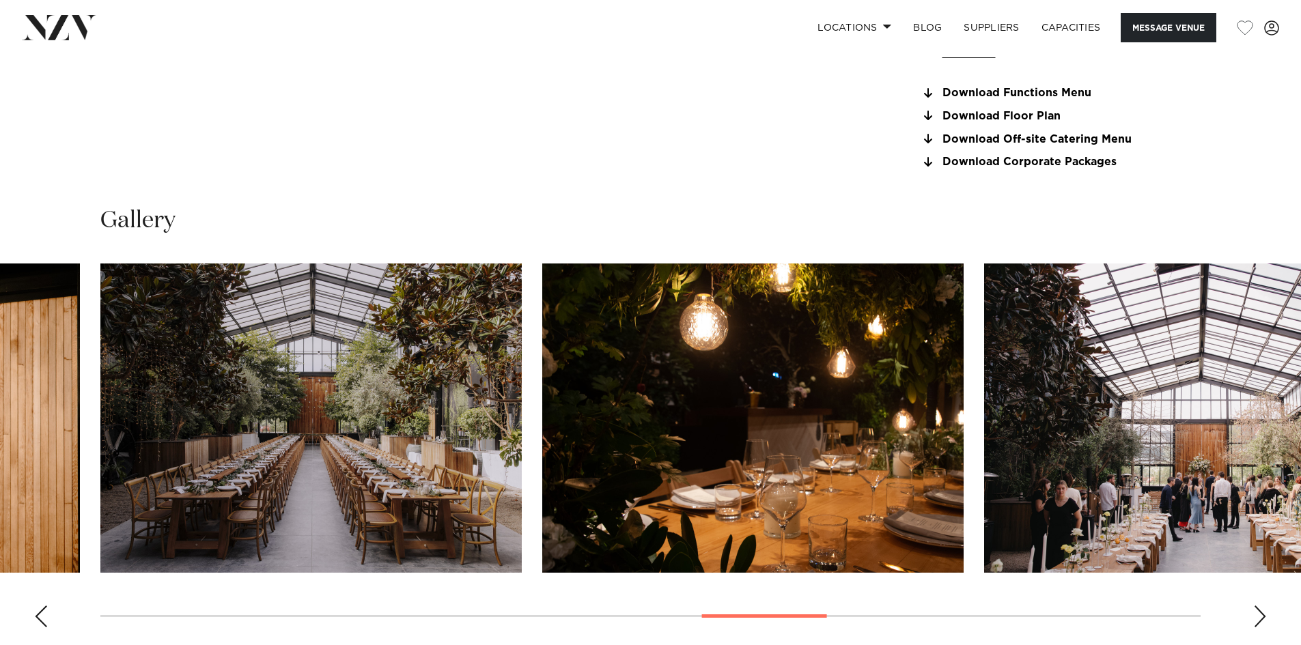
click at [1257, 621] on div "Next slide" at bounding box center [1260, 617] width 14 height 22
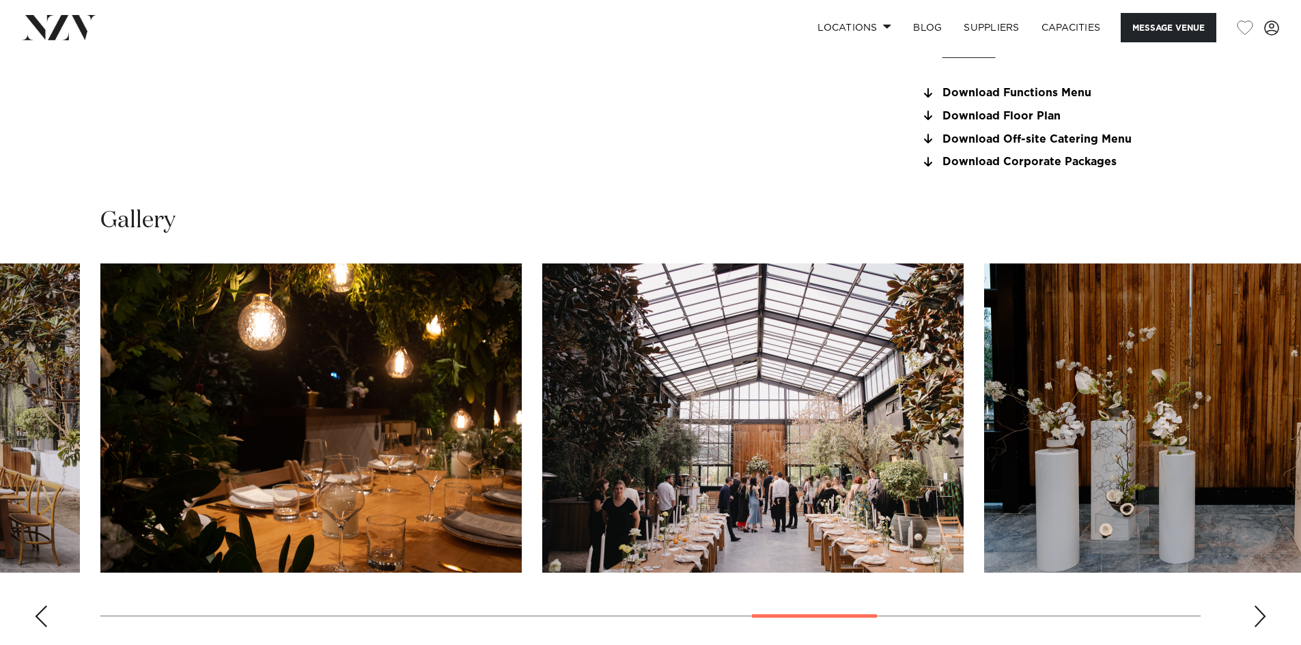
click at [1257, 619] on div "Next slide" at bounding box center [1260, 617] width 14 height 22
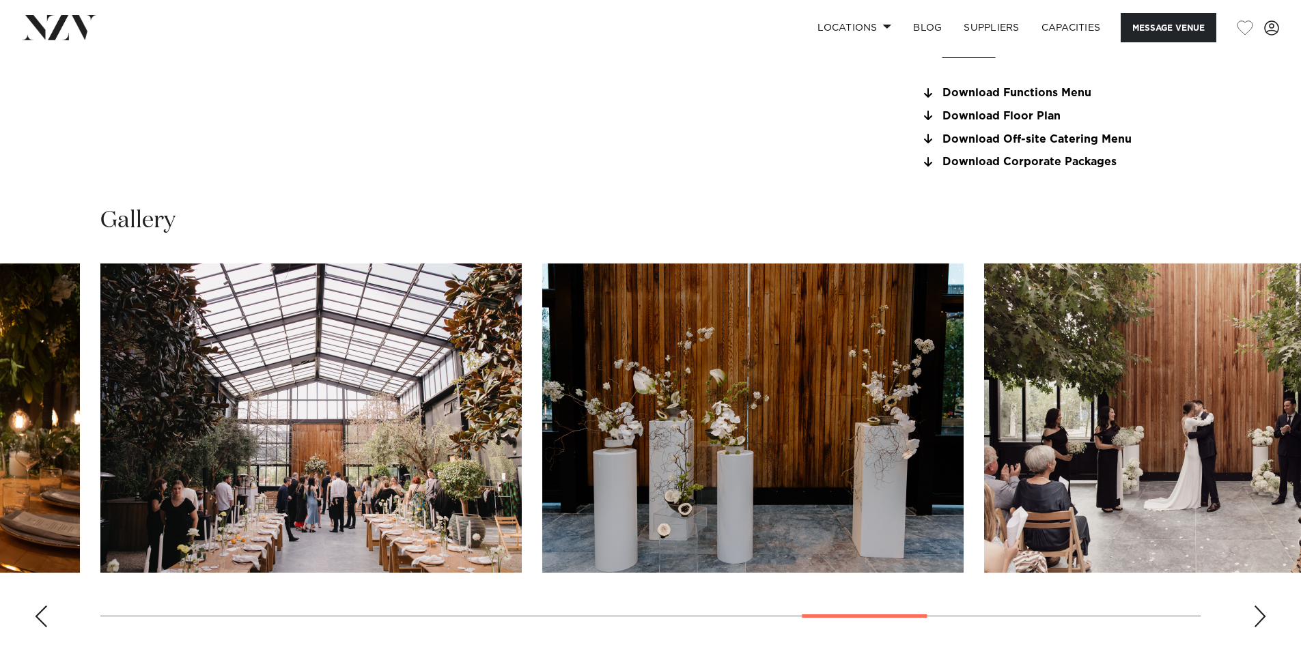
click at [1257, 619] on div "Next slide" at bounding box center [1260, 617] width 14 height 22
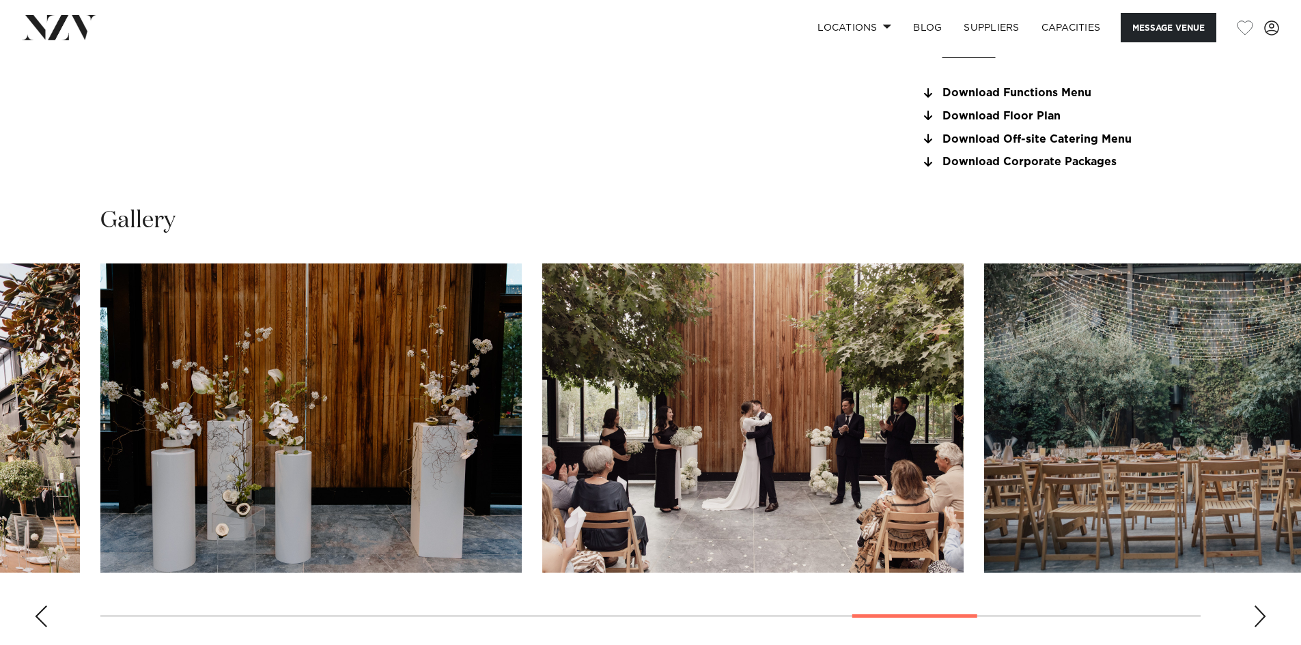
click at [1257, 619] on div "Next slide" at bounding box center [1260, 617] width 14 height 22
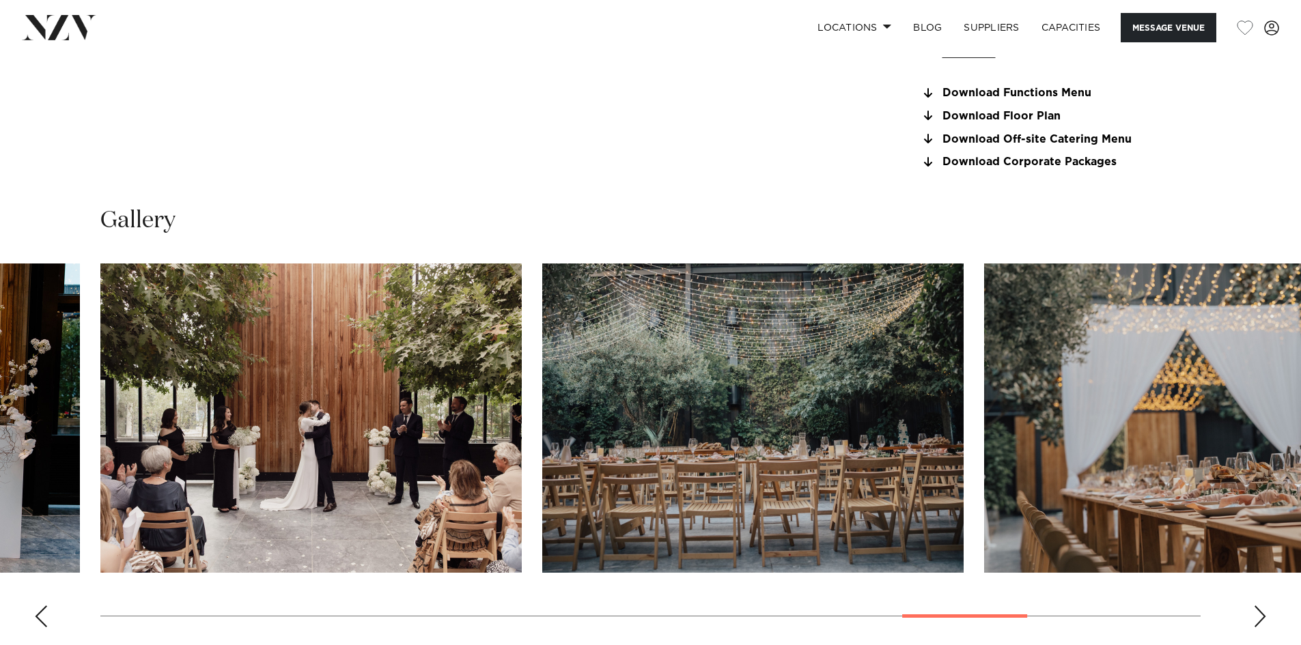
click at [1257, 619] on div "Next slide" at bounding box center [1260, 617] width 14 height 22
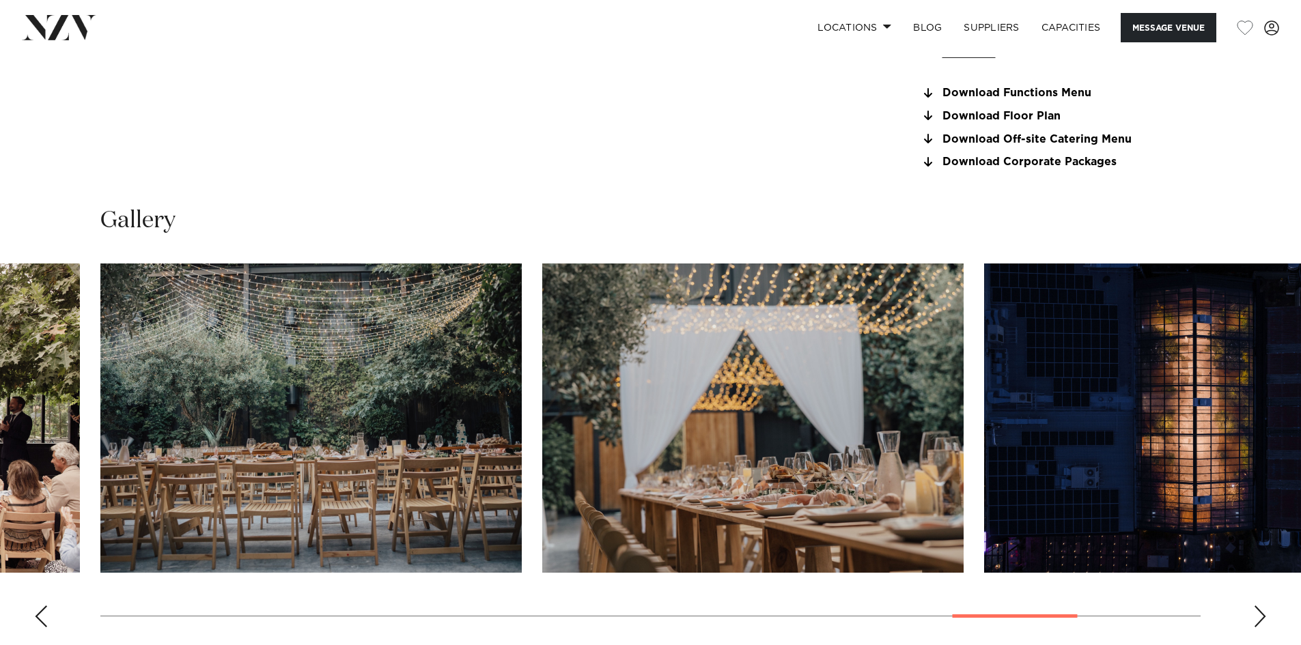
click at [1257, 619] on div "Next slide" at bounding box center [1260, 617] width 14 height 22
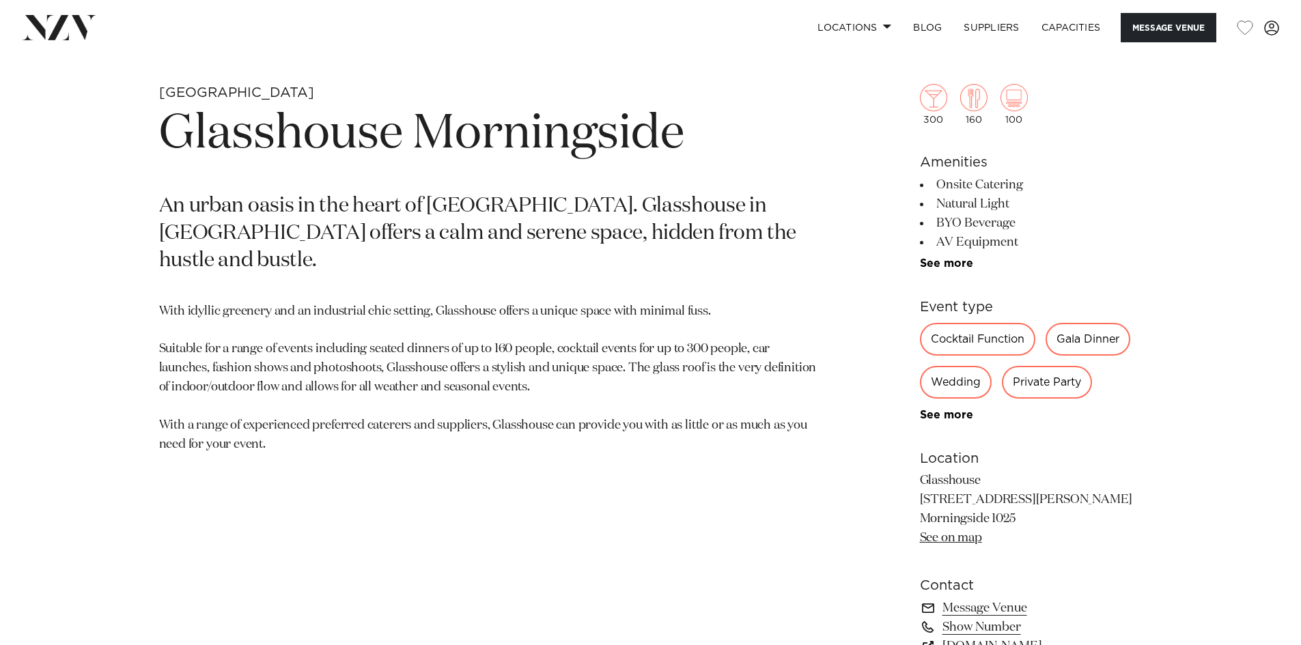
scroll to position [751, 0]
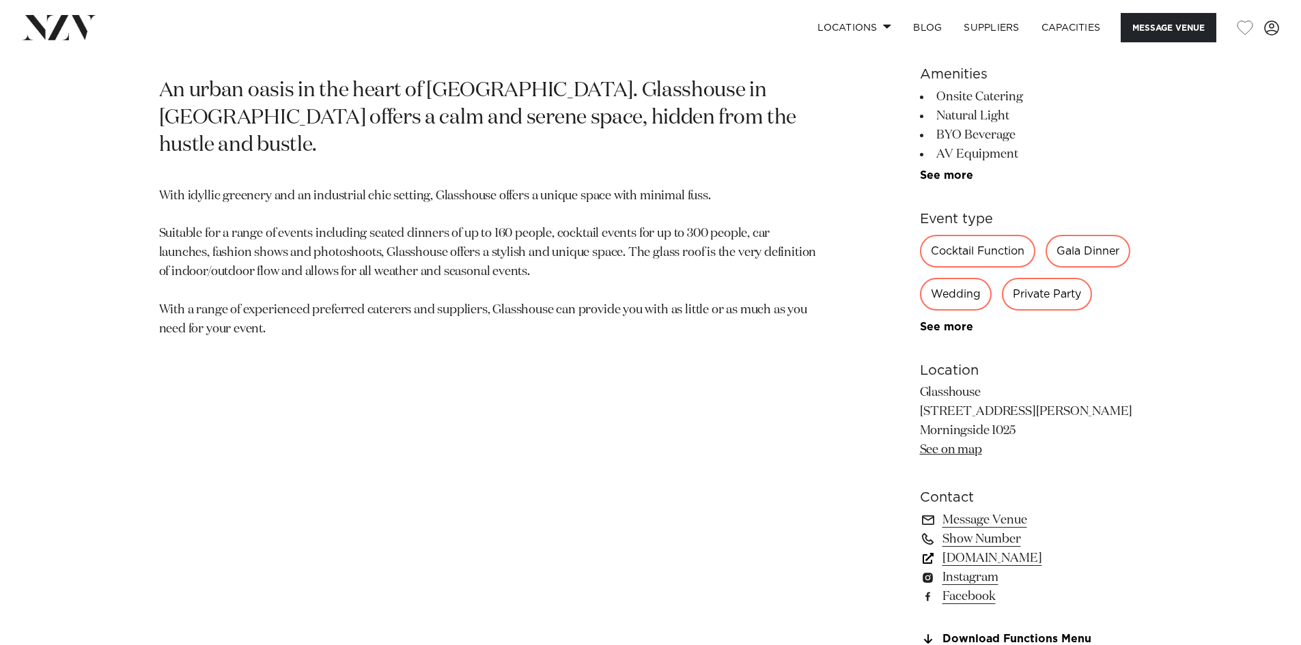
click at [1008, 560] on link "glasshouse.net.nz" at bounding box center [1031, 558] width 223 height 19
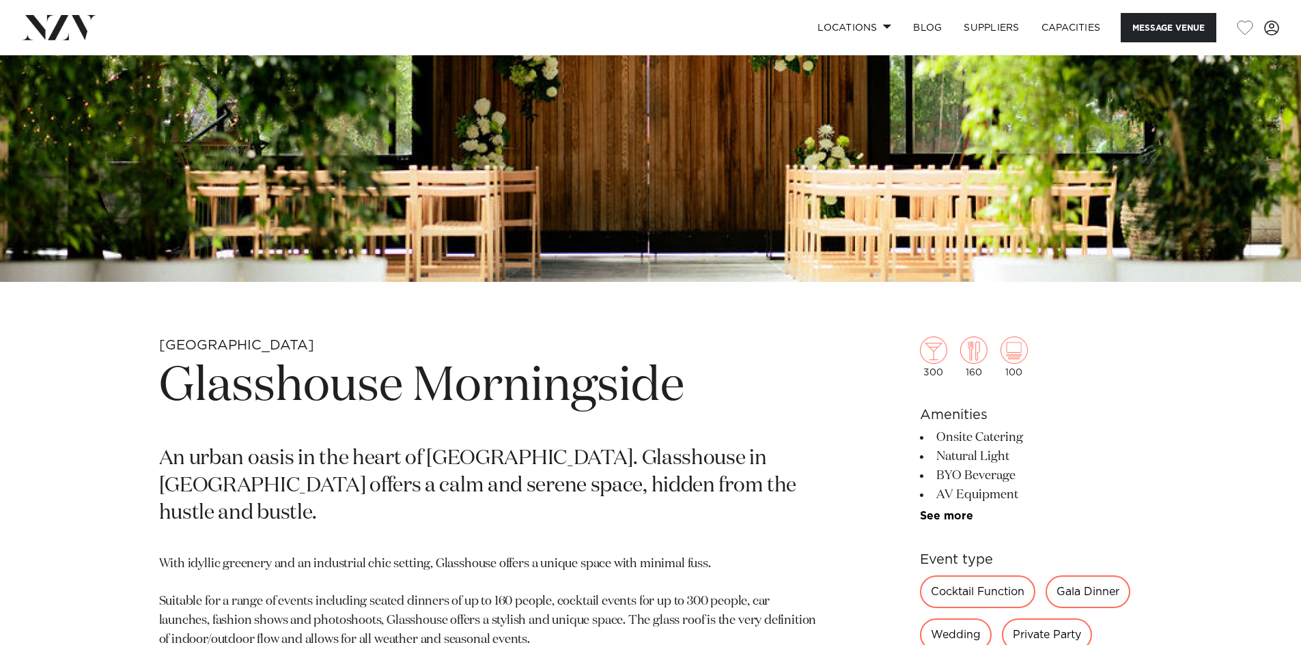
scroll to position [546, 0]
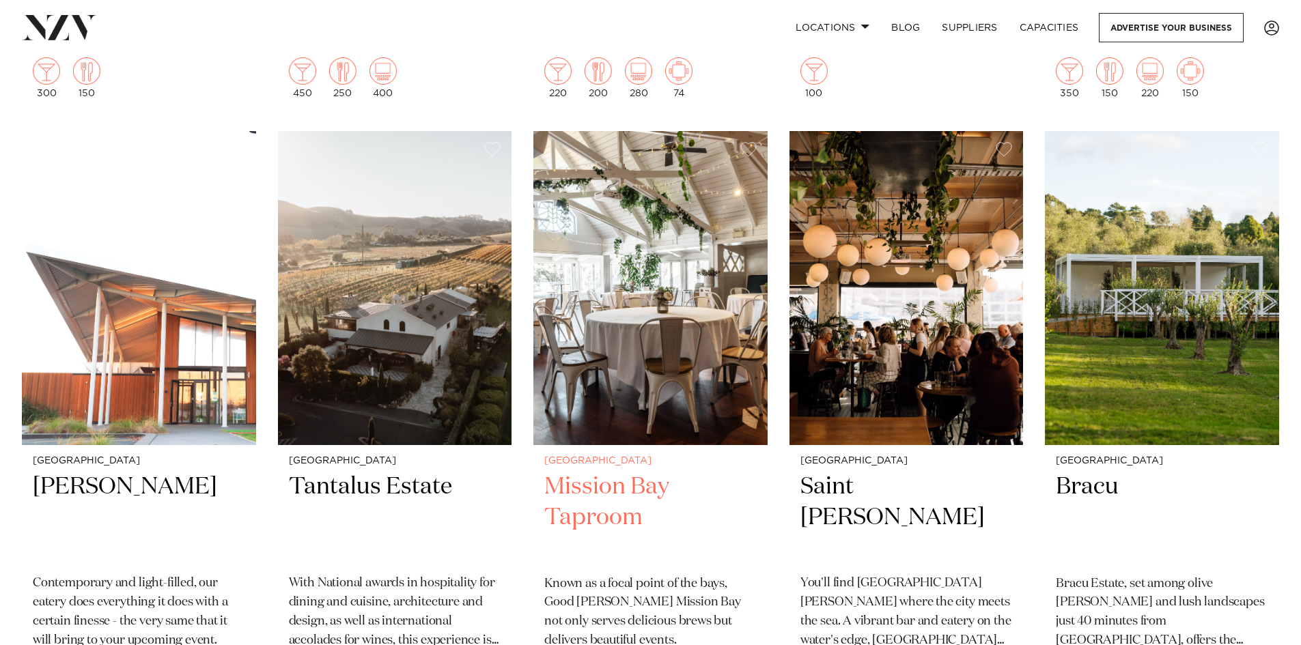
scroll to position [4779, 0]
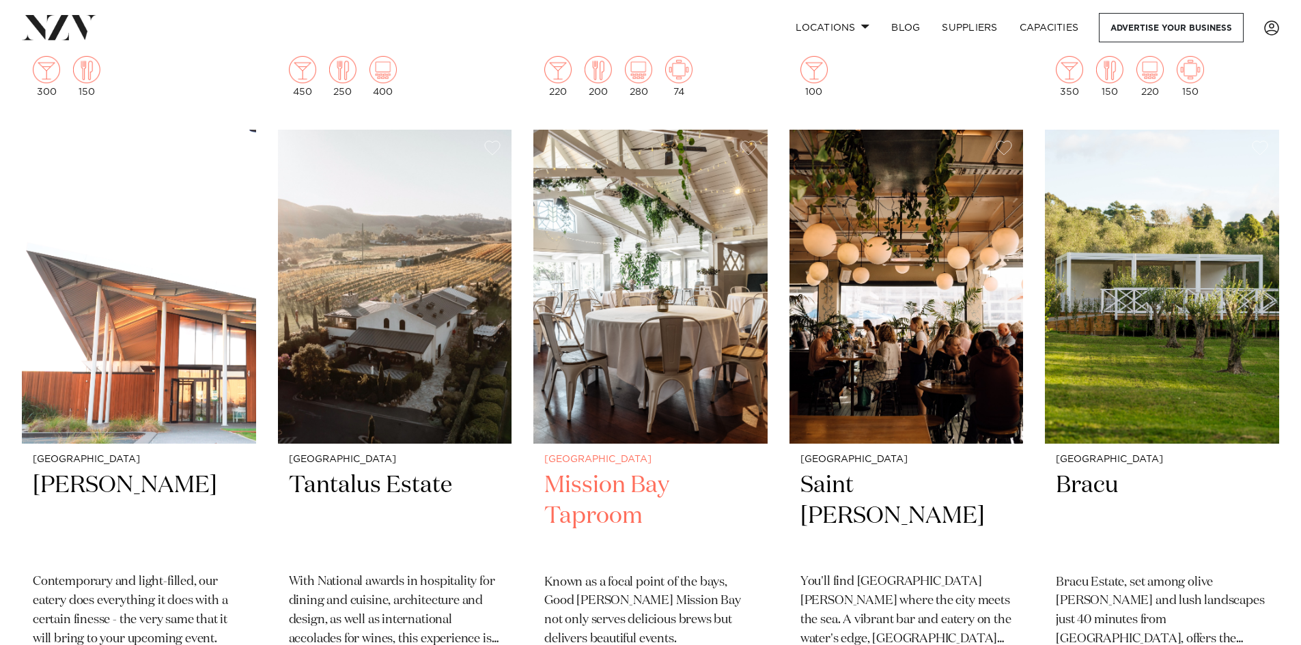
click at [646, 197] on img at bounding box center [650, 287] width 234 height 314
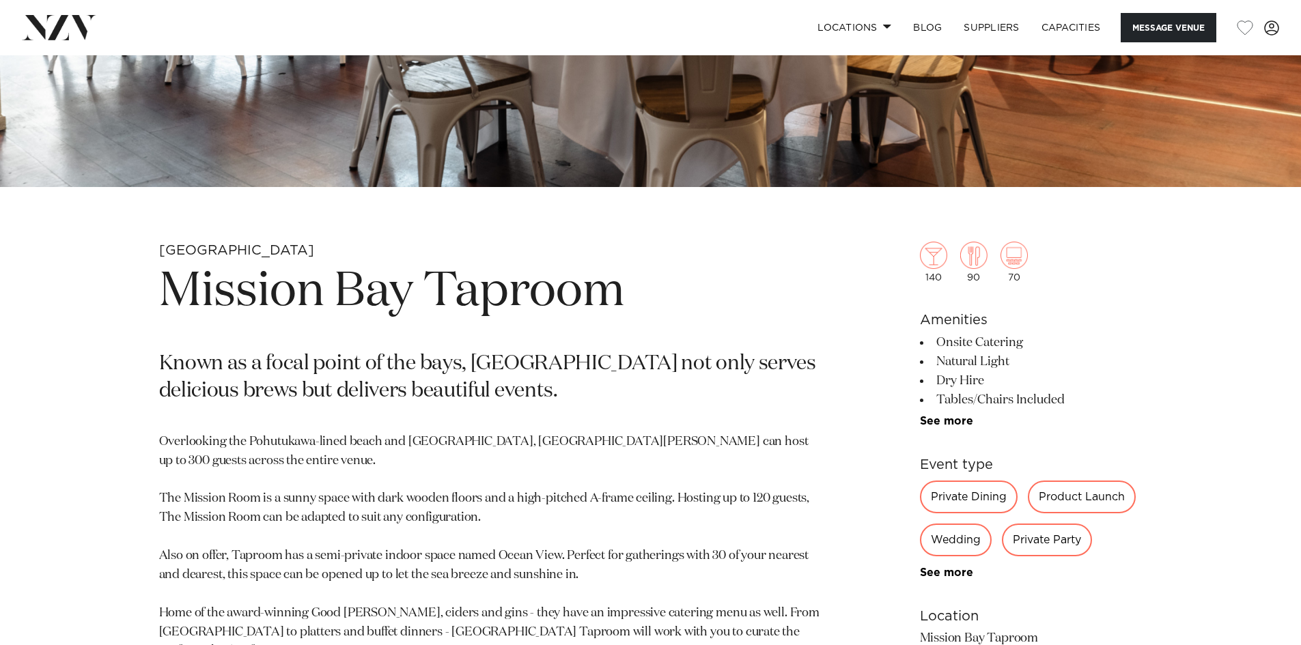
scroll to position [751, 0]
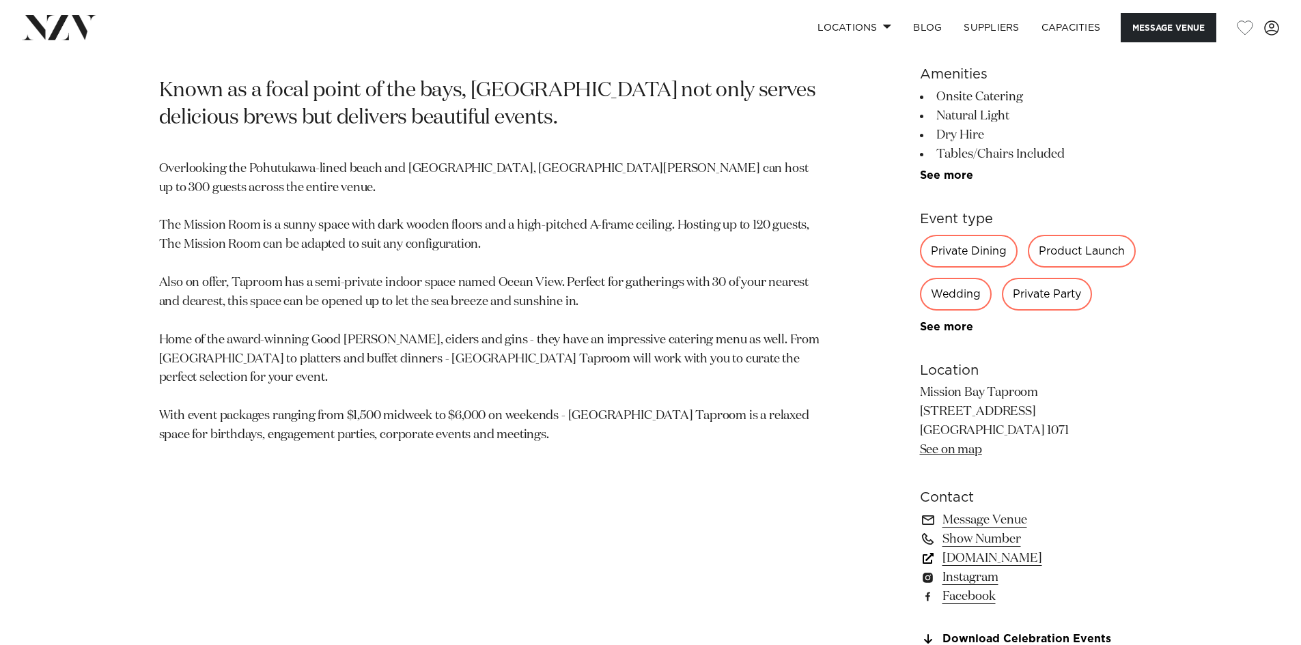
click at [1047, 559] on link "[DOMAIN_NAME]" at bounding box center [1031, 558] width 223 height 19
